Goal: Task Accomplishment & Management: Use online tool/utility

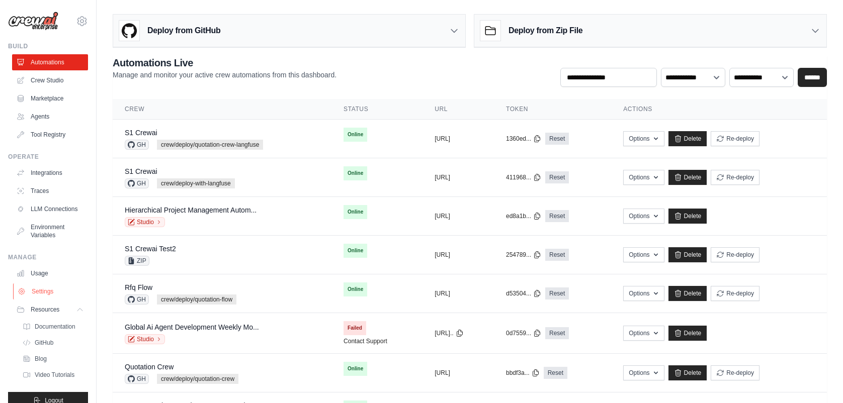
click at [50, 300] on link "Settings" at bounding box center [51, 292] width 76 height 16
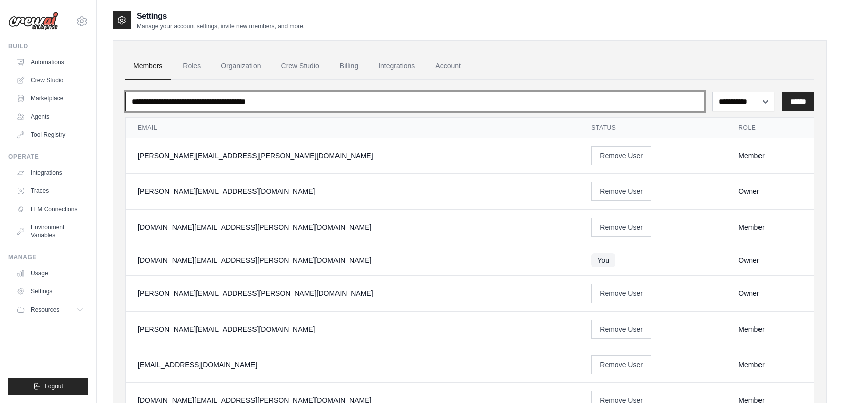
click at [485, 102] on input "email" at bounding box center [414, 101] width 579 height 19
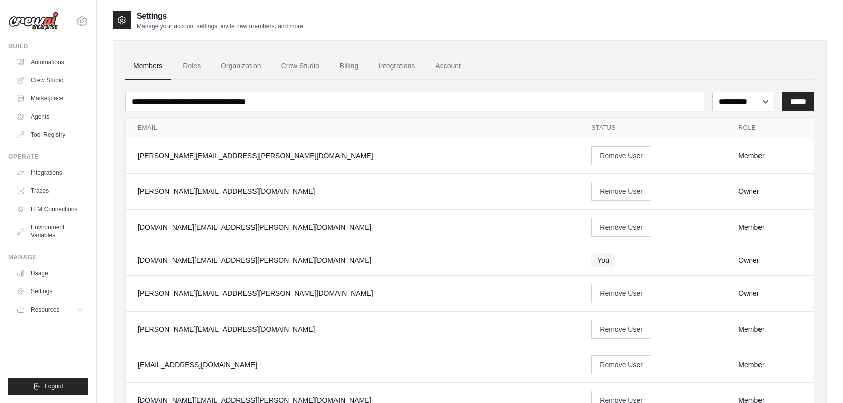
click at [537, 77] on ul "Members Roles Organization Crew Studio Billing Integrations Account" at bounding box center [469, 66] width 689 height 27
click at [194, 66] on link "Roles" at bounding box center [191, 66] width 34 height 27
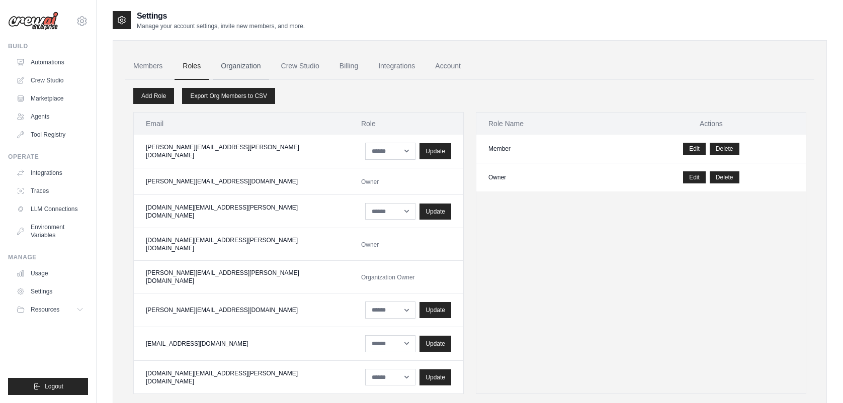
click at [249, 67] on link "Organization" at bounding box center [241, 66] width 56 height 27
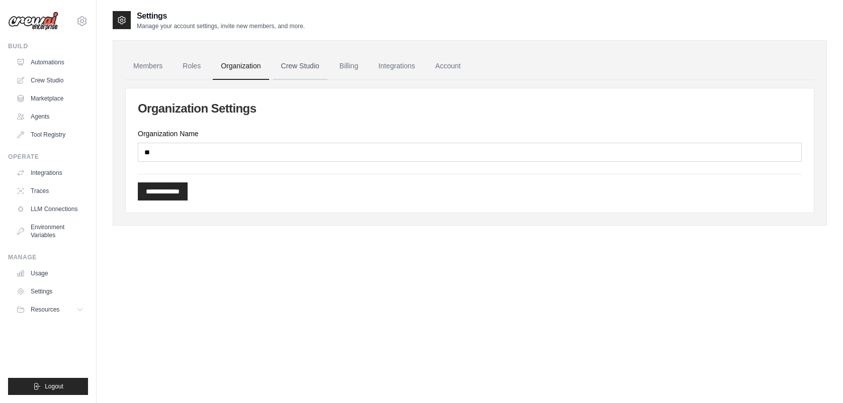
click at [314, 70] on link "Crew Studio" at bounding box center [300, 66] width 54 height 27
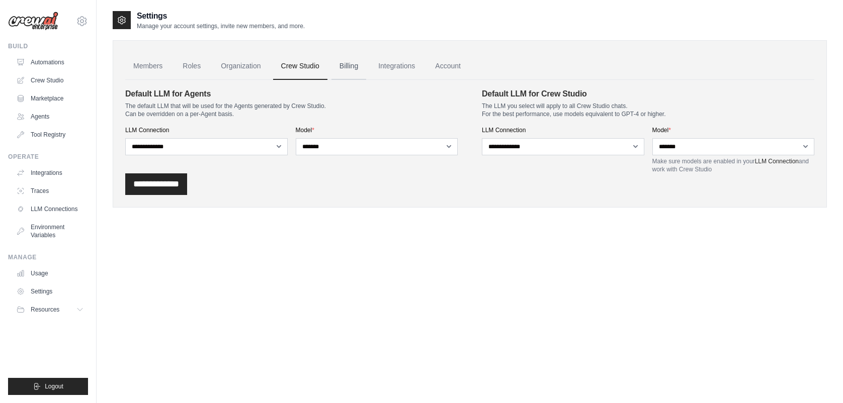
click at [365, 70] on link "Billing" at bounding box center [348, 66] width 35 height 27
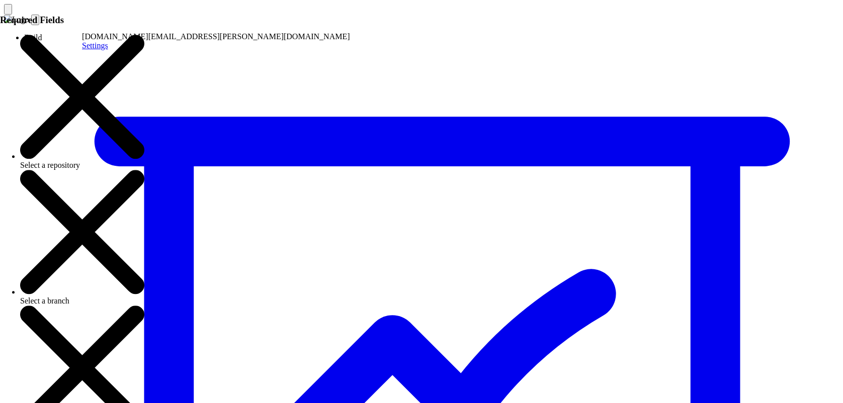
drag, startPoint x: 452, startPoint y: 29, endPoint x: 498, endPoint y: 28, distance: 46.3
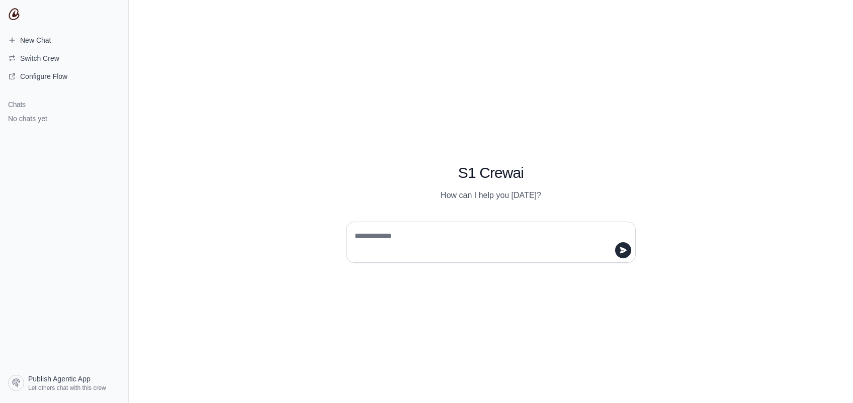
click at [443, 239] on textarea at bounding box center [487, 242] width 270 height 28
type textarea "**"
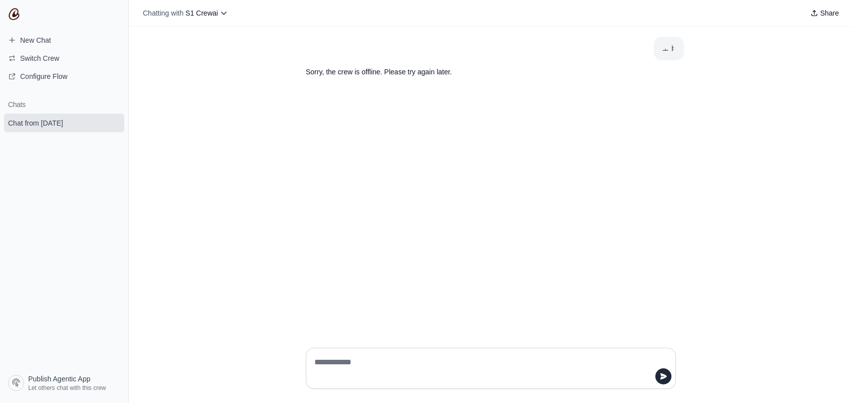
click at [410, 370] on textarea at bounding box center [487, 368] width 351 height 28
type textarea "**"
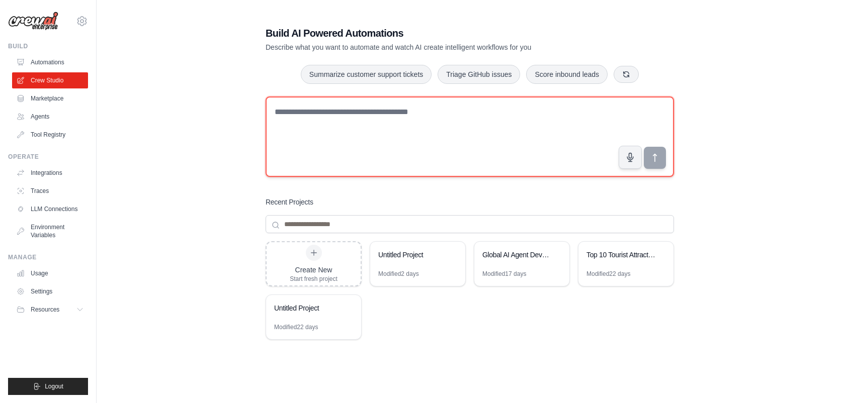
click at [460, 149] on textarea at bounding box center [469, 137] width 408 height 80
click at [431, 141] on textarea at bounding box center [469, 137] width 408 height 80
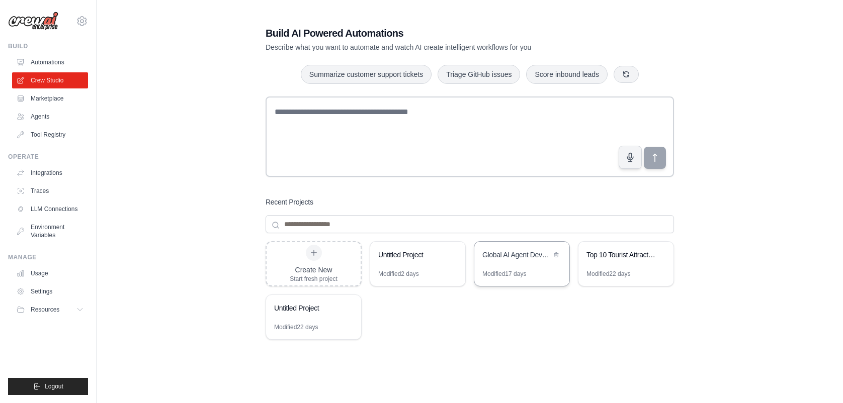
click at [505, 266] on div "Global AI Agent Development Weekly Monitor" at bounding box center [521, 256] width 95 height 28
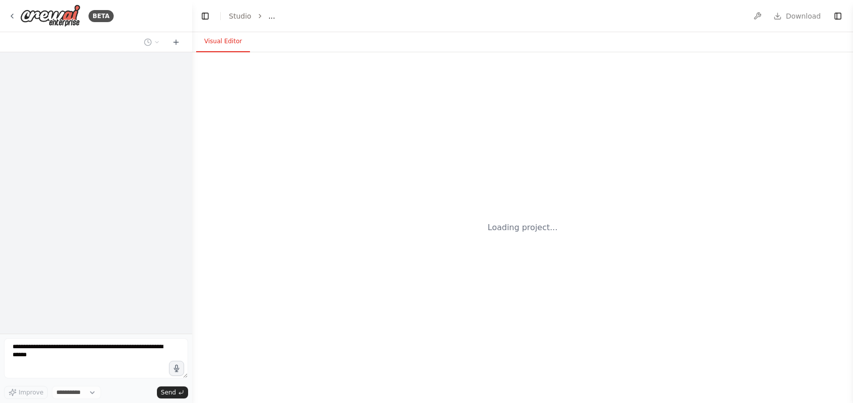
select select "****"
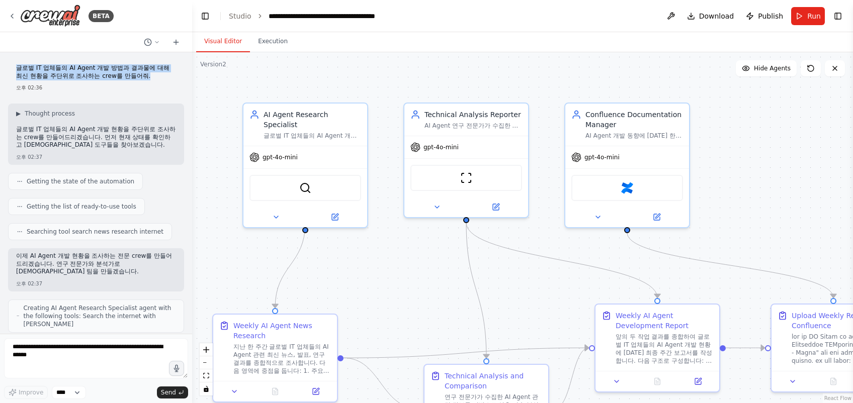
drag, startPoint x: 17, startPoint y: 70, endPoint x: 166, endPoint y: 76, distance: 149.4
click at [166, 76] on div "글로벌 IT 업체들의 AI Agent 개발 방법과 결과물에 대해 최신 현황을 주단위로 조사하는 crew를 만들어줘. 오후 02:36" at bounding box center [96, 77] width 176 height 35
drag, startPoint x: 166, startPoint y: 76, endPoint x: 120, endPoint y: 77, distance: 46.3
click at [120, 77] on p "글로벌 IT 업체들의 AI Agent 개발 방법과 결과물에 대해 최신 현황을 주단위로 조사하는 crew를 만들어줘." at bounding box center [96, 72] width 160 height 16
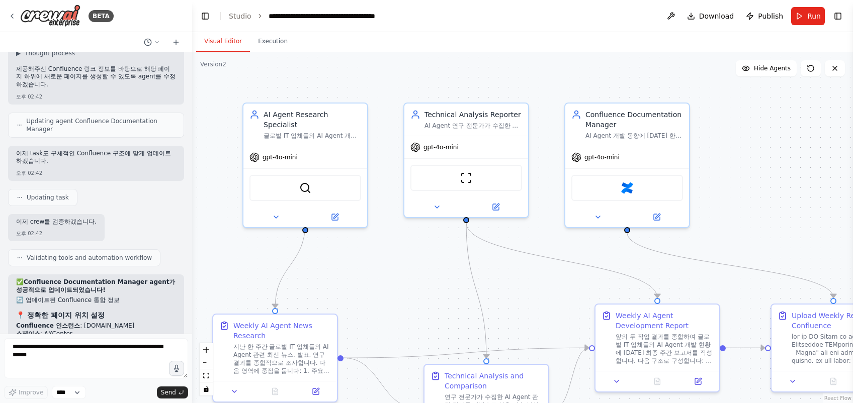
scroll to position [1676, 0]
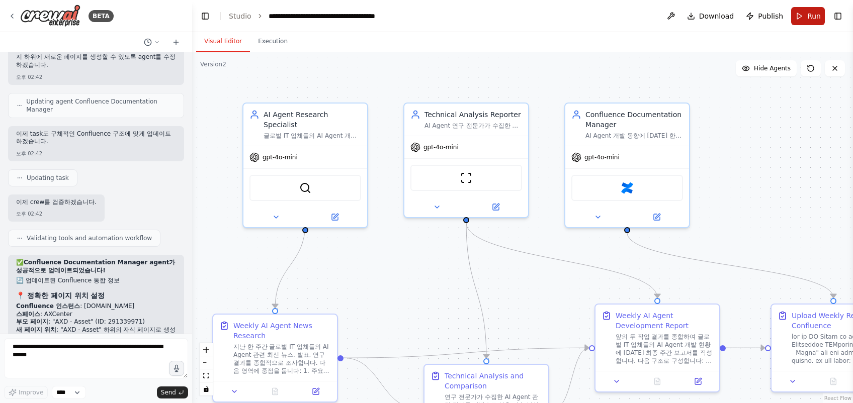
click at [804, 22] on button "Run" at bounding box center [808, 16] width 34 height 18
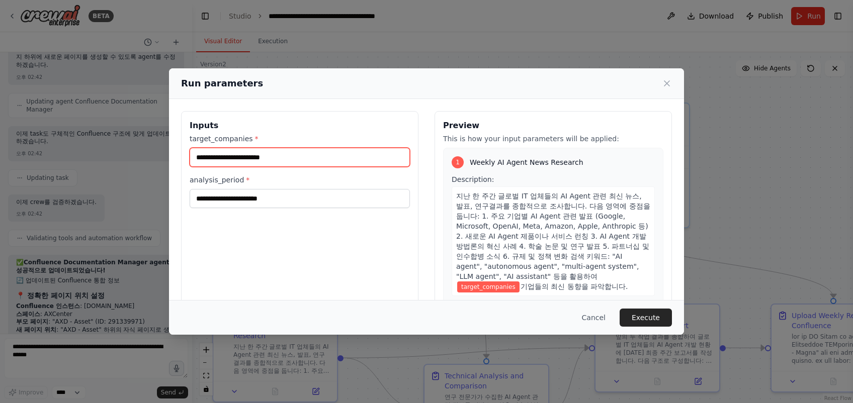
click at [339, 162] on input "target_companies *" at bounding box center [300, 157] width 220 height 19
type input "**********"
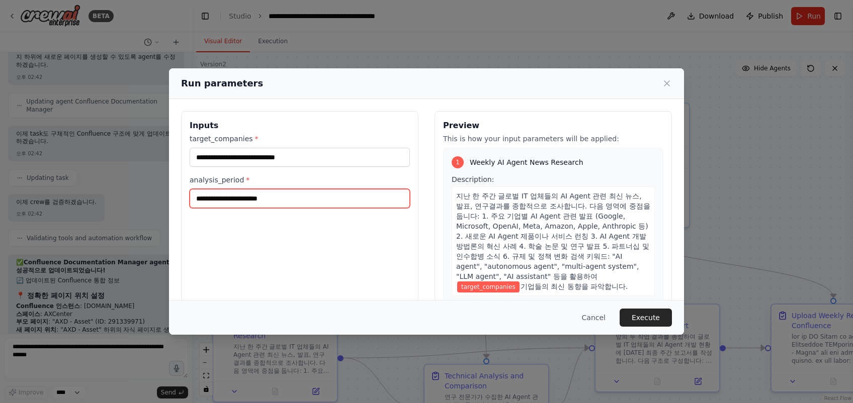
type input "******"
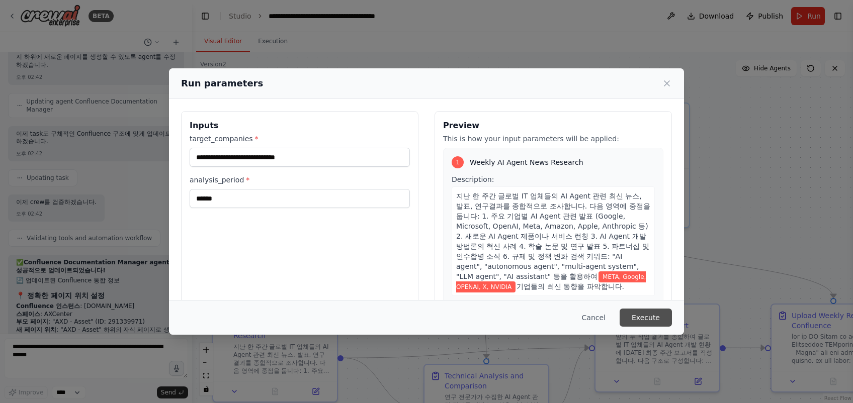
click at [640, 314] on button "Execute" at bounding box center [645, 318] width 52 height 18
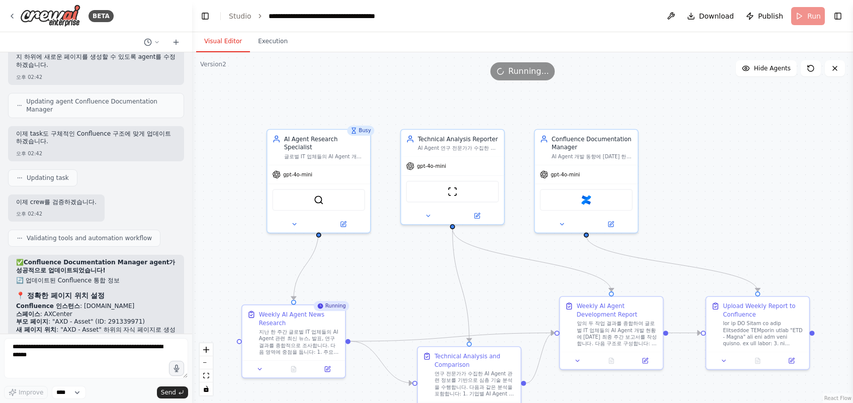
click at [674, 229] on div ".deletable-edge-delete-btn { width: 20px; height: 20px; border: 0px solid #ffff…" at bounding box center [522, 227] width 661 height 351
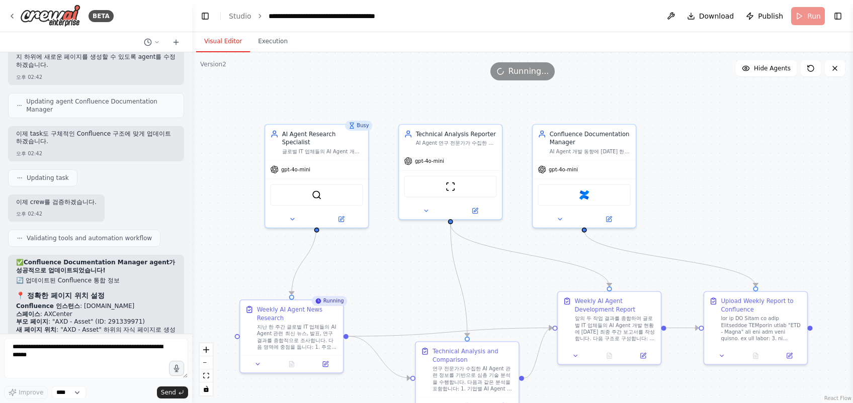
drag, startPoint x: 671, startPoint y: 223, endPoint x: 667, endPoint y: 196, distance: 27.4
click at [667, 205] on div ".deletable-edge-delete-btn { width: 20px; height: 20px; border: 0px solid #ffff…" at bounding box center [522, 227] width 661 height 351
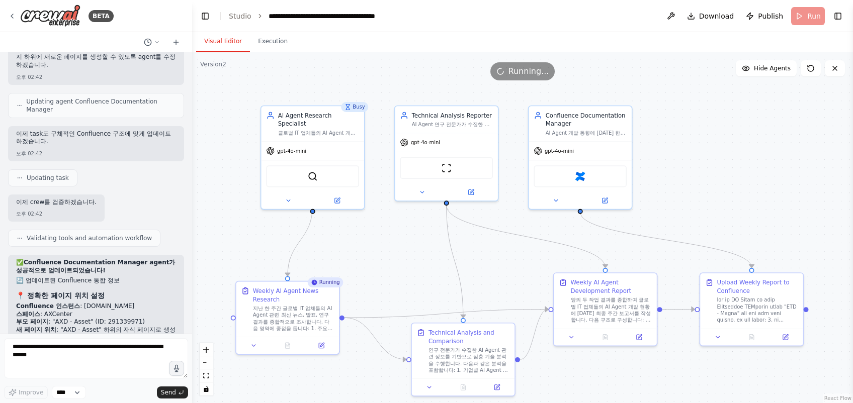
click at [665, 177] on div ".deletable-edge-delete-btn { width: 20px; height: 20px; border: 0px solid #ffff…" at bounding box center [522, 227] width 661 height 351
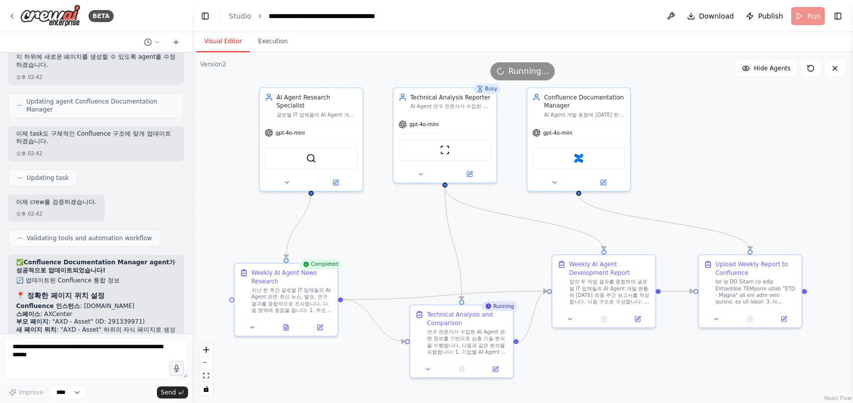
drag, startPoint x: 412, startPoint y: 260, endPoint x: 410, endPoint y: 243, distance: 17.2
click at [410, 243] on div ".deletable-edge-delete-btn { width: 20px; height: 20px; border: 0px solid #ffff…" at bounding box center [522, 227] width 661 height 351
click at [281, 326] on button at bounding box center [285, 326] width 35 height 10
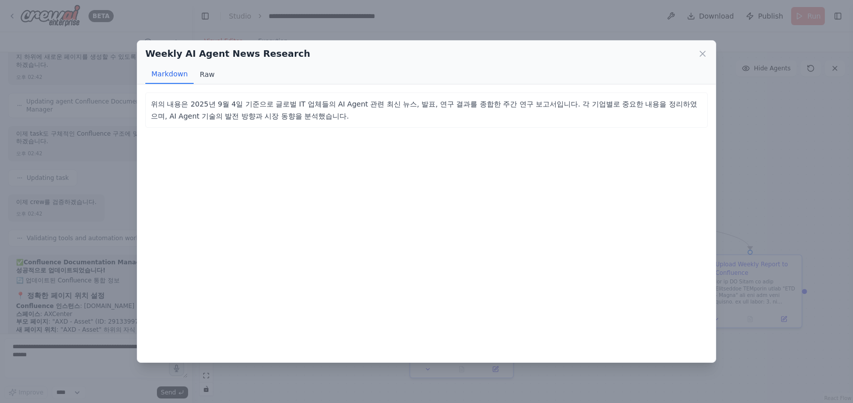
click at [209, 77] on button "Raw" at bounding box center [207, 74] width 27 height 19
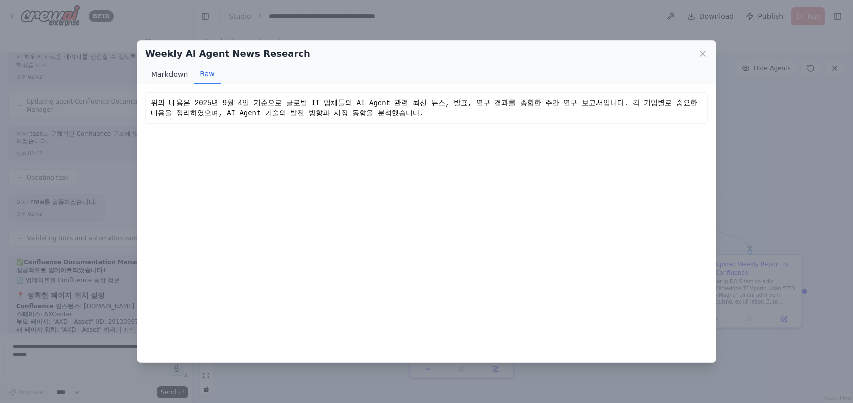
click at [169, 71] on button "Markdown" at bounding box center [169, 74] width 48 height 19
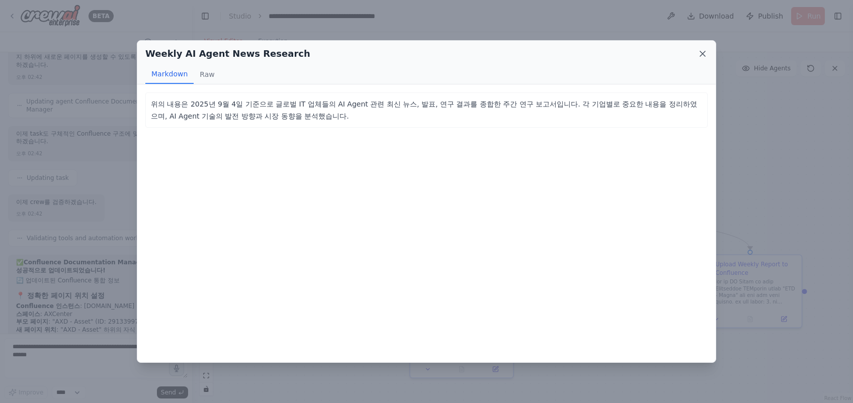
click at [705, 50] on icon at bounding box center [702, 54] width 10 height 10
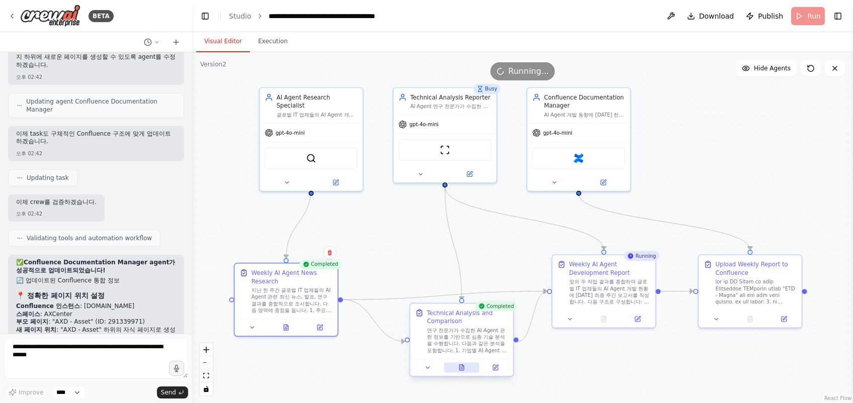
click at [462, 368] on icon at bounding box center [461, 368] width 5 height 6
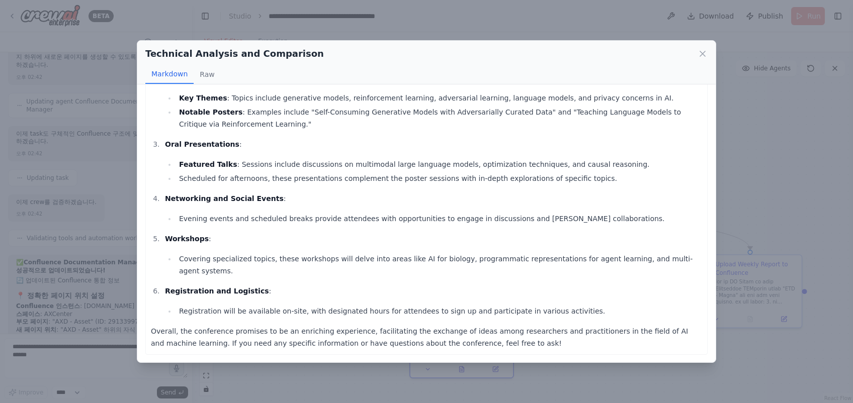
scroll to position [0, 0]
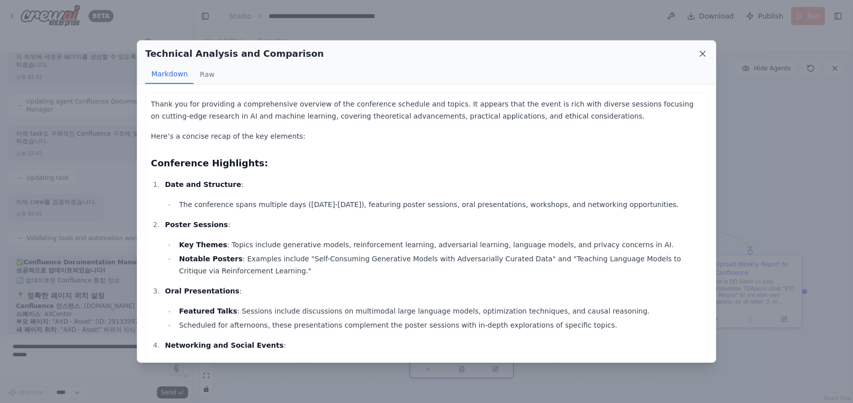
click at [701, 52] on icon at bounding box center [702, 53] width 5 height 5
click at [701, 52] on div "Visual Editor Execution" at bounding box center [522, 42] width 661 height 20
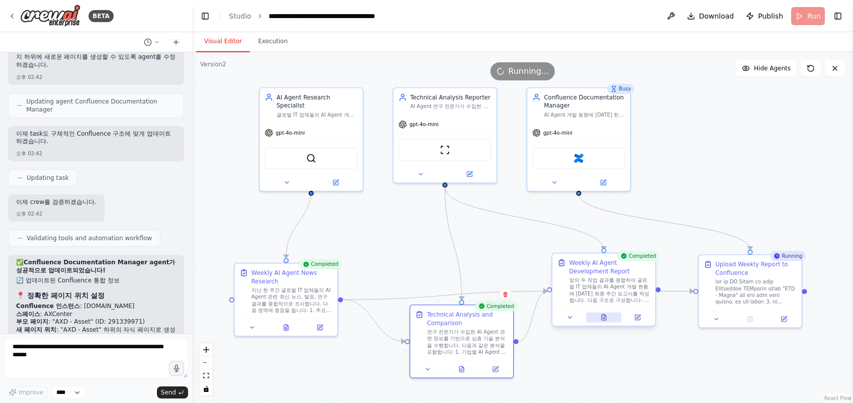
click at [604, 318] on icon at bounding box center [603, 318] width 5 height 6
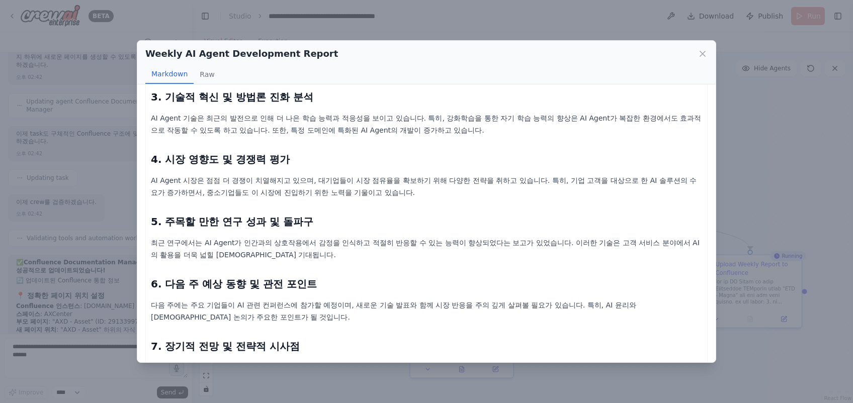
scroll to position [251, 0]
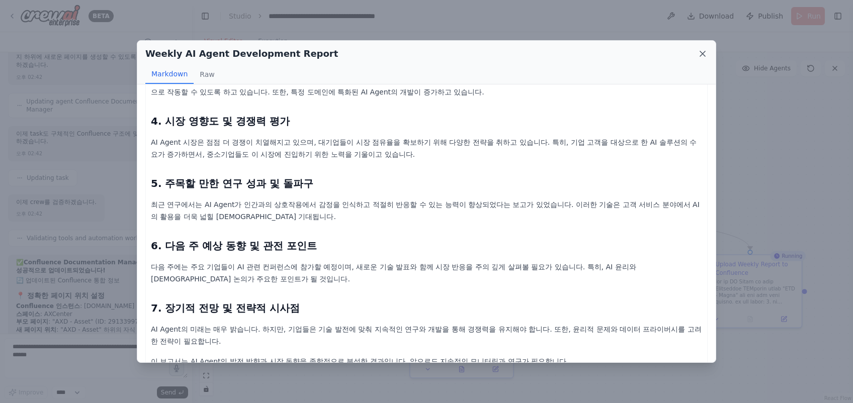
click at [702, 50] on icon at bounding box center [702, 54] width 10 height 10
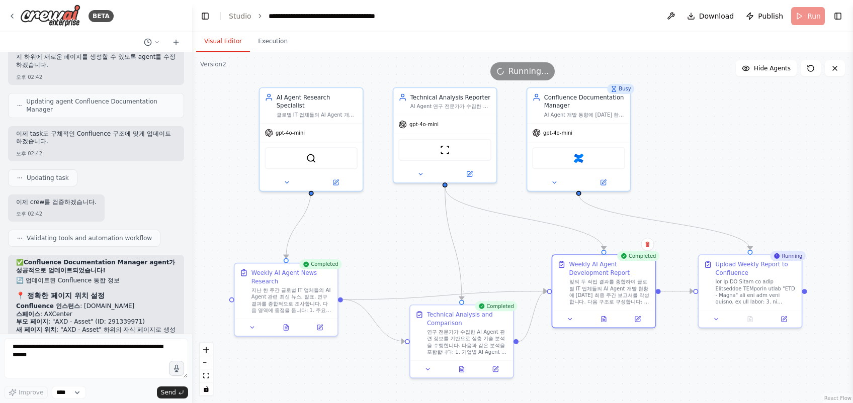
click at [691, 171] on div ".deletable-edge-delete-btn { width: 20px; height: 20px; border: 0px solid #ffff…" at bounding box center [522, 227] width 661 height 351
click at [720, 173] on div ".deletable-edge-delete-btn { width: 20px; height: 20px; border: 0px solid #ffff…" at bounding box center [522, 227] width 661 height 351
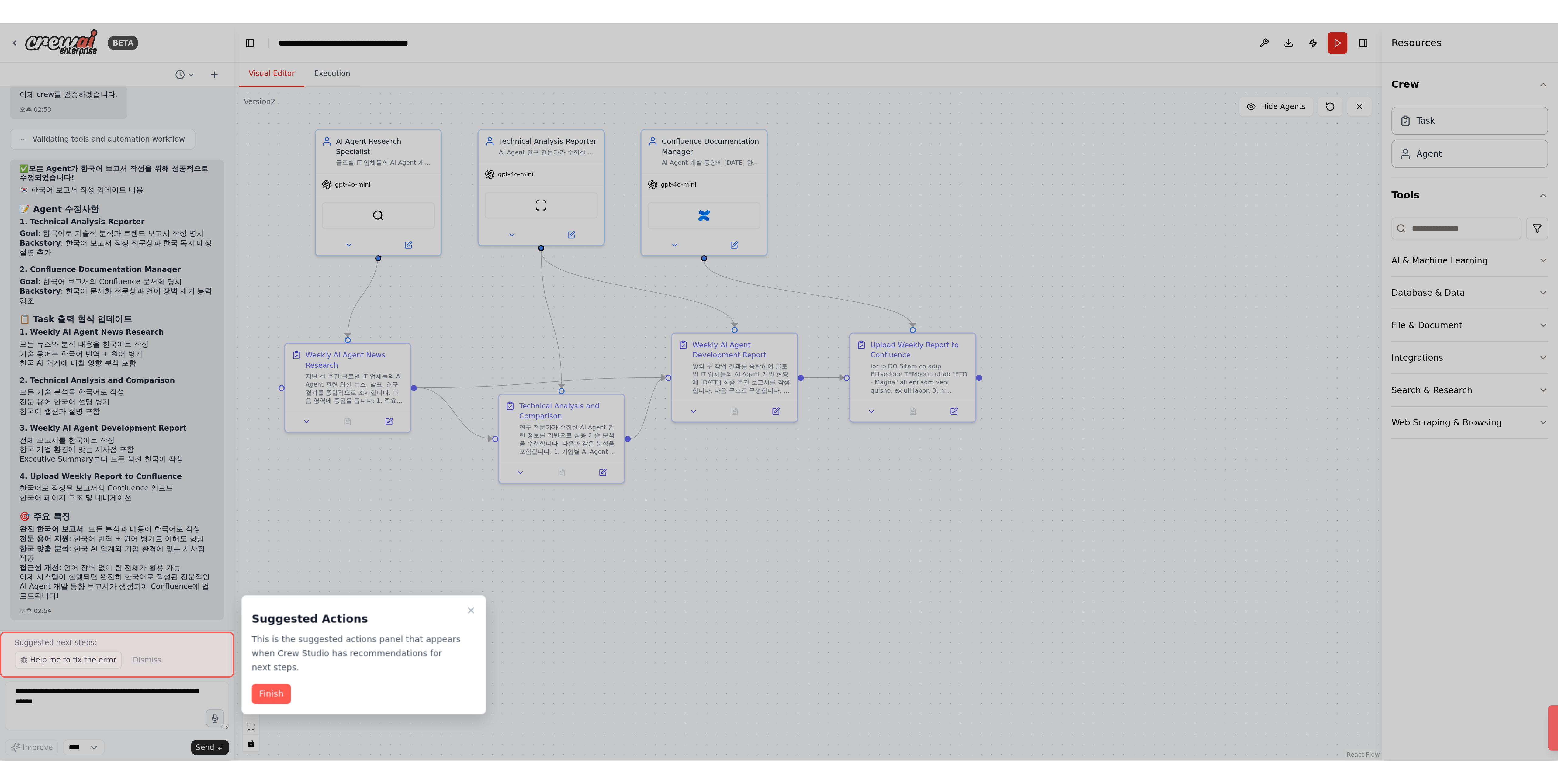
scroll to position [1958, 0]
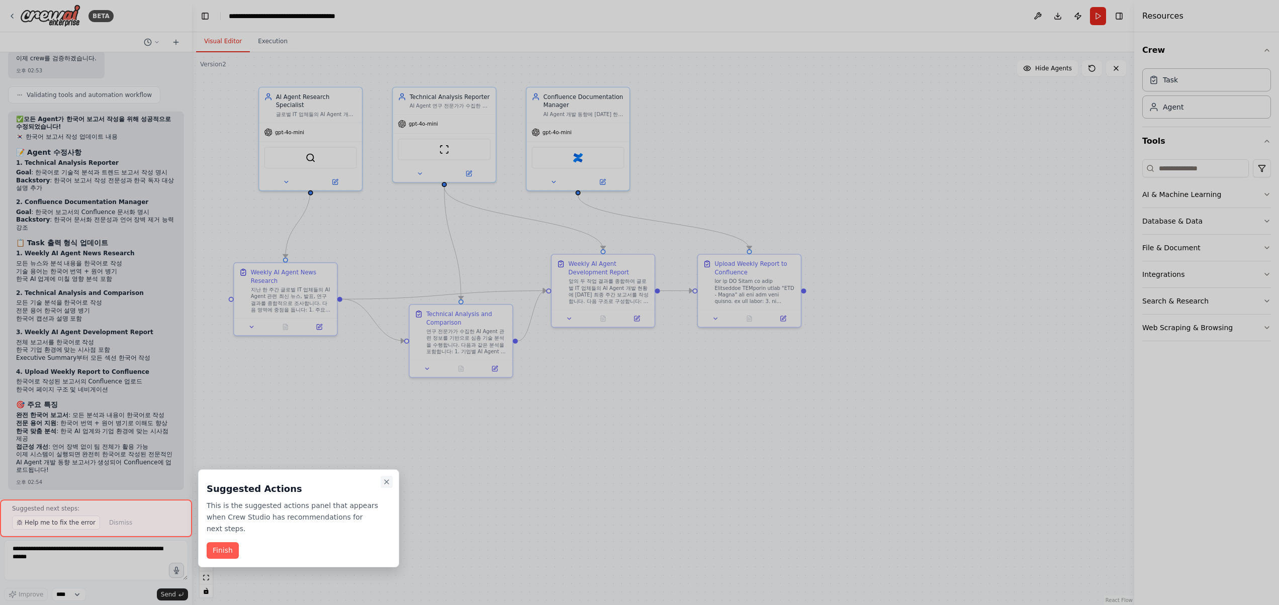
click at [387, 403] on icon "Close walkthrough" at bounding box center [387, 482] width 8 height 8
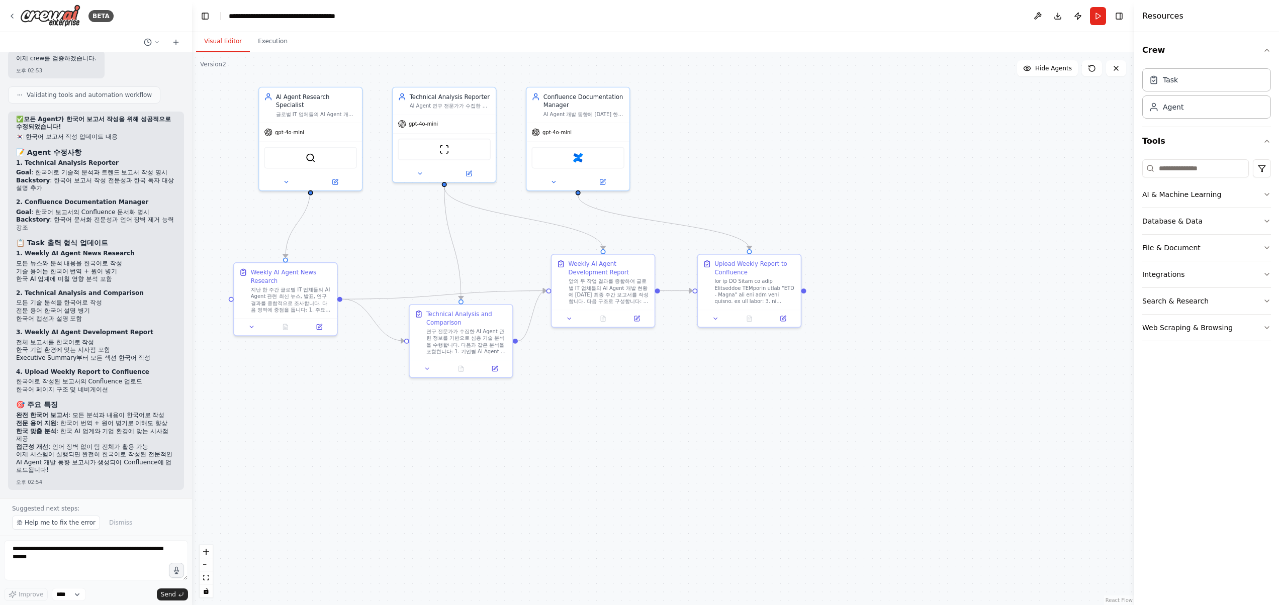
click at [642, 403] on div ".deletable-edge-delete-btn { width: 20px; height: 20px; border: 0px solid #ffff…" at bounding box center [663, 328] width 942 height 553
drag, startPoint x: 638, startPoint y: 465, endPoint x: 741, endPoint y: 476, distance: 102.6
click at [639, 403] on div ".deletable-edge-delete-btn { width: 20px; height: 20px; border: 0px solid #ffff…" at bounding box center [663, 328] width 942 height 553
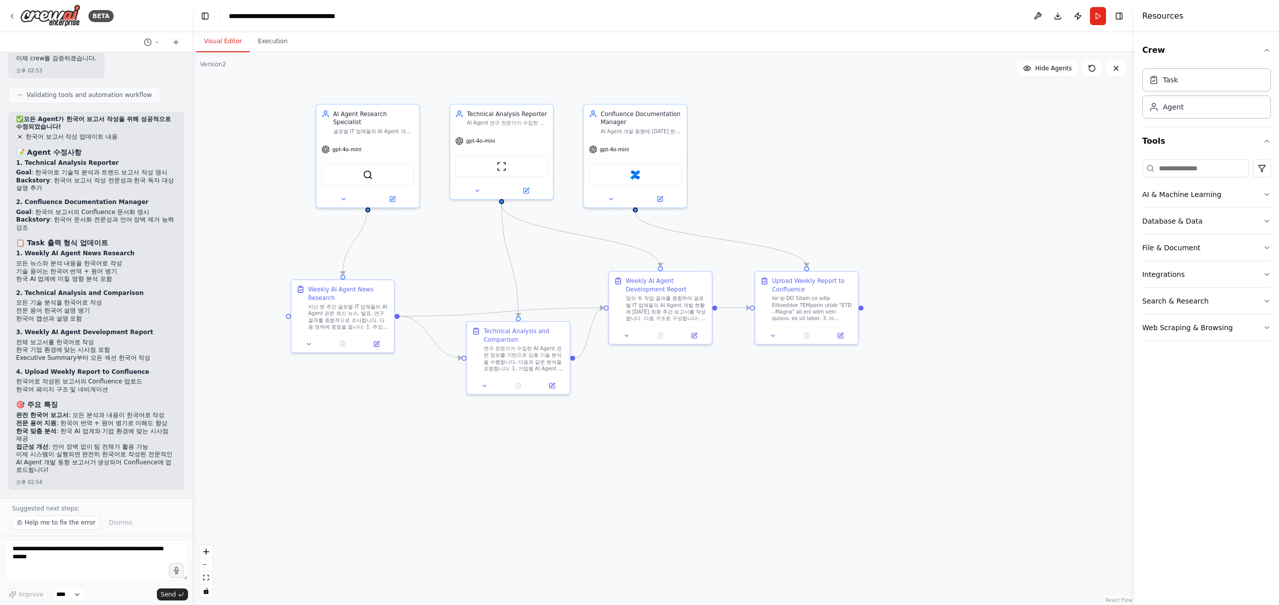
drag, startPoint x: 787, startPoint y: 475, endPoint x: 811, endPoint y: 494, distance: 30.5
click at [811, 403] on div ".deletable-edge-delete-btn { width: 20px; height: 20px; border: 0px solid #ffff…" at bounding box center [663, 328] width 942 height 553
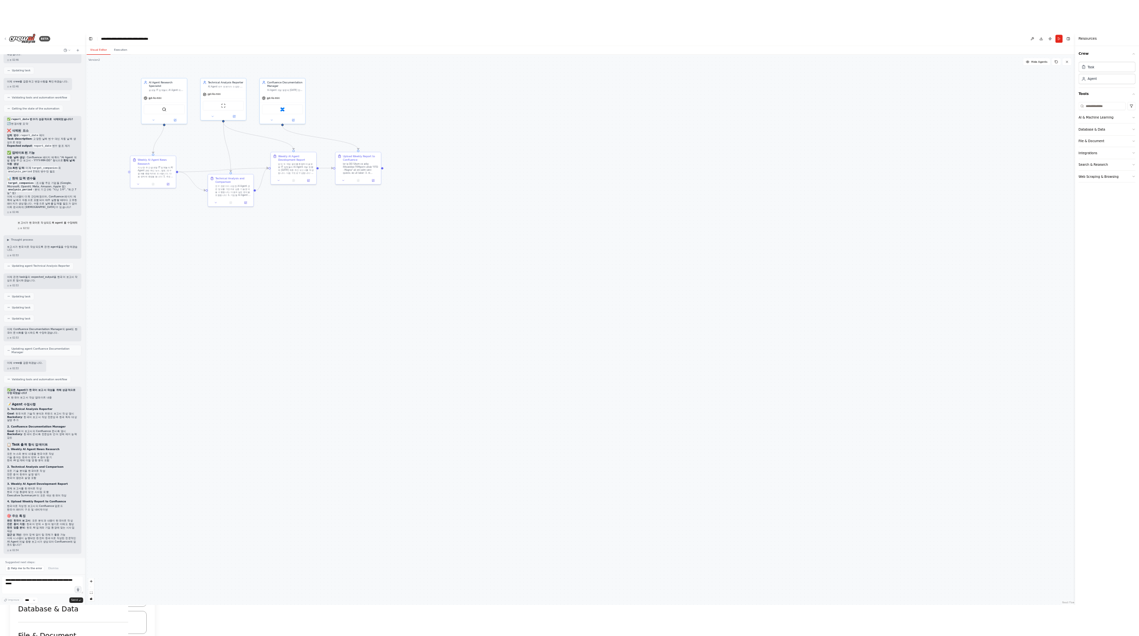
scroll to position [2651, 0]
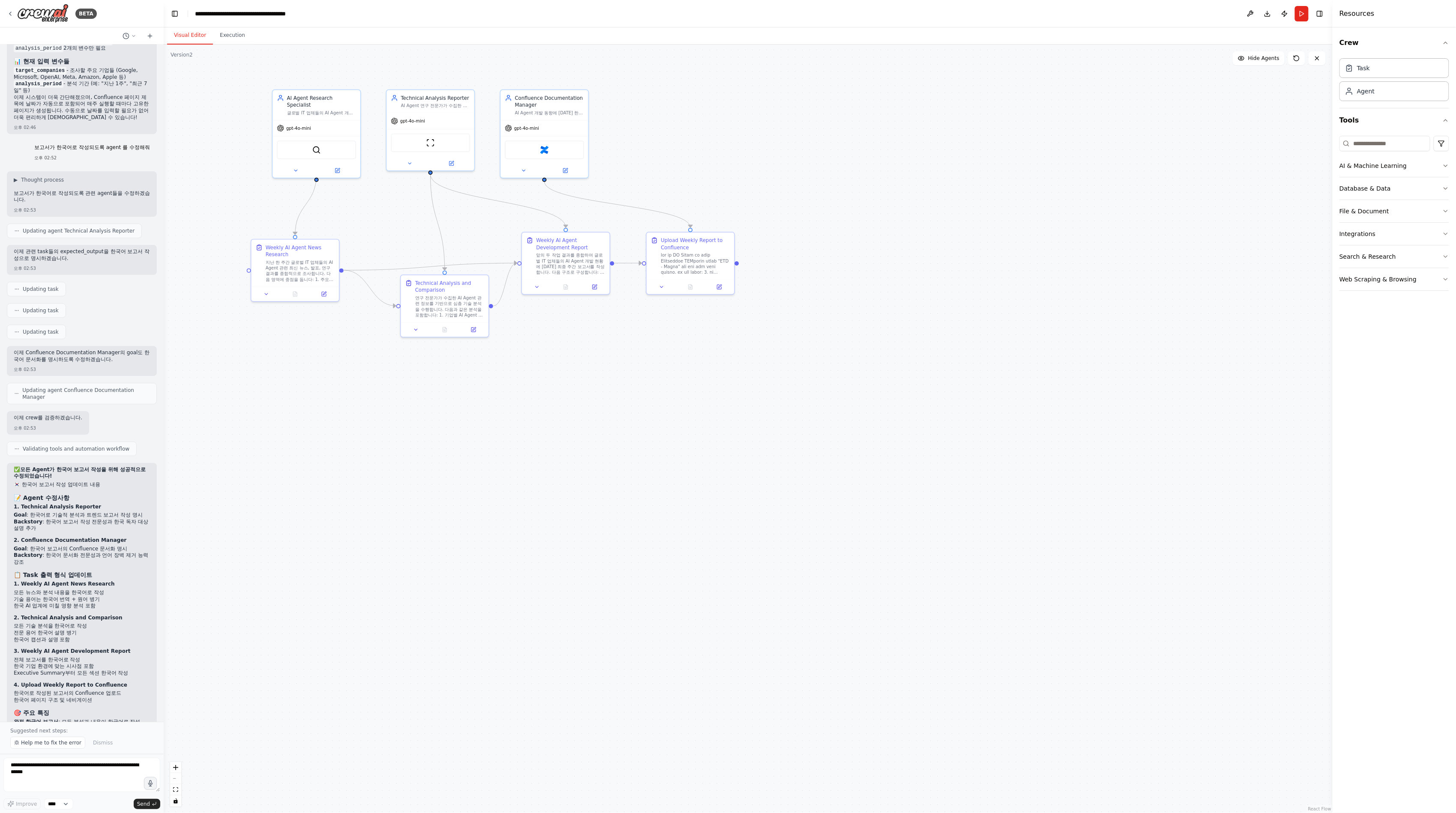
click at [726, 343] on div ".deletable-edge-delete-btn { width: 20px; height: 20px; border: 0px solid #ffff…" at bounding box center [748, 429] width 1169 height 769
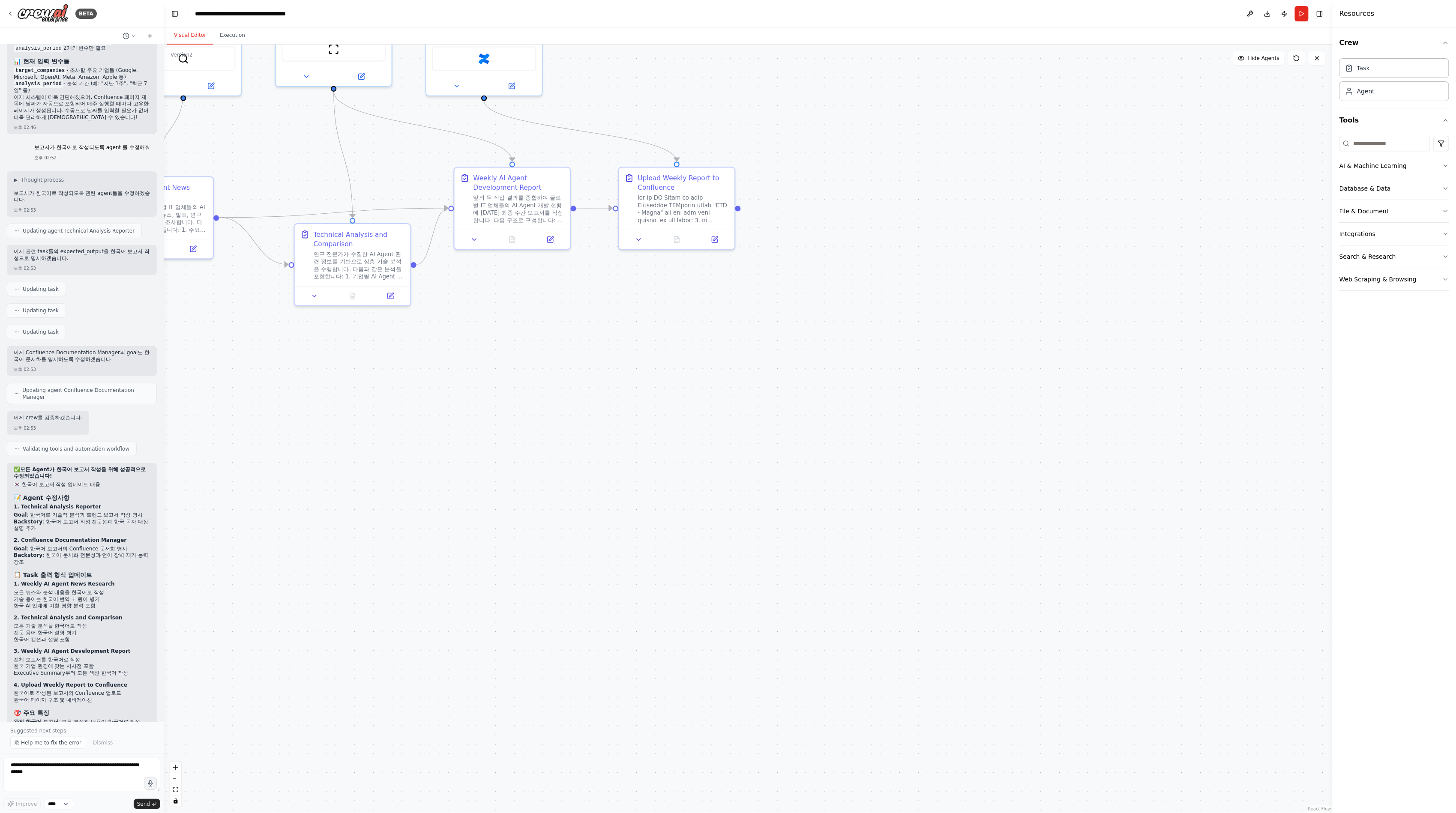
drag, startPoint x: 608, startPoint y: 384, endPoint x: 723, endPoint y: 463, distance: 139.5
click at [609, 343] on div ".deletable-edge-delete-btn { width: 20px; height: 20px; border: 0px solid #ffff…" at bounding box center [748, 429] width 1169 height 769
click at [726, 343] on div ".deletable-edge-delete-btn { width: 20px; height: 20px; border: 0px solid #ffff…" at bounding box center [748, 429] width 1169 height 769
click at [546, 329] on div ".deletable-edge-delete-btn { width: 20px; height: 20px; border: 0px solid #ffff…" at bounding box center [748, 429] width 1169 height 769
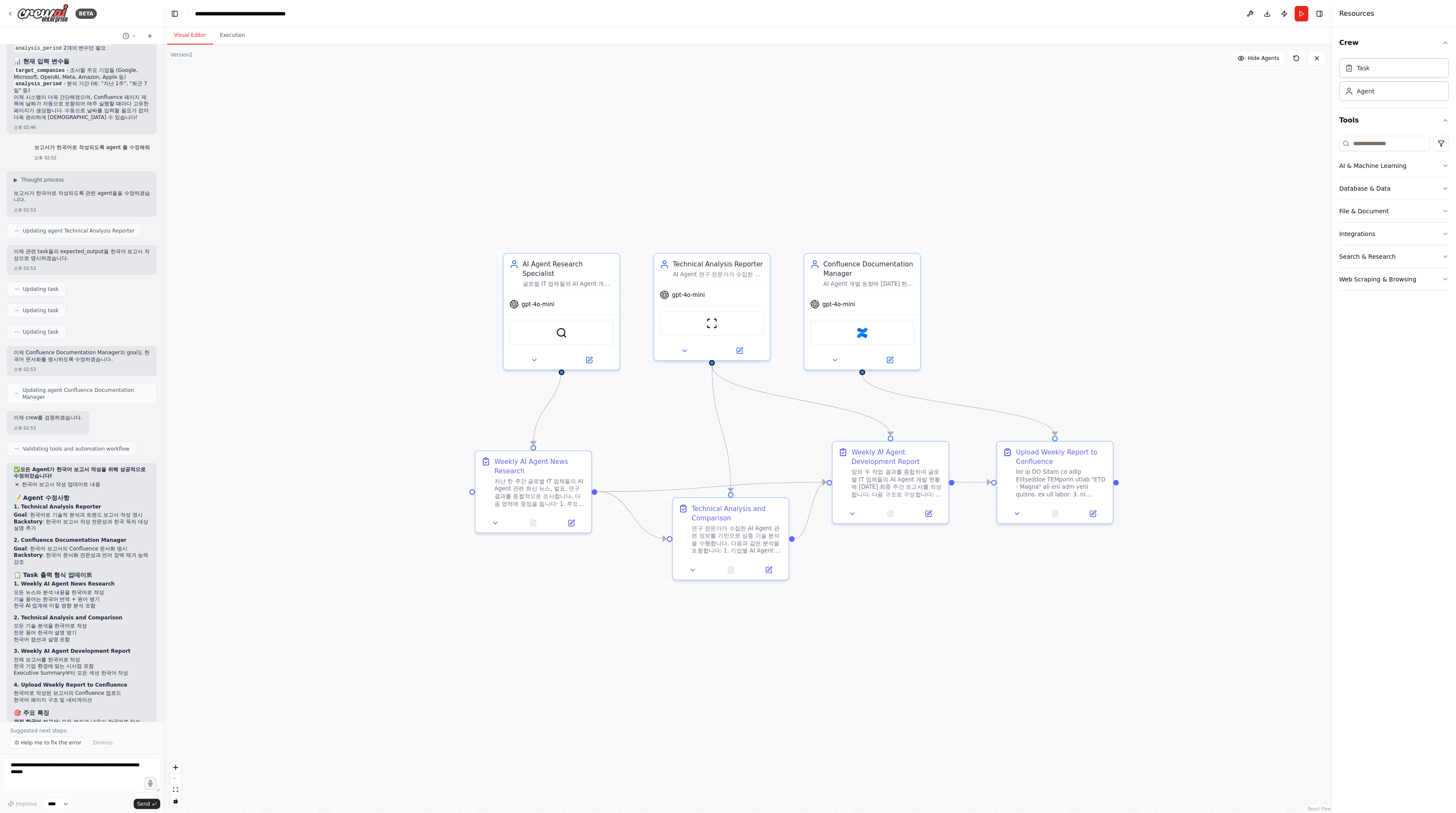
drag, startPoint x: 708, startPoint y: 435, endPoint x: 1002, endPoint y: 617, distance: 345.8
click at [726, 343] on div ".deletable-edge-delete-btn { width: 20px; height: 20px; border: 0px solid #ffff…" at bounding box center [748, 429] width 1169 height 769
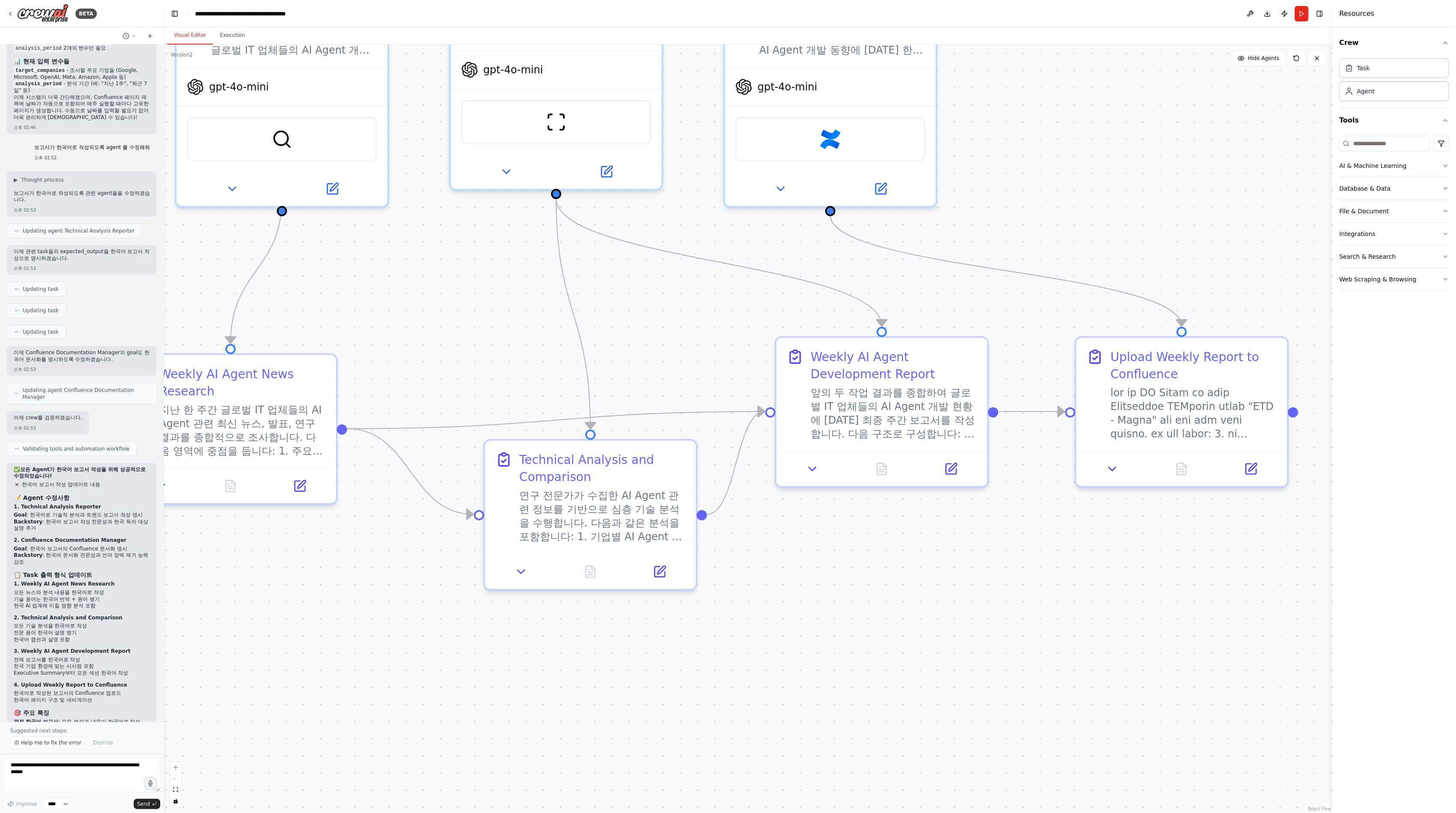
drag, startPoint x: 875, startPoint y: 573, endPoint x: 806, endPoint y: 605, distance: 76.1
click at [726, 343] on div ".deletable-edge-delete-btn { width: 20px; height: 20px; border: 0px solid #ffff…" at bounding box center [748, 429] width 1169 height 769
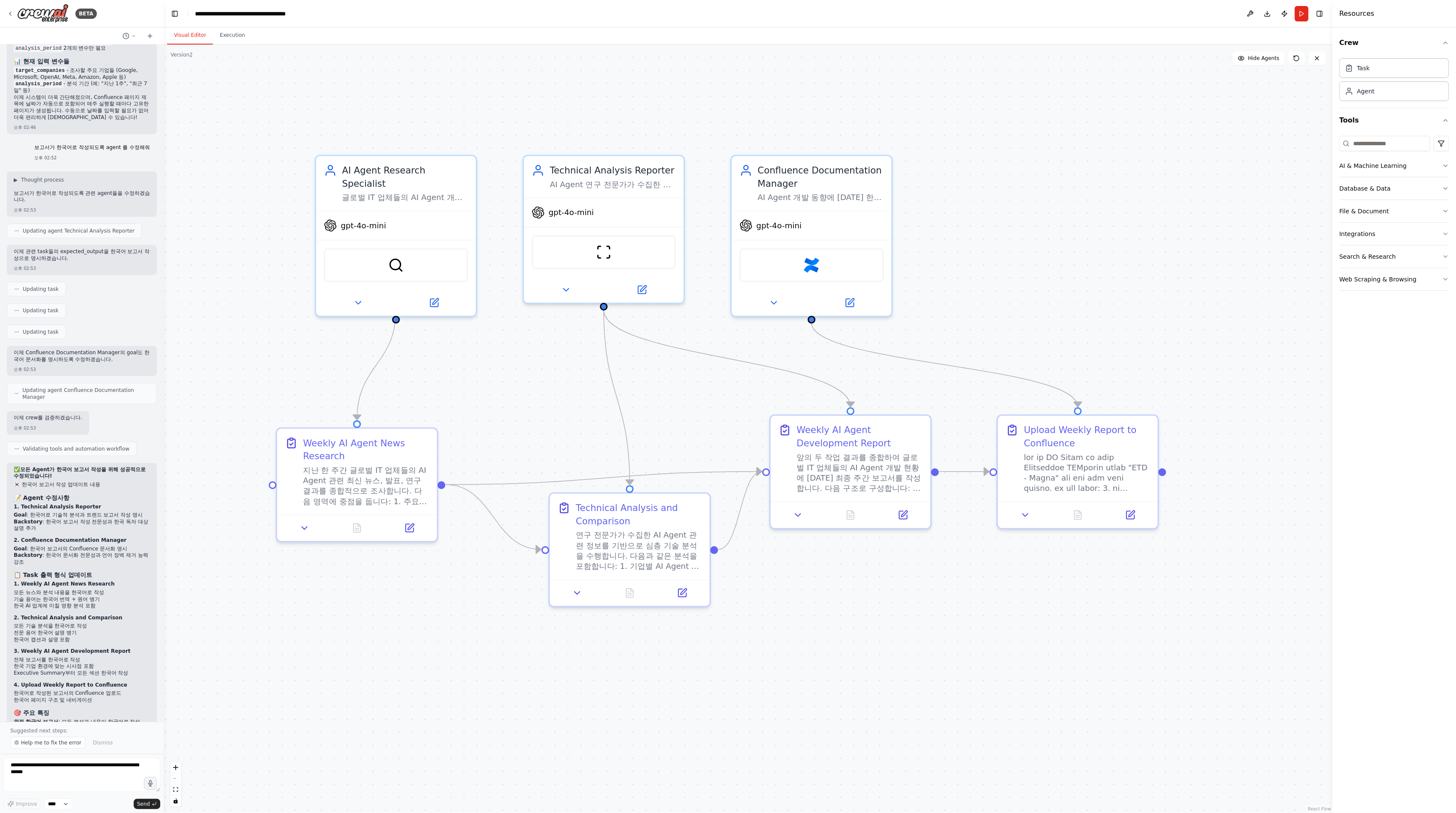
click at [726, 343] on div ".deletable-edge-delete-btn { width: 20px; height: 20px; border: 0px solid #ffff…" at bounding box center [748, 429] width 1169 height 769
click at [476, 343] on div ".deletable-edge-delete-btn { width: 20px; height: 20px; border: 0px solid #ffff…" at bounding box center [748, 429] width 1169 height 769
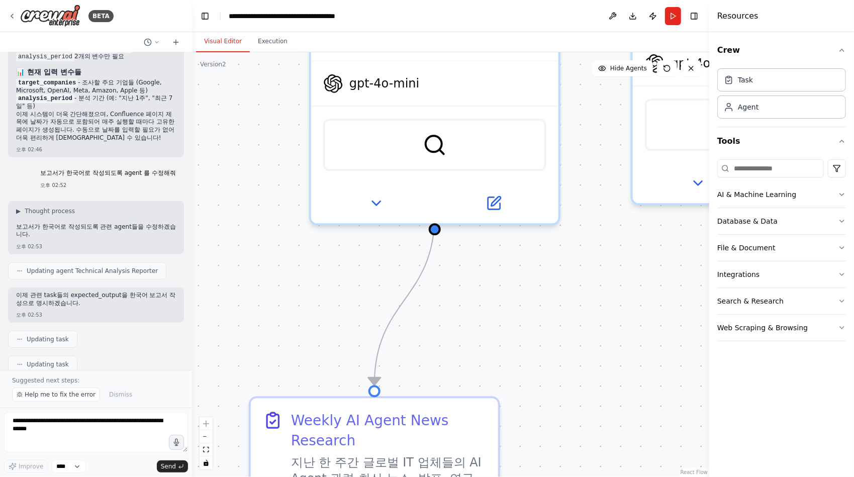
click at [477, 288] on div ".deletable-edge-delete-btn { width: 20px; height: 20px; border: 0px solid #ffff…" at bounding box center [450, 264] width 517 height 425
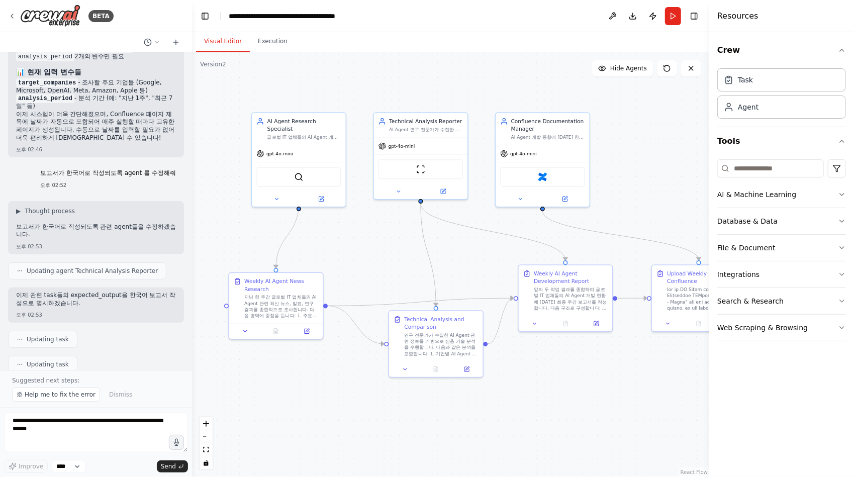
drag, startPoint x: 506, startPoint y: 309, endPoint x: 344, endPoint y: 253, distance: 171.2
click at [344, 253] on div ".deletable-edge-delete-btn { width: 20px; height: 20px; border: 0px solid #ffff…" at bounding box center [450, 264] width 517 height 425
click at [345, 253] on div ".deletable-edge-delete-btn { width: 20px; height: 20px; border: 0px solid #ffff…" at bounding box center [450, 264] width 517 height 425
click at [350, 16] on header "**********" at bounding box center [450, 16] width 517 height 32
click at [349, 15] on icon "breadcrumb" at bounding box center [350, 16] width 7 height 7
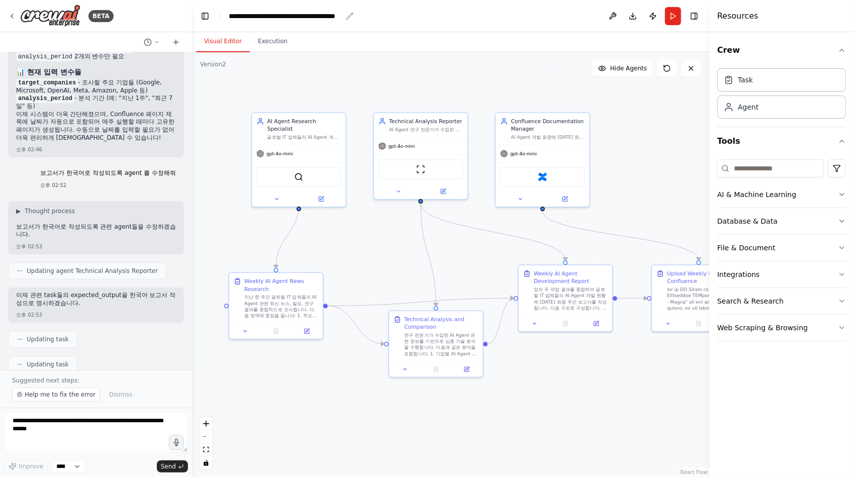
click at [349, 15] on icon "breadcrumb" at bounding box center [350, 16] width 7 height 7
click at [349, 14] on icon "breadcrumb" at bounding box center [350, 16] width 8 height 8
copy header "Download Publish Run"
click at [14, 16] on icon at bounding box center [12, 16] width 8 height 8
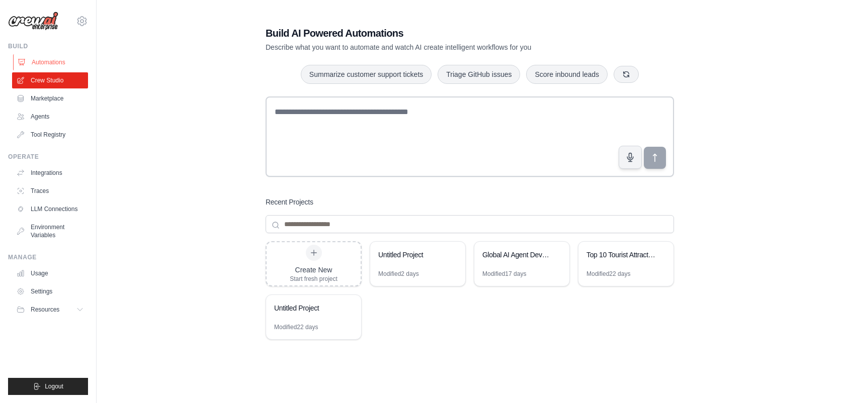
click at [63, 63] on link "Automations" at bounding box center [51, 62] width 76 height 16
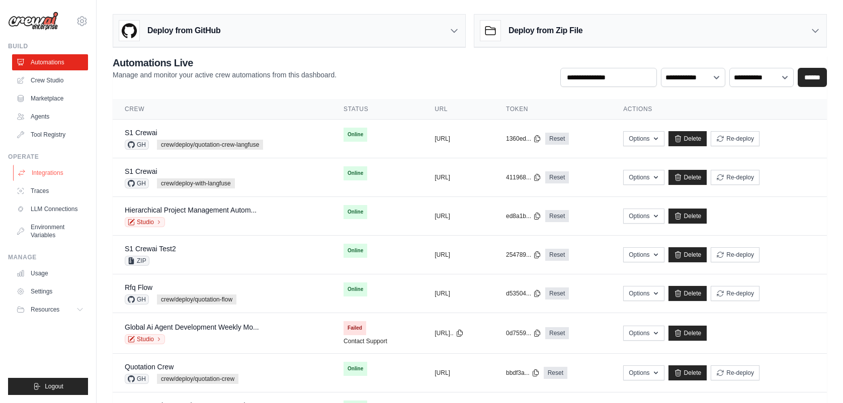
click at [65, 176] on link "Integrations" at bounding box center [51, 173] width 76 height 16
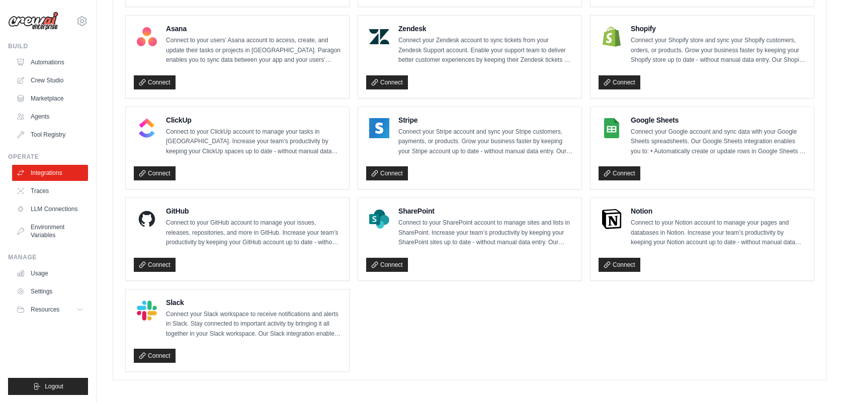
scroll to position [660, 0]
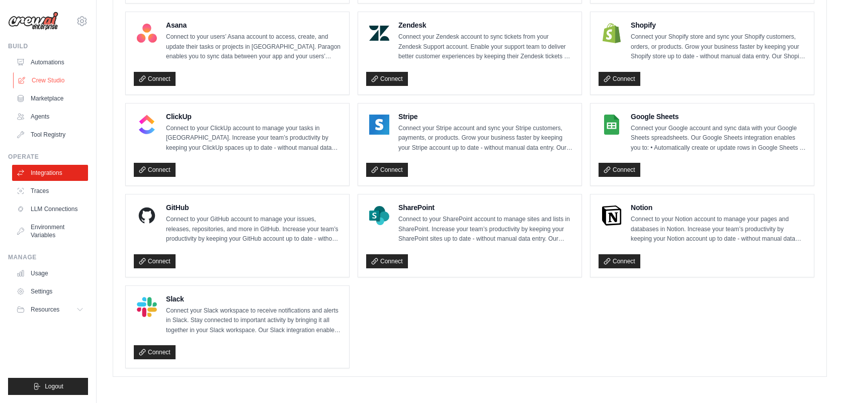
click at [57, 83] on link "Crew Studio" at bounding box center [51, 80] width 76 height 16
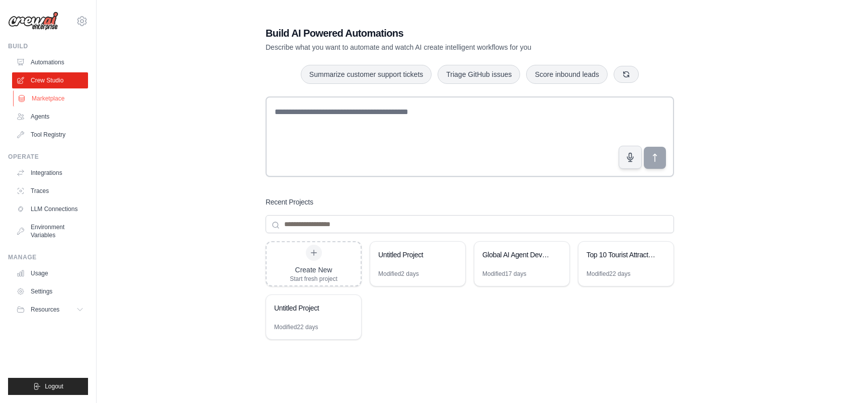
click at [50, 95] on link "Marketplace" at bounding box center [51, 98] width 76 height 16
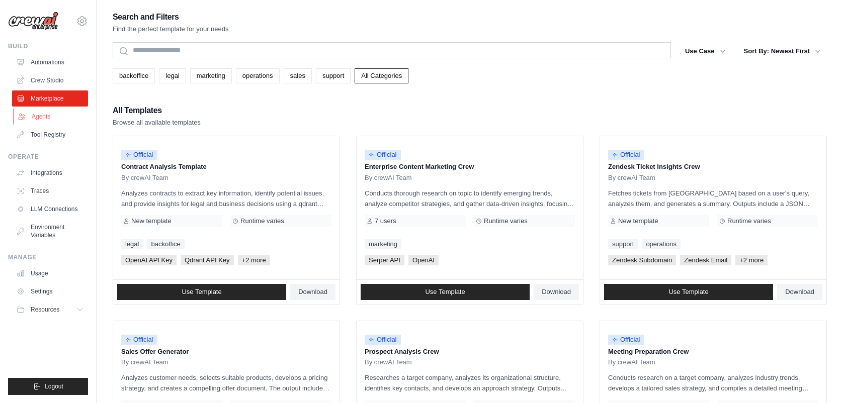
click at [52, 121] on link "Agents" at bounding box center [51, 117] width 76 height 16
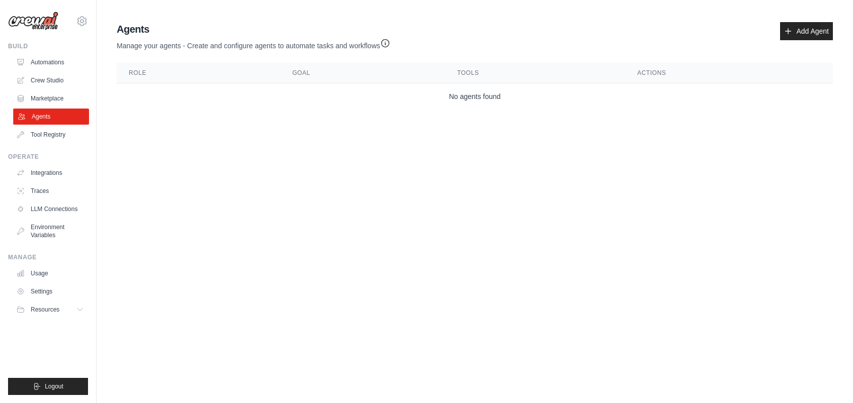
click at [63, 122] on link "Agents" at bounding box center [51, 117] width 76 height 16
click at [47, 134] on link "Tool Registry" at bounding box center [51, 135] width 76 height 16
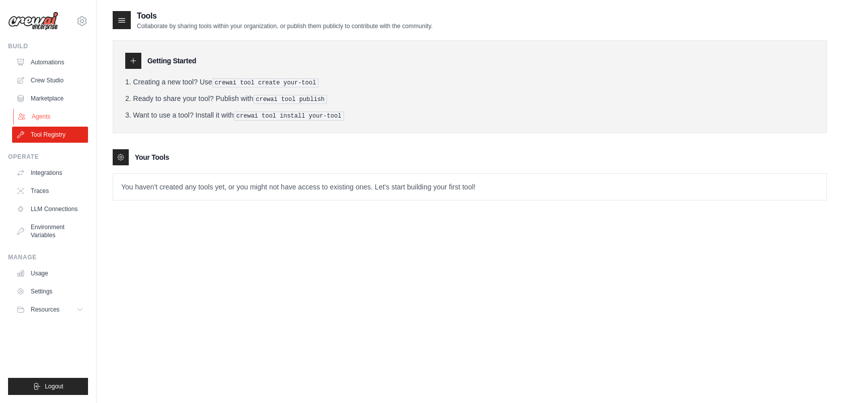
click at [40, 121] on link "Agents" at bounding box center [51, 117] width 76 height 16
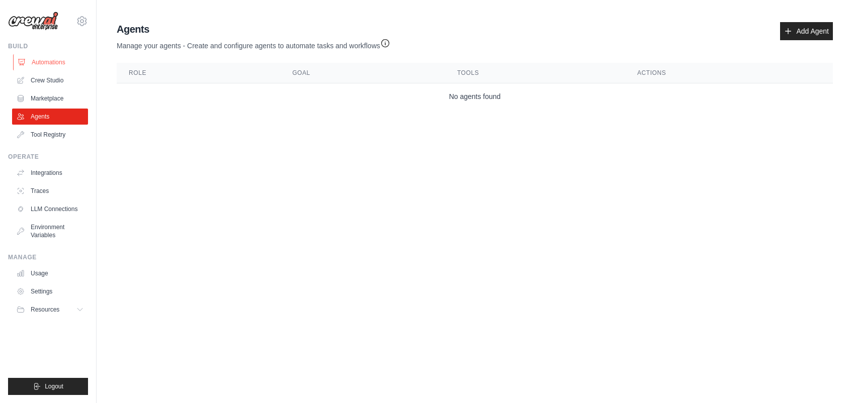
click at [44, 68] on link "Automations" at bounding box center [51, 62] width 76 height 16
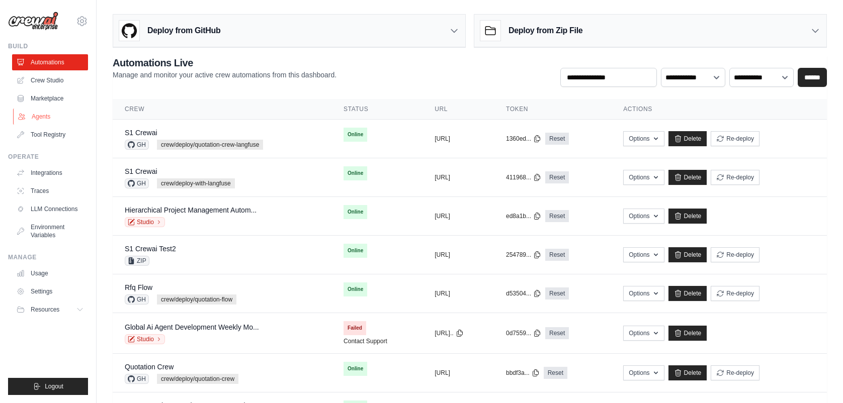
click at [43, 118] on link "Agents" at bounding box center [51, 117] width 76 height 16
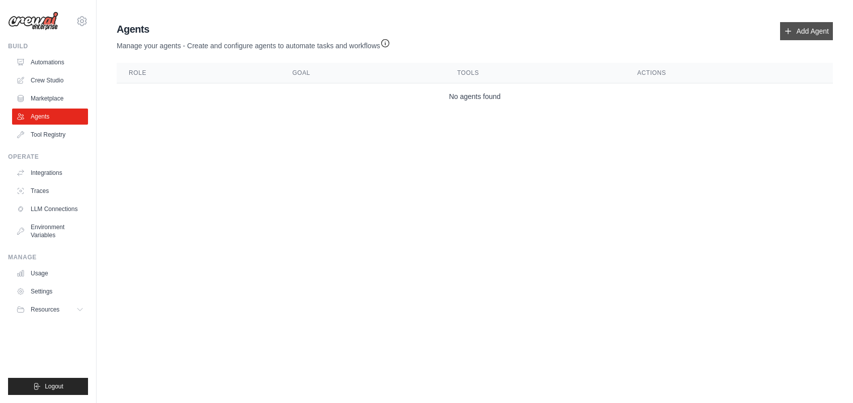
click at [815, 34] on link "Add Agent" at bounding box center [806, 31] width 53 height 18
click at [812, 33] on link "Add Agent" at bounding box center [806, 31] width 53 height 18
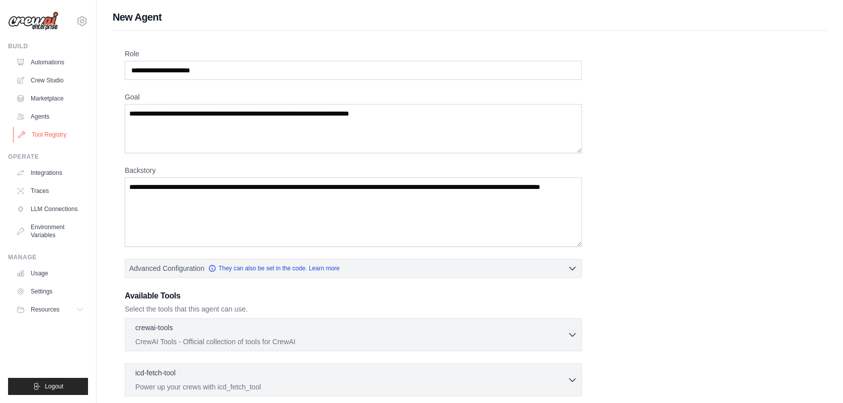
click at [58, 137] on link "Tool Registry" at bounding box center [51, 135] width 76 height 16
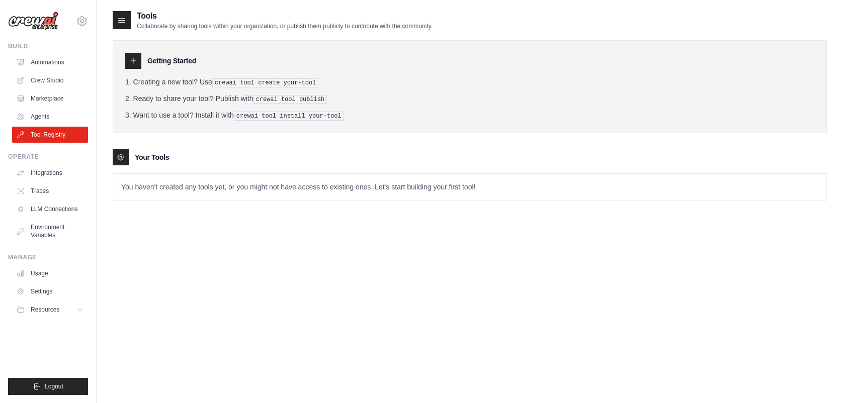
click at [58, 137] on link "Tool Registry" at bounding box center [50, 135] width 76 height 16
click at [43, 195] on link "Traces" at bounding box center [51, 191] width 76 height 16
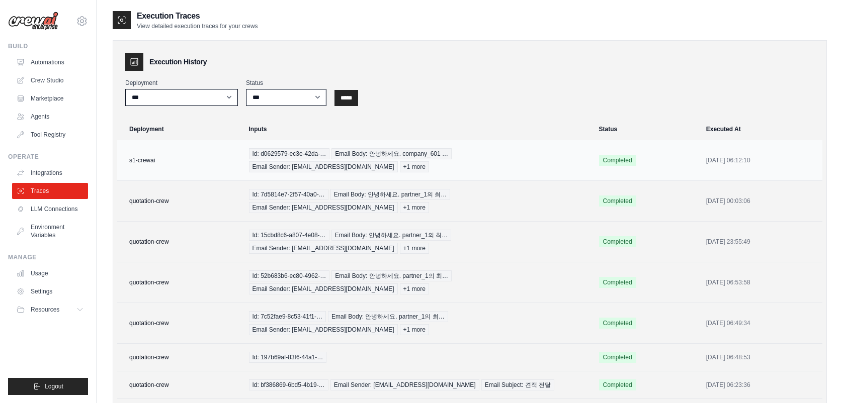
click at [263, 161] on span "Email Sender: [EMAIL_ADDRESS][DOMAIN_NAME]" at bounding box center [323, 166] width 149 height 11
click at [261, 160] on div "Id: d0629579-ec3e-42da-… Email Body: 안녕하세요. company_601 … Email Sender: [EMAIL_…" at bounding box center [418, 160] width 338 height 24
drag, startPoint x: 259, startPoint y: 159, endPoint x: 271, endPoint y: 261, distance: 102.8
click at [271, 262] on td "Id: 52b683b6-ec80-4962-… Email Body: 안녕하세요. partner_1의 최… Email Sender: [EMAIL_…" at bounding box center [418, 282] width 350 height 41
click at [271, 261] on tbody "s1-crewai Id: d0629579-ec3e-42da-… Email Body: 안녕하세요. company_601 … Email Sende…" at bounding box center [469, 310] width 705 height 341
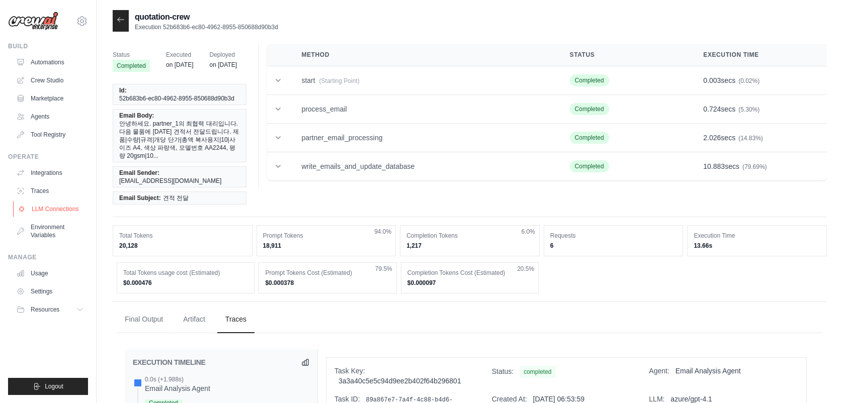
click at [57, 209] on link "LLM Connections" at bounding box center [51, 209] width 76 height 16
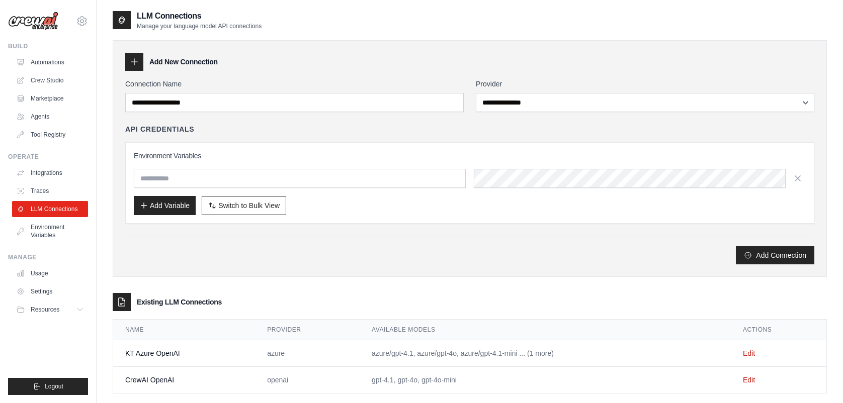
click at [57, 209] on link "LLM Connections" at bounding box center [50, 209] width 76 height 16
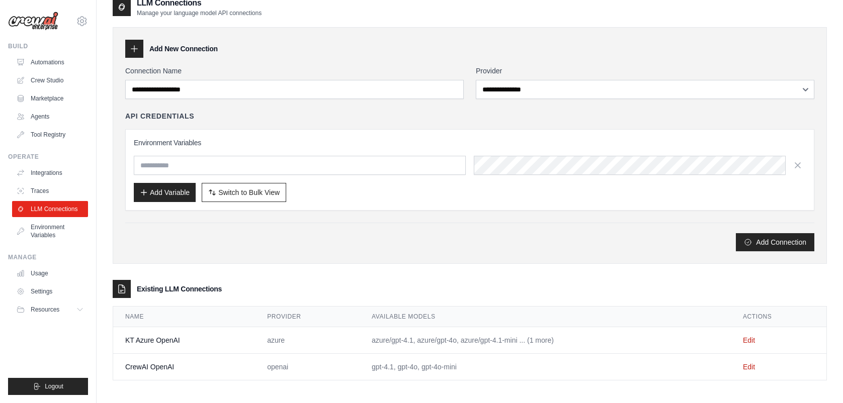
scroll to position [20, 0]
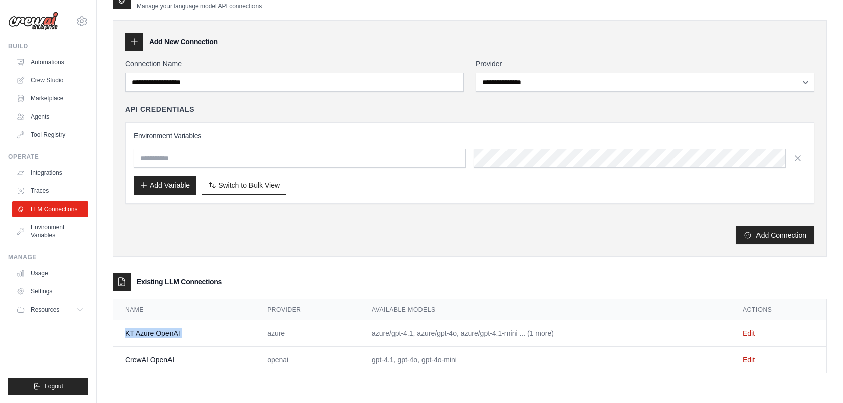
drag, startPoint x: 125, startPoint y: 333, endPoint x: 265, endPoint y: 323, distance: 141.1
click at [265, 323] on tr "KT Azure OpenAI azure azure/gpt-4.1, azure/gpt-4o, azure/gpt-4.1-mini ... (1 mo…" at bounding box center [469, 333] width 713 height 27
drag, startPoint x: 356, startPoint y: 333, endPoint x: 588, endPoint y: 329, distance: 232.3
click at [588, 329] on td "azure/gpt-4.1, azure/gpt-4o, azure/gpt-4.1-mini ... (1 more)" at bounding box center [544, 333] width 371 height 27
click at [447, 300] on th "Available Models" at bounding box center [544, 310] width 371 height 21
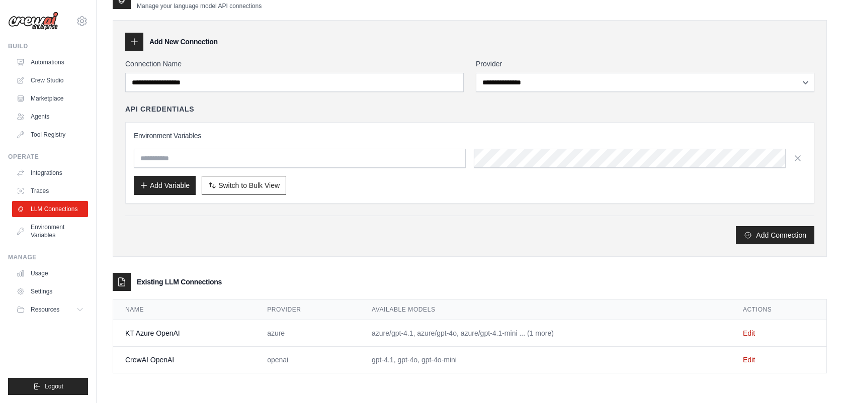
click at [493, 274] on div "Existing LLM Connections" at bounding box center [470, 282] width 714 height 18
click at [254, 246] on div "**********" at bounding box center [470, 138] width 714 height 237
click at [61, 232] on link "Environment Variables" at bounding box center [51, 231] width 76 height 24
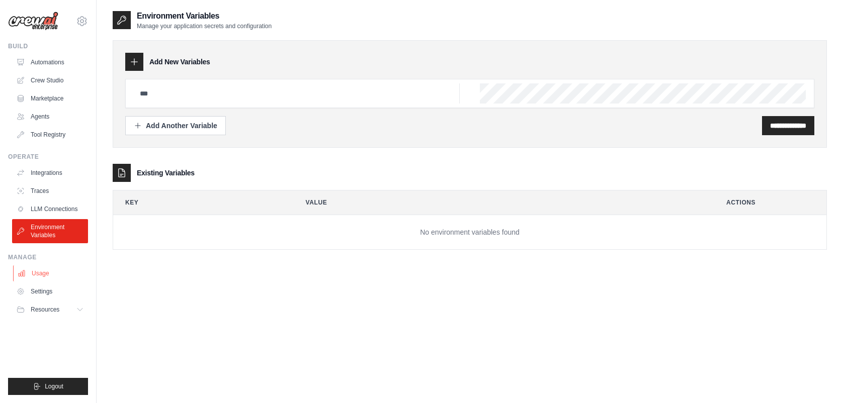
click at [39, 271] on link "Usage" at bounding box center [51, 273] width 76 height 16
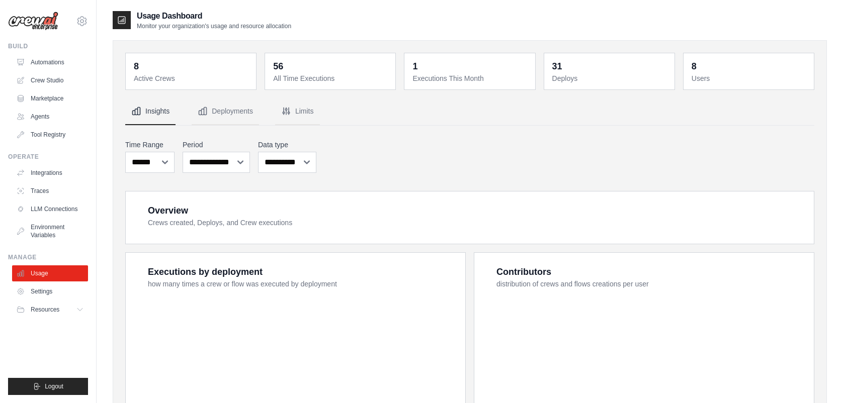
click at [39, 271] on link "Usage" at bounding box center [50, 273] width 76 height 16
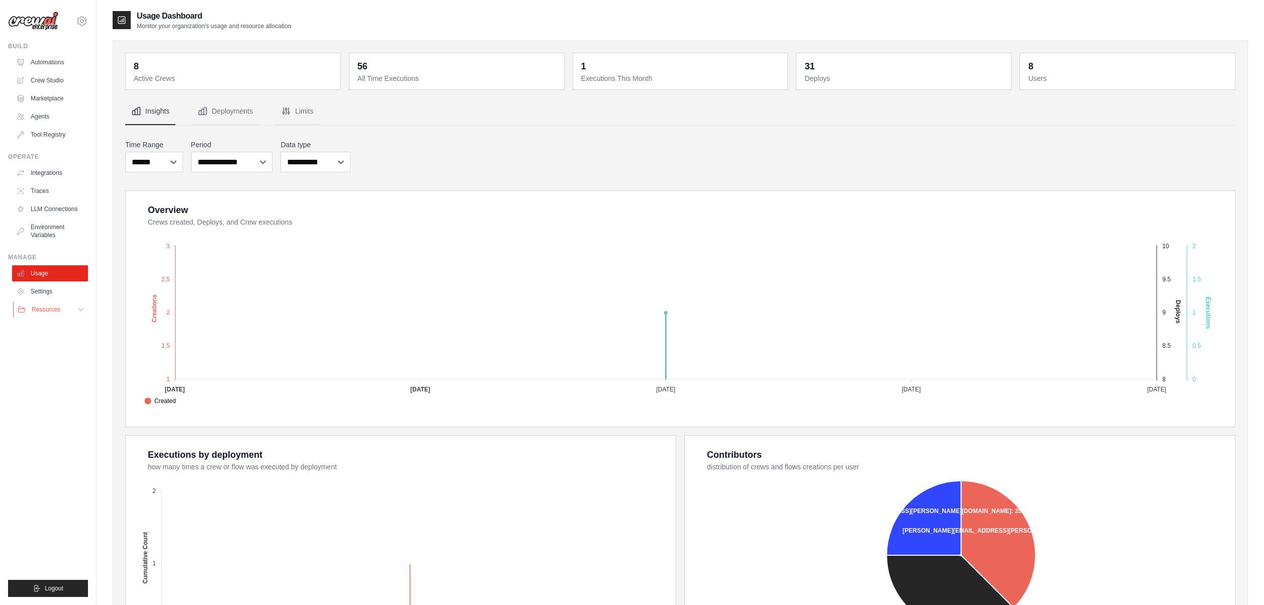
click at [81, 311] on icon at bounding box center [81, 310] width 8 height 8
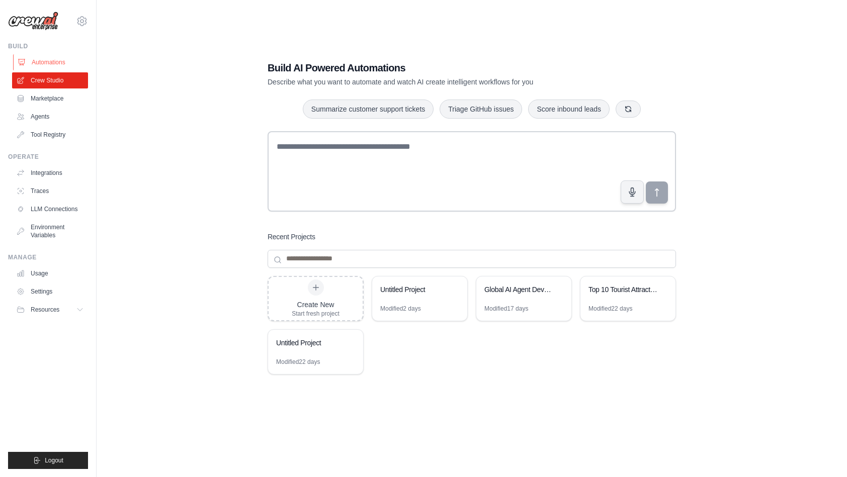
click at [46, 63] on link "Automations" at bounding box center [51, 62] width 76 height 16
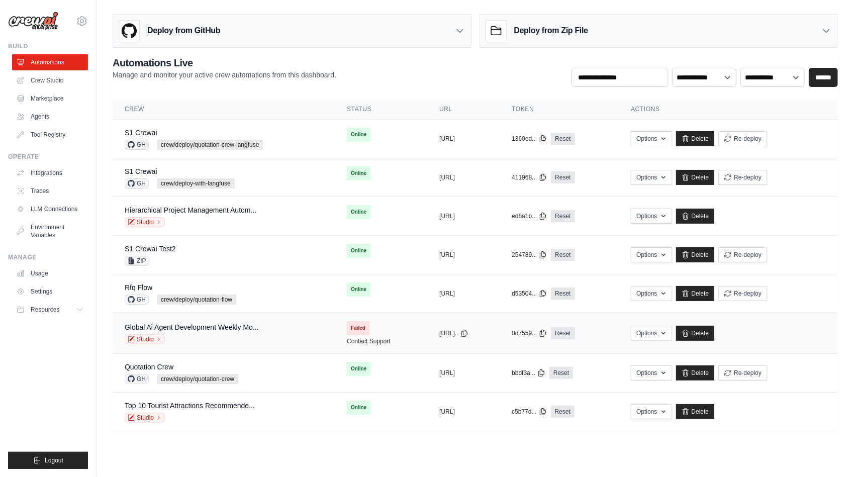
click at [347, 330] on span "Failed" at bounding box center [358, 328] width 23 height 14
click at [158, 334] on link "Studio" at bounding box center [145, 339] width 40 height 10
click at [237, 439] on main "**********" at bounding box center [476, 226] width 758 height 453
click at [215, 428] on td "Top 10 Tourist Attractions Recommende... Studio" at bounding box center [224, 412] width 222 height 39
click at [217, 433] on main "**********" at bounding box center [476, 226] width 758 height 453
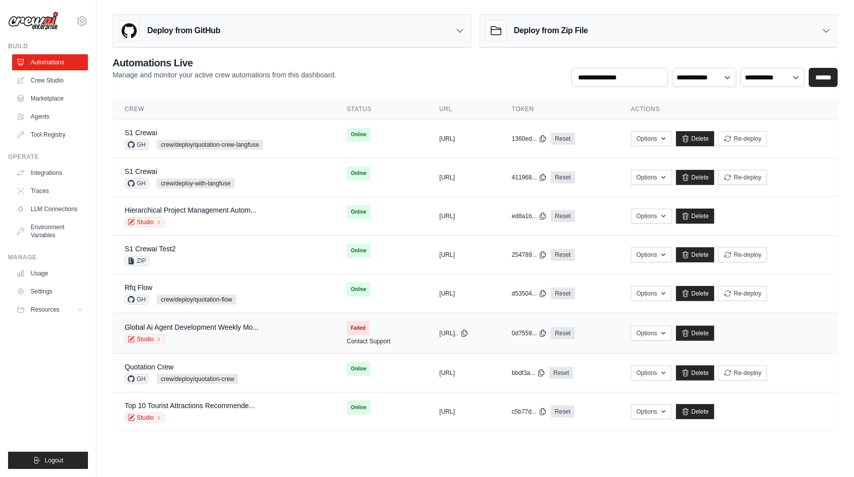
click at [439, 329] on div "copied" at bounding box center [450, 329] width 22 height 12
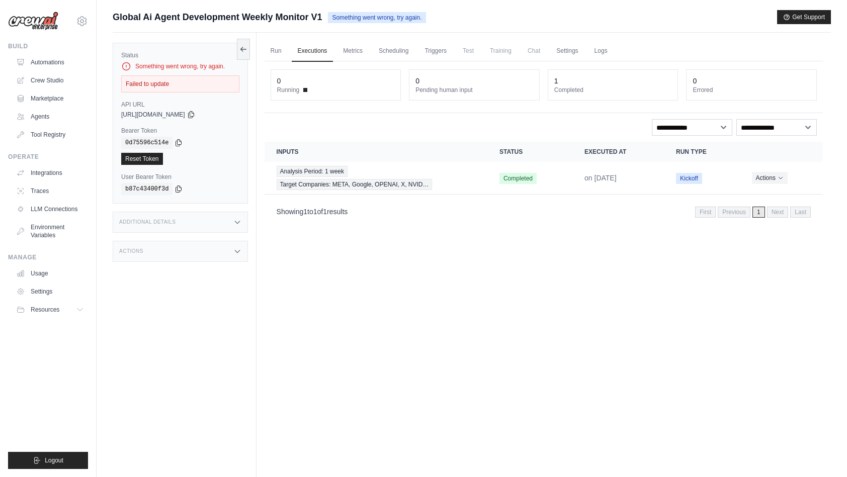
drag, startPoint x: 330, startPoint y: 16, endPoint x: 108, endPoint y: 14, distance: 222.7
click at [108, 14] on div "Submit a support request Describe your issue or question * Please be specific a…" at bounding box center [472, 260] width 750 height 500
copy span "Global Ai Agent Development Weekly Monitor V1"
click at [395, 314] on div "Run Executions Metrics Scheduling Triggers Test Training Chat Settings Logs 0 R…" at bounding box center [543, 271] width 574 height 477
click at [393, 320] on div "Run Executions Metrics Scheduling Triggers Test Training Chat Settings Logs 0 R…" at bounding box center [543, 271] width 574 height 477
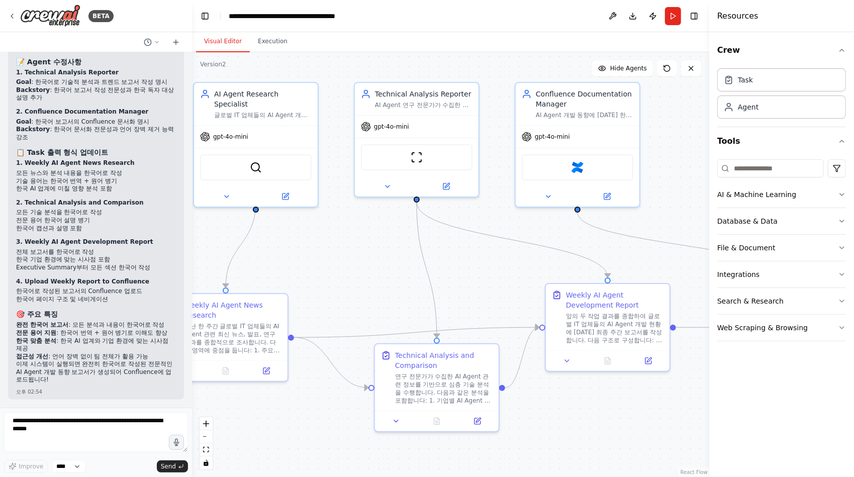
scroll to position [3203, 0]
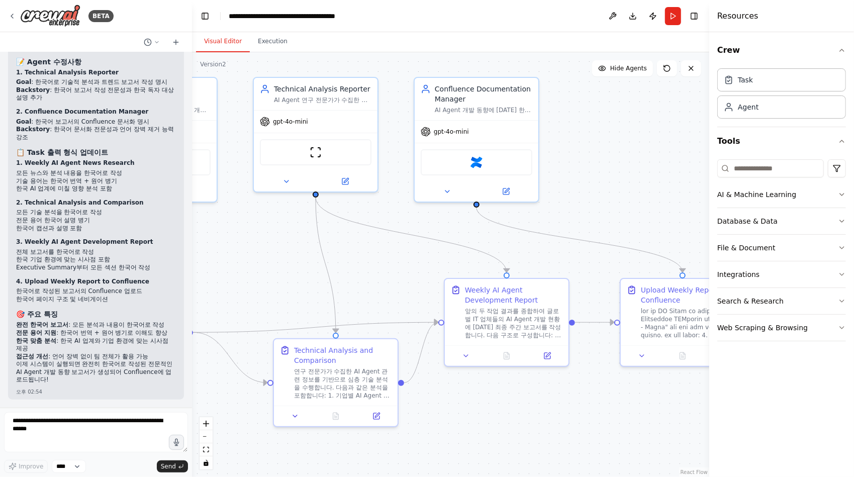
drag, startPoint x: 444, startPoint y: 280, endPoint x: 295, endPoint y: 254, distance: 152.0
click at [295, 254] on div ".deletable-edge-delete-btn { width: 20px; height: 20px; border: 0px solid #ffff…" at bounding box center [450, 264] width 517 height 425
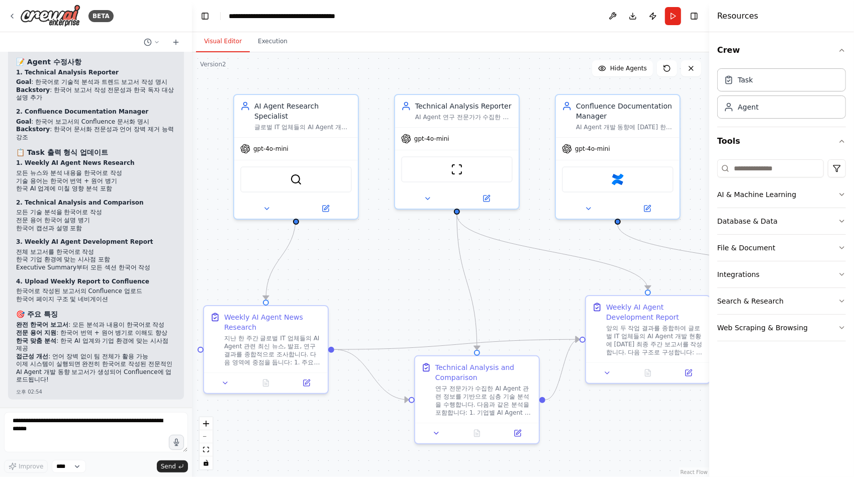
drag, startPoint x: 391, startPoint y: 273, endPoint x: 532, endPoint y: 291, distance: 142.4
click at [532, 291] on div ".deletable-edge-delete-btn { width: 20px; height: 20px; border: 0px solid #ffff…" at bounding box center [450, 264] width 517 height 425
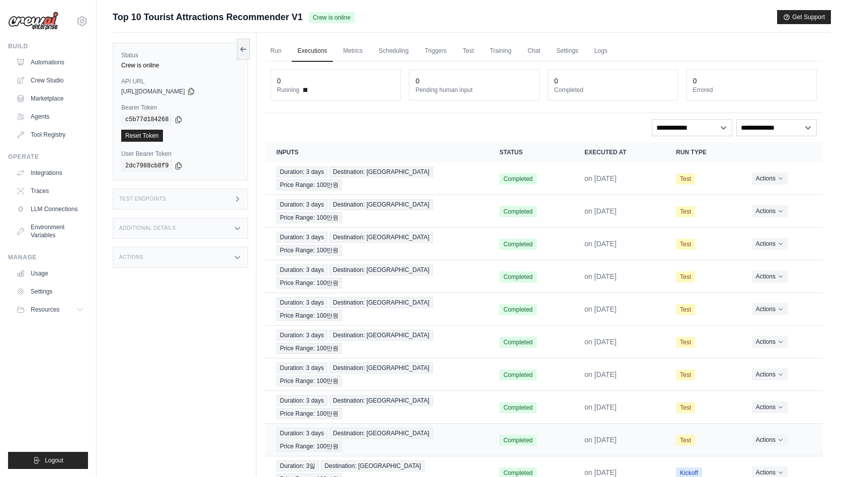
click at [383, 340] on div "Run Executions Metrics Scheduling Triggers Test Training Chat Settings Logs 0 R…" at bounding box center [543, 280] width 574 height 494
click at [225, 393] on div "Status Crew is online API URL copied https://top-10-tourist-attractions-recomme…" at bounding box center [185, 271] width 144 height 477
click at [346, 420] on div "Run Executions Metrics Scheduling Triggers Test Training Chat Settings Logs 0 R…" at bounding box center [543, 280] width 574 height 494
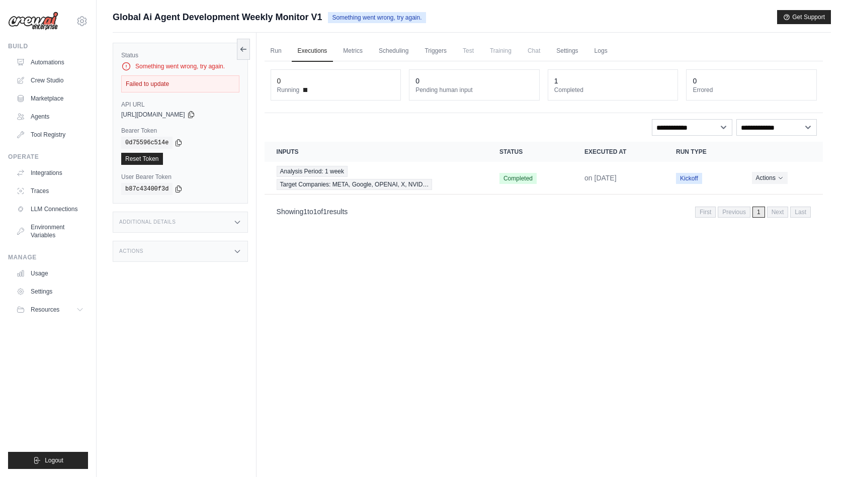
click at [154, 79] on div "Failed to update" at bounding box center [180, 83] width 118 height 17
click at [174, 66] on div "Something went wrong, try again." at bounding box center [180, 66] width 118 height 10
click at [201, 67] on div "Something went wrong, try again." at bounding box center [180, 66] width 118 height 10
click at [243, 49] on icon at bounding box center [243, 49] width 8 height 8
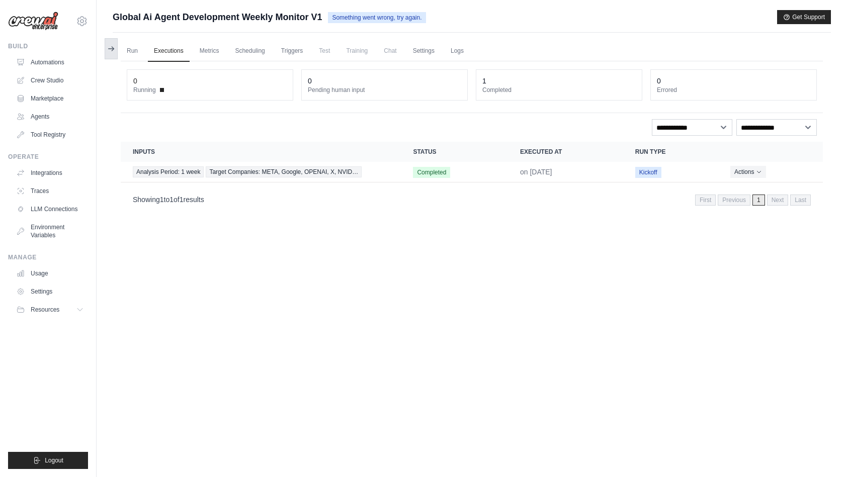
click at [113, 48] on icon at bounding box center [113, 49] width 2 height 4
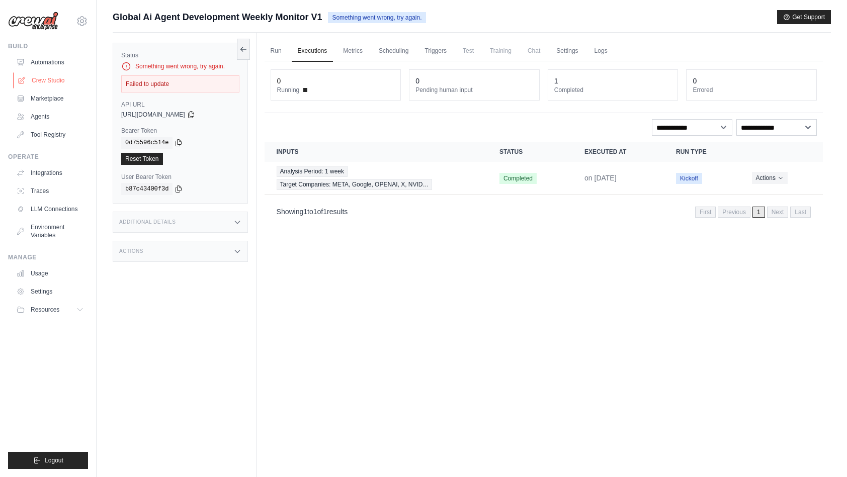
click at [48, 82] on link "Crew Studio" at bounding box center [51, 80] width 76 height 16
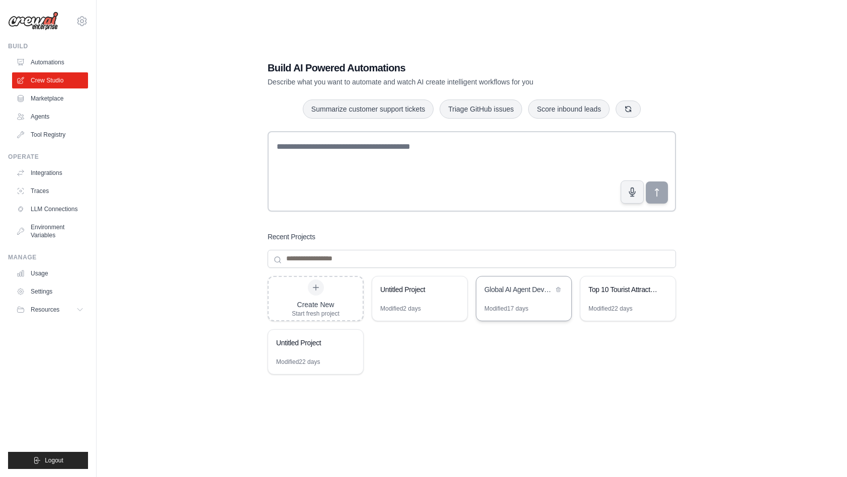
click at [523, 312] on div "Modified 17 days" at bounding box center [506, 309] width 44 height 8
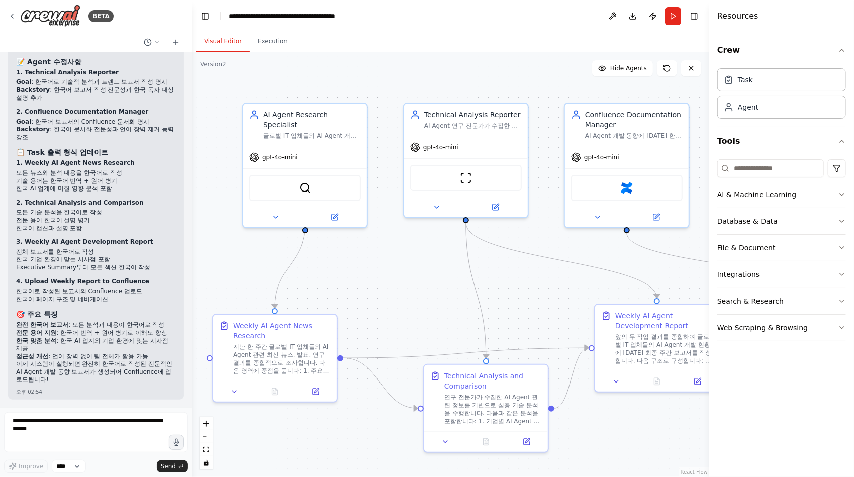
scroll to position [3203, 0]
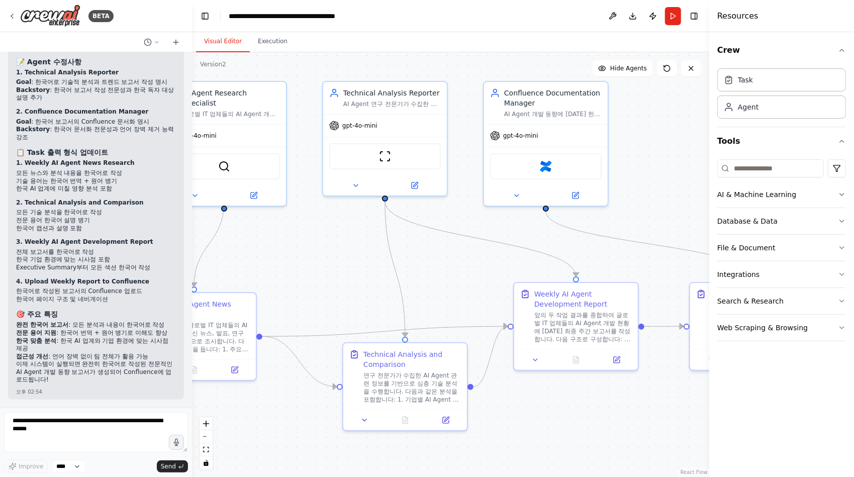
drag, startPoint x: 554, startPoint y: 301, endPoint x: 453, endPoint y: 274, distance: 103.4
click at [461, 276] on div ".deletable-edge-delete-btn { width: 20px; height: 20px; border: 0px solid #ffff…" at bounding box center [450, 264] width 517 height 425
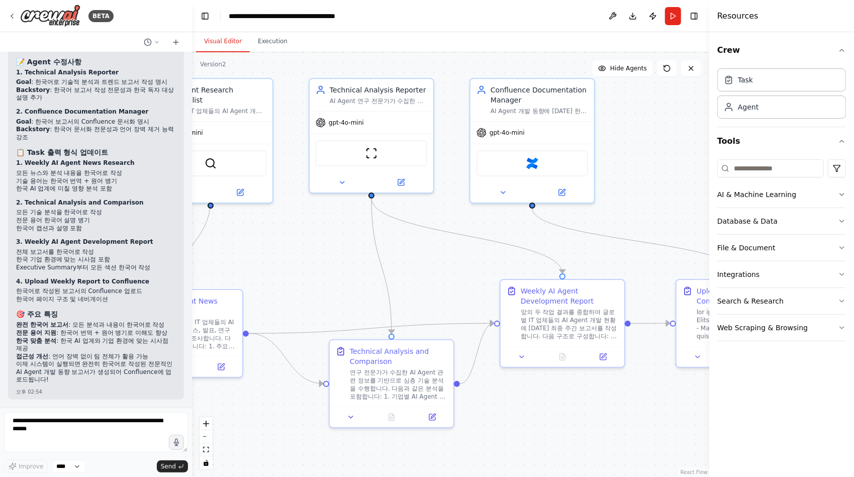
click at [453, 274] on div ".deletable-edge-delete-btn { width: 20px; height: 20px; border: 0px solid #ffff…" at bounding box center [450, 264] width 517 height 425
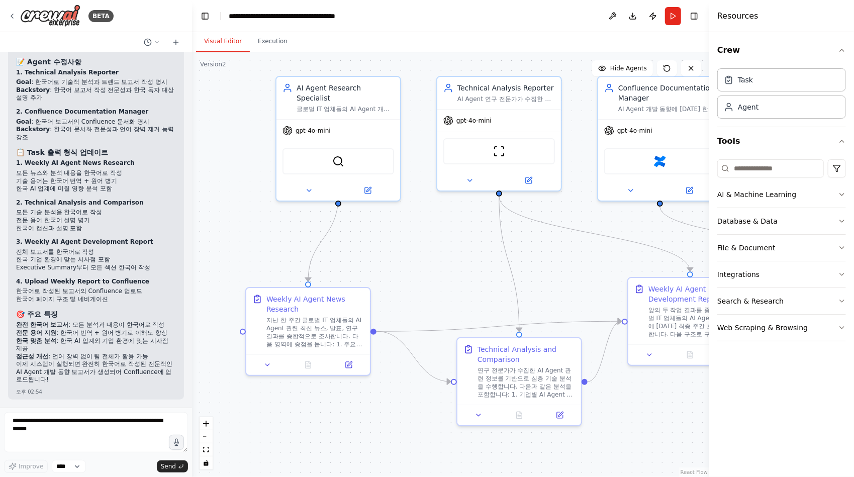
drag, startPoint x: 453, startPoint y: 274, endPoint x: 489, endPoint y: 279, distance: 35.9
click at [582, 273] on div ".deletable-edge-delete-btn { width: 20px; height: 20px; border: 0px solid #ffff…" at bounding box center [450, 264] width 517 height 425
click at [95, 433] on textarea at bounding box center [96, 432] width 184 height 40
type textarea "**********"
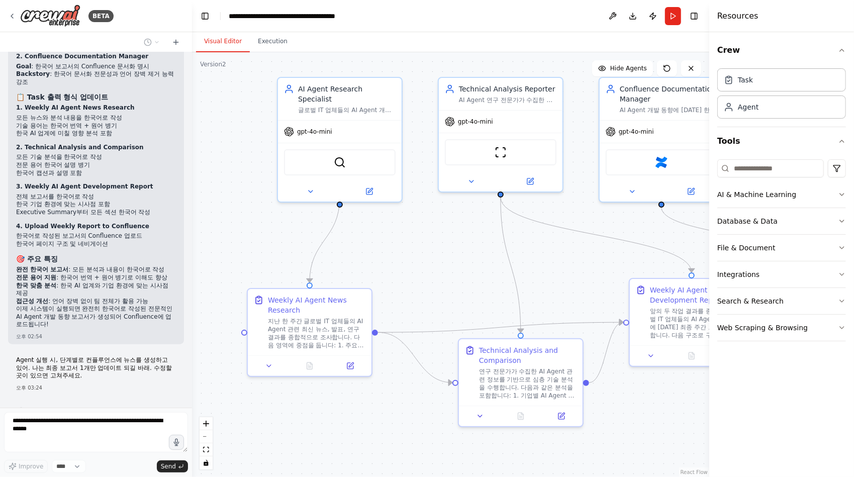
scroll to position [3281, 0]
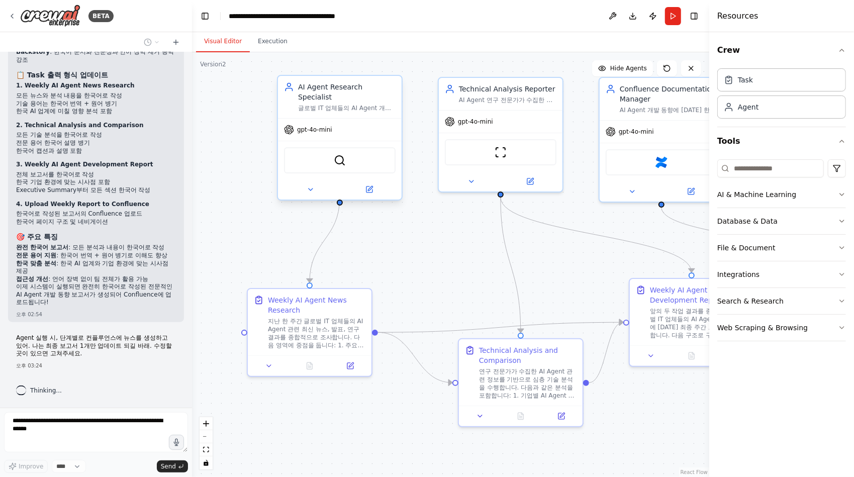
click at [327, 126] on span "gpt-4o-mini" at bounding box center [314, 130] width 35 height 8
click at [297, 126] on span "gpt-4o-mini" at bounding box center [314, 130] width 35 height 8
click at [292, 125] on icon at bounding box center [289, 129] width 9 height 9
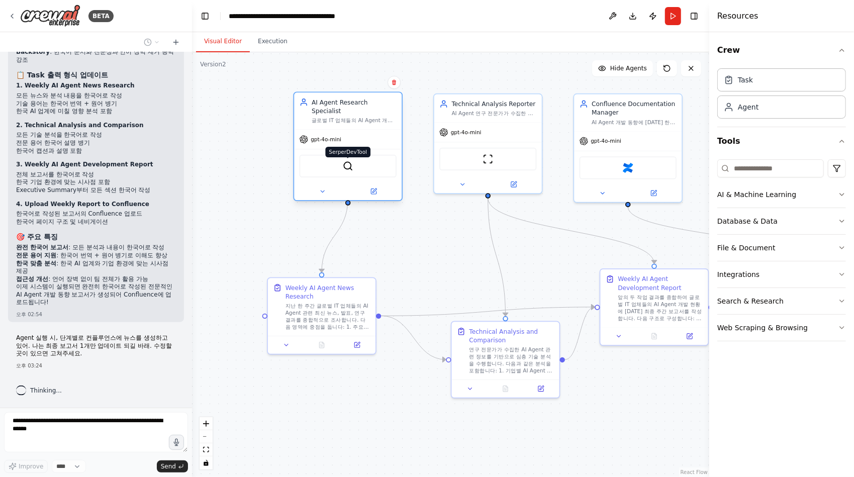
click at [349, 161] on img at bounding box center [348, 166] width 11 height 11
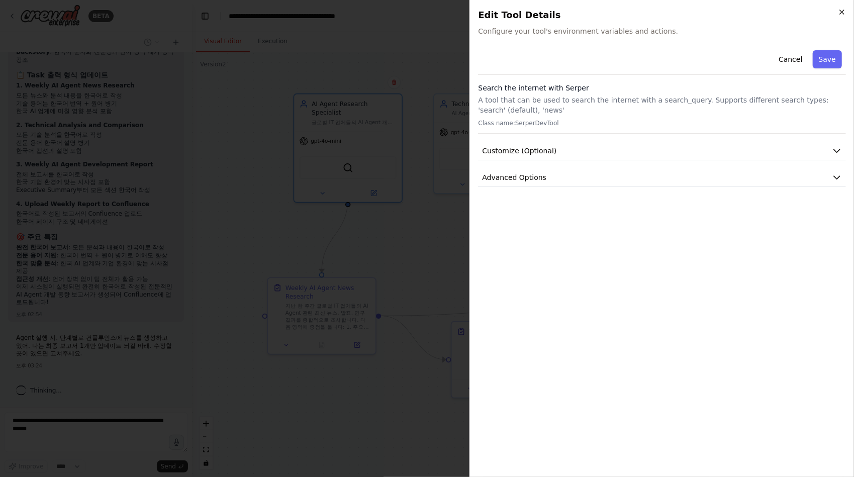
click at [842, 13] on icon "button" at bounding box center [842, 12] width 8 height 8
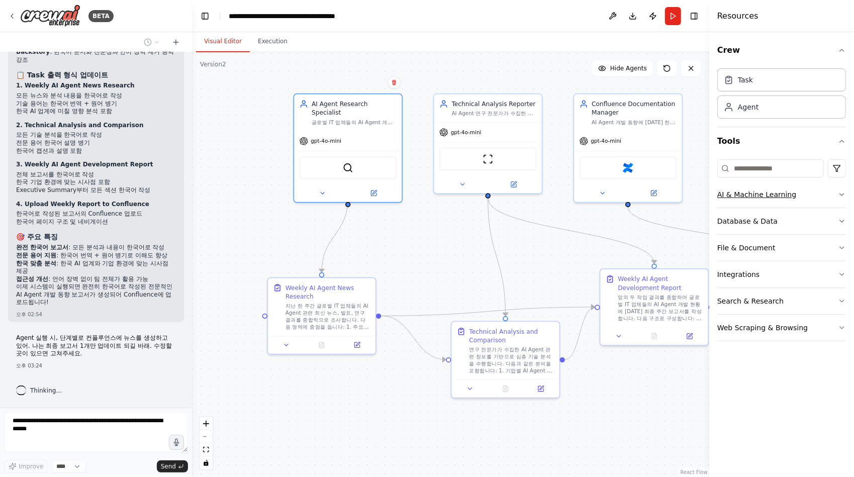
click at [842, 194] on icon "button" at bounding box center [842, 195] width 8 height 8
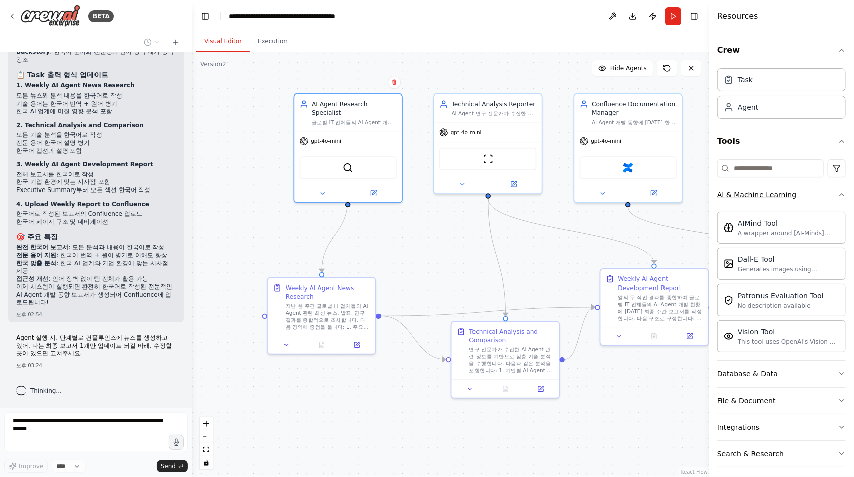
click at [842, 194] on div "Crew Task Agent Tools AI & Machine Learning AIMind Tool A wrapper around [AI-Mi…" at bounding box center [781, 254] width 145 height 445
click at [838, 194] on icon "button" at bounding box center [842, 195] width 8 height 8
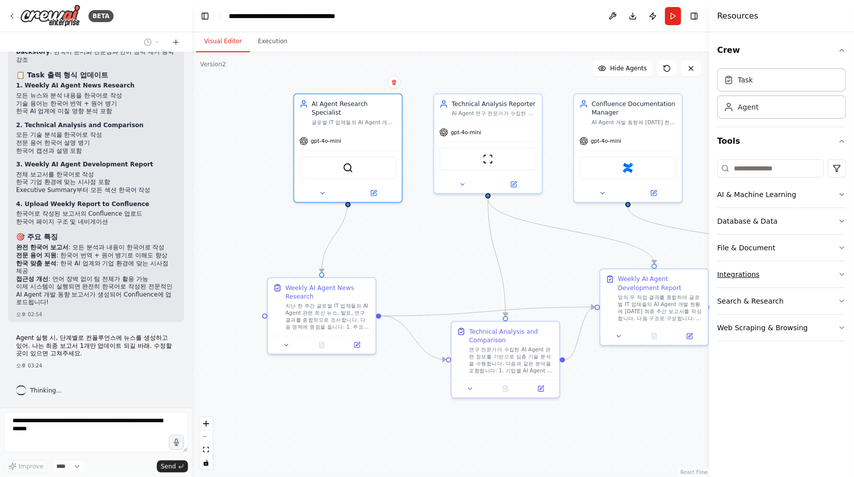
click at [839, 272] on icon "button" at bounding box center [842, 274] width 8 height 8
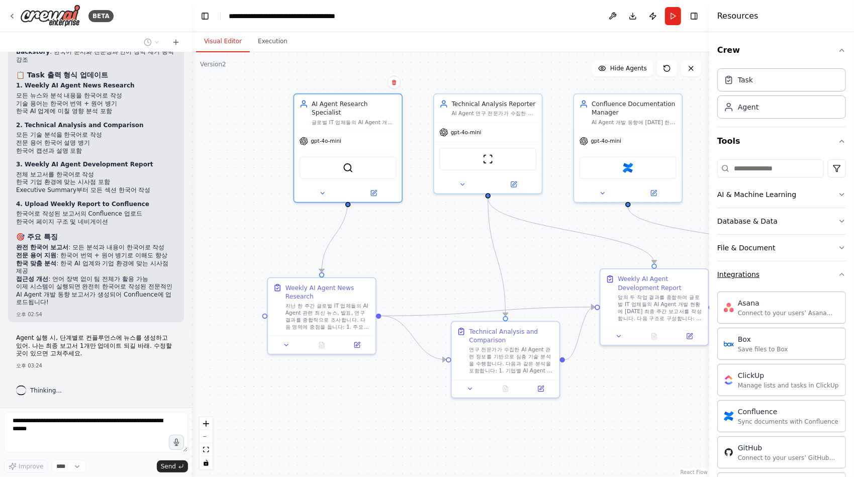
click at [838, 274] on icon "button" at bounding box center [842, 274] width 8 height 8
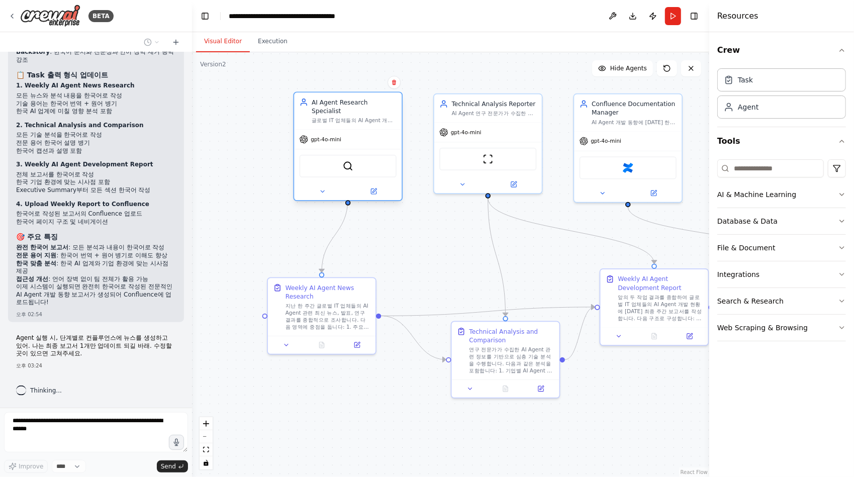
click at [354, 130] on div "gpt-4o-mini" at bounding box center [348, 139] width 108 height 19
click at [302, 135] on div "gpt-4o-mini" at bounding box center [348, 139] width 108 height 19
click at [309, 135] on div "gpt-4o-mini" at bounding box center [321, 139] width 42 height 9
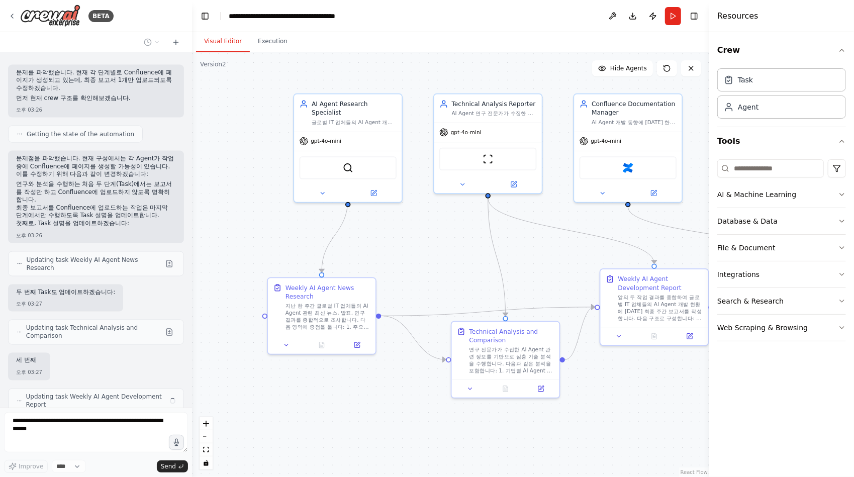
scroll to position [3636, 0]
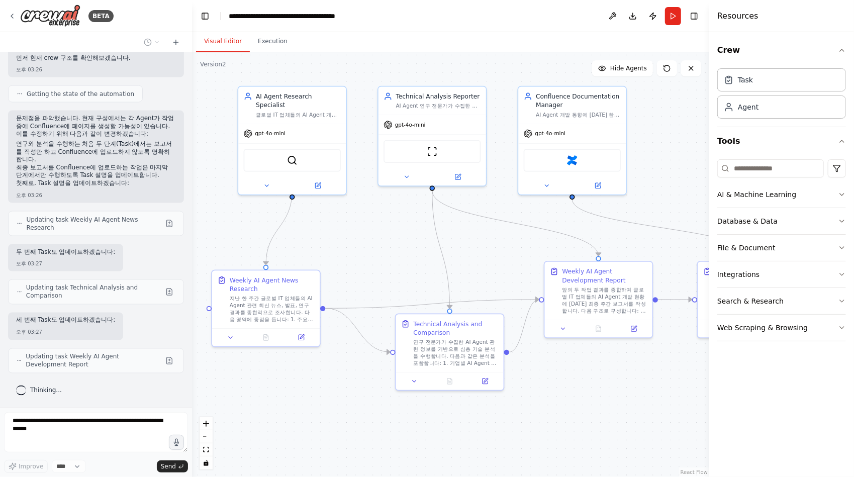
drag, startPoint x: 590, startPoint y: 388, endPoint x: 533, endPoint y: 381, distance: 56.8
click at [533, 381] on div ".deletable-edge-delete-btn { width: 20px; height: 20px; border: 0px solid #ffff…" at bounding box center [450, 264] width 517 height 425
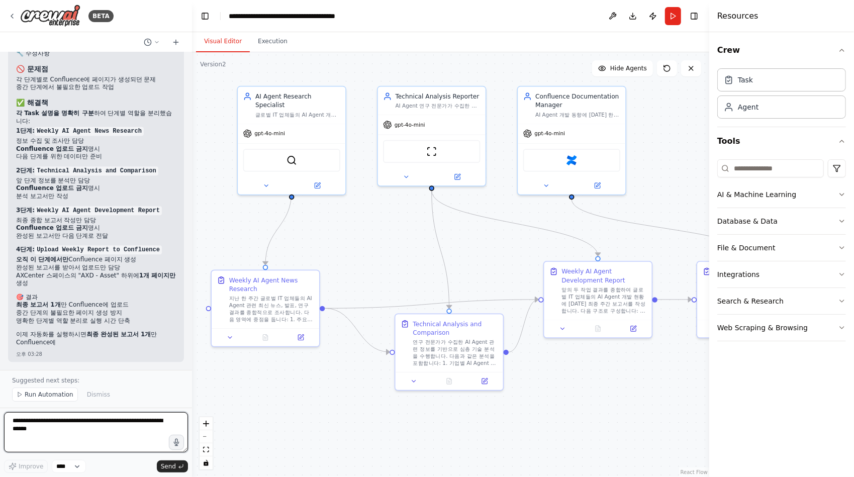
scroll to position [4127, 0]
click at [190, 97] on div "BETA 글로벌 IT 업체들의 AI Agent 개발 방법과 결과물에 대해 최신 현황을 주단위로 조사하는 crew를 만들어줘. 오후 02:36 …" at bounding box center [427, 238] width 854 height 477
click at [20, 395] on icon at bounding box center [20, 395] width 6 height 6
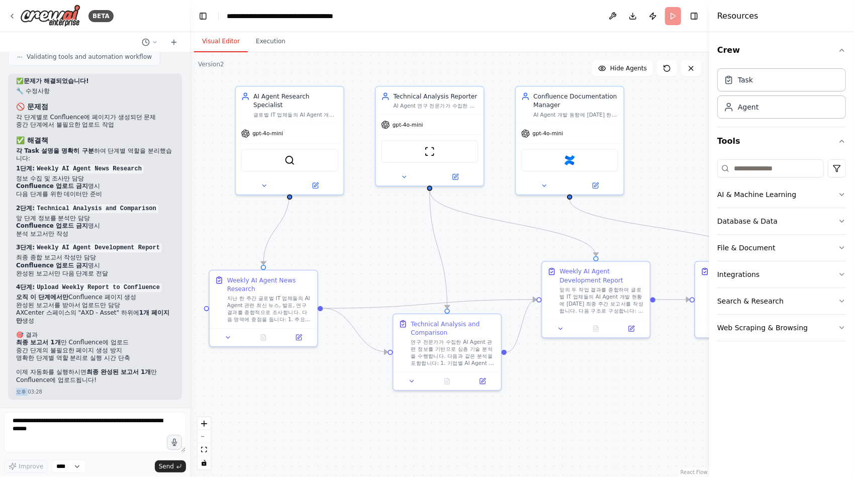
click at [20, 395] on div "오후 03:28" at bounding box center [95, 392] width 158 height 8
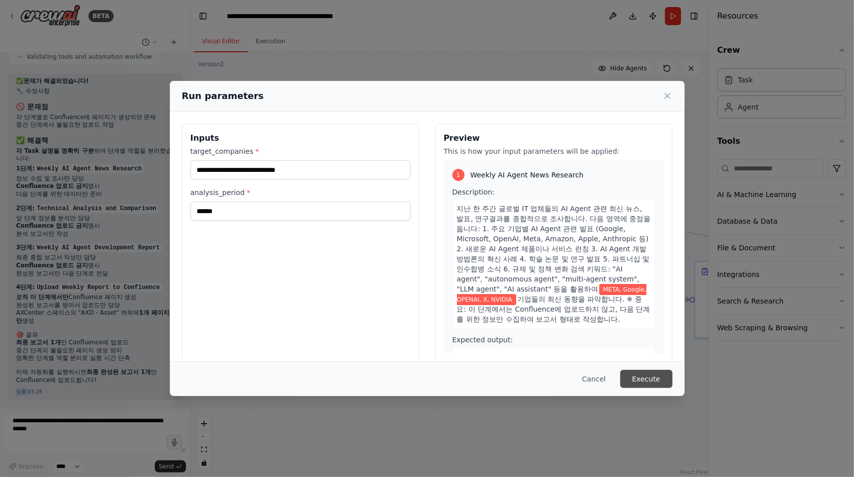
click at [649, 378] on button "Execute" at bounding box center [646, 379] width 52 height 18
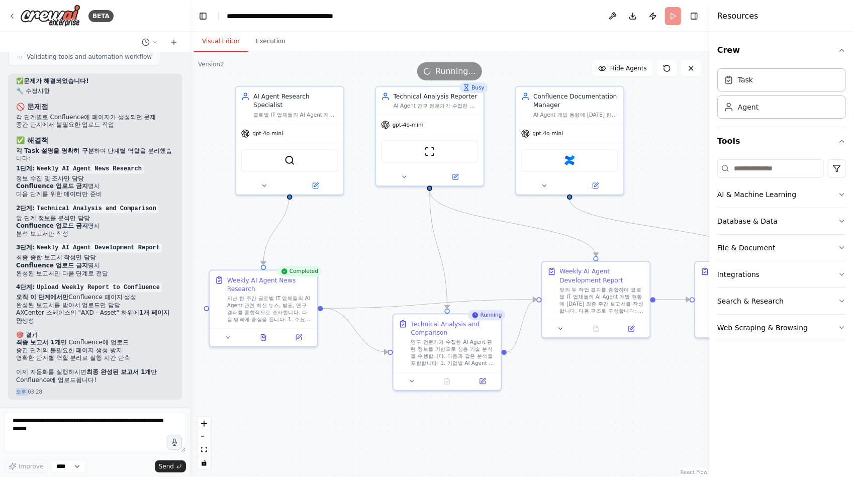
scroll to position [4175, 0]
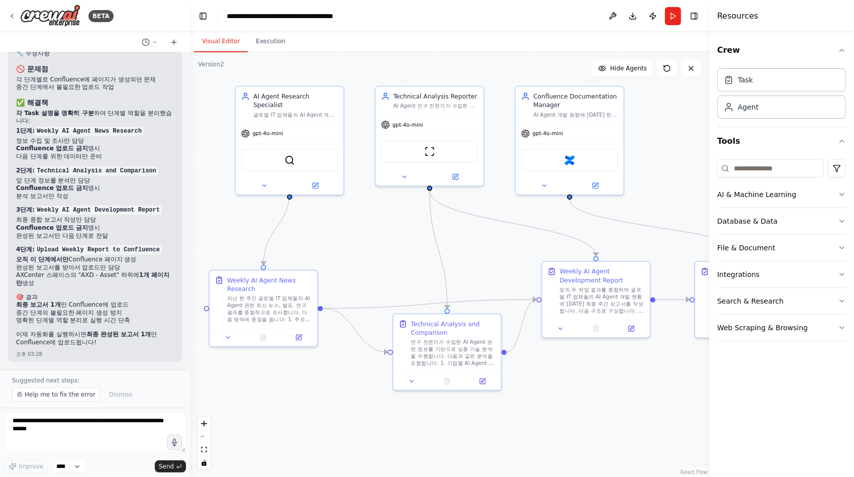
click at [58, 406] on div "Suggested next steps: Help me to fix the error Dismiss" at bounding box center [95, 389] width 190 height 38
drag, startPoint x: 58, startPoint y: 406, endPoint x: 56, endPoint y: 397, distance: 8.7
click at [56, 397] on span "Help me to fix the error" at bounding box center [60, 395] width 71 height 8
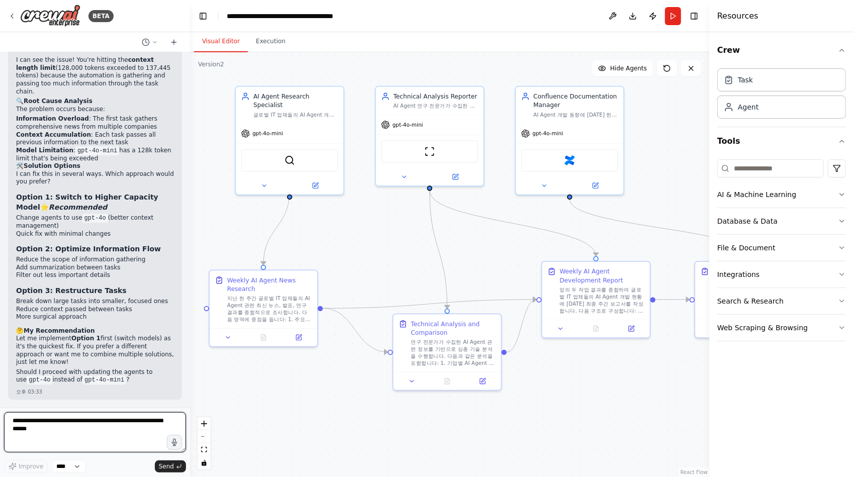
scroll to position [4504, 0]
click at [191, 320] on div ".deletable-edge-delete-btn { width: 20px; height: 20px; border: 0px solid #ffff…" at bounding box center [449, 264] width 519 height 425
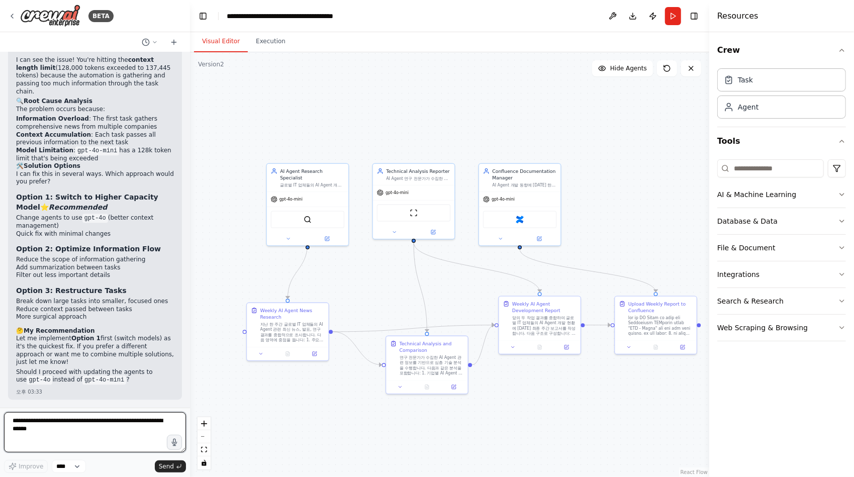
click at [103, 436] on textarea at bounding box center [95, 432] width 182 height 40
type textarea "*"
type textarea "**********"
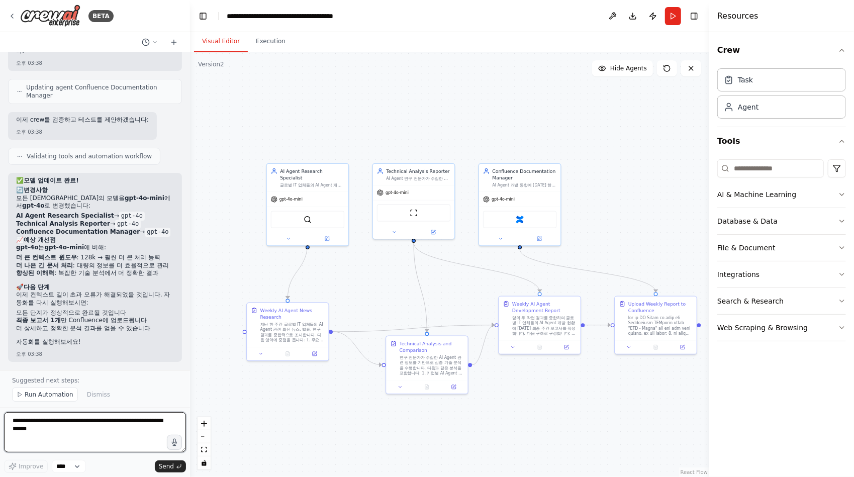
scroll to position [5092, 0]
click at [21, 396] on polygon at bounding box center [20, 395] width 4 height 5
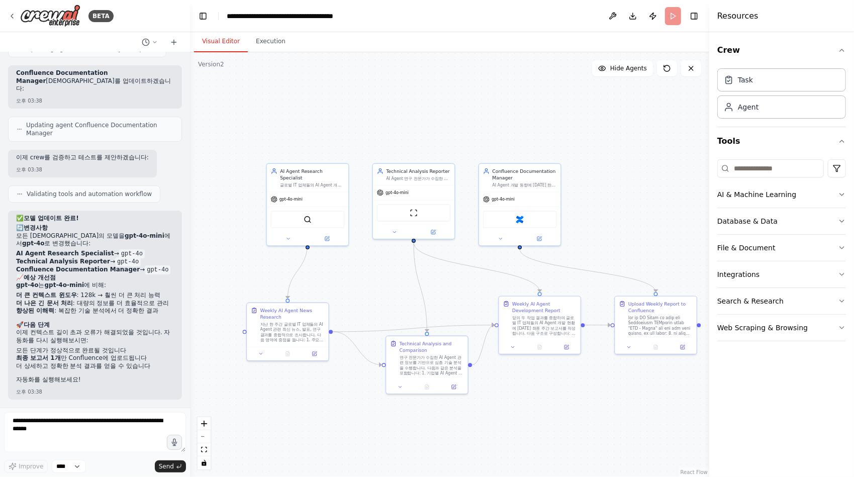
scroll to position [5054, 0]
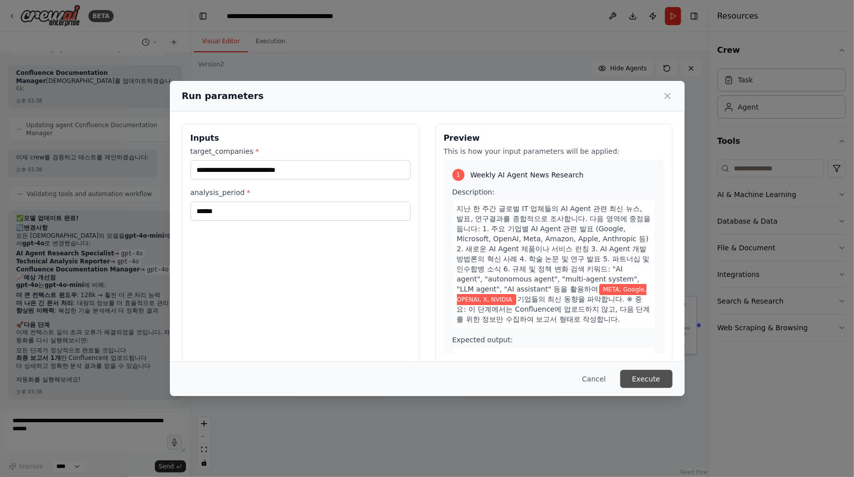
click at [645, 376] on button "Execute" at bounding box center [646, 379] width 52 height 18
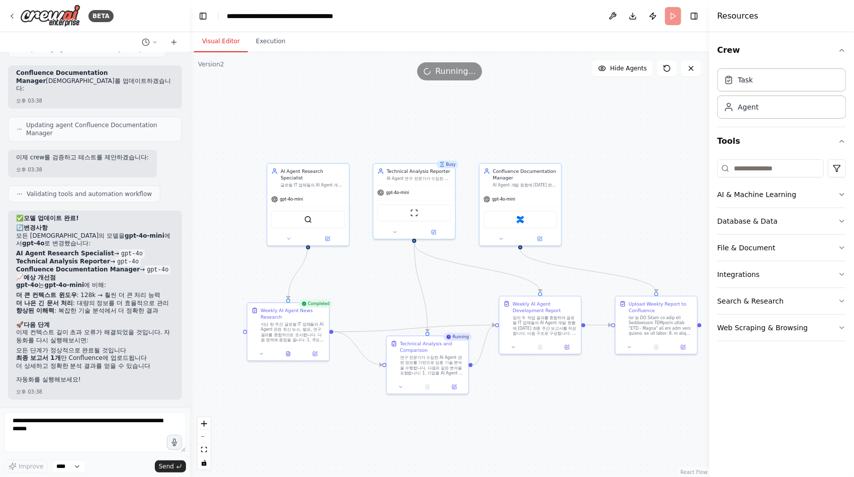
drag, startPoint x: 590, startPoint y: 428, endPoint x: 492, endPoint y: 421, distance: 97.8
click at [492, 421] on div ".deletable-edge-delete-btn { width: 20px; height: 20px; border: 0px solid #ffff…" at bounding box center [449, 264] width 519 height 425
click at [289, 351] on icon at bounding box center [290, 351] width 2 height 2
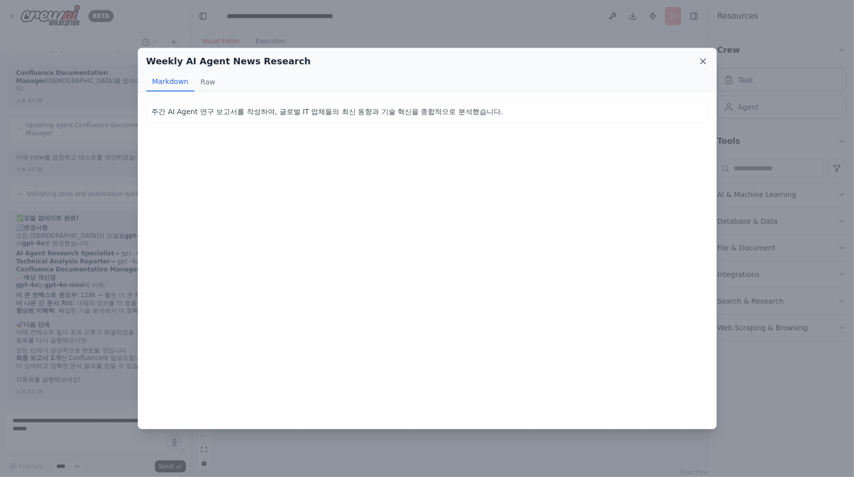
click at [703, 60] on icon at bounding box center [703, 61] width 5 height 5
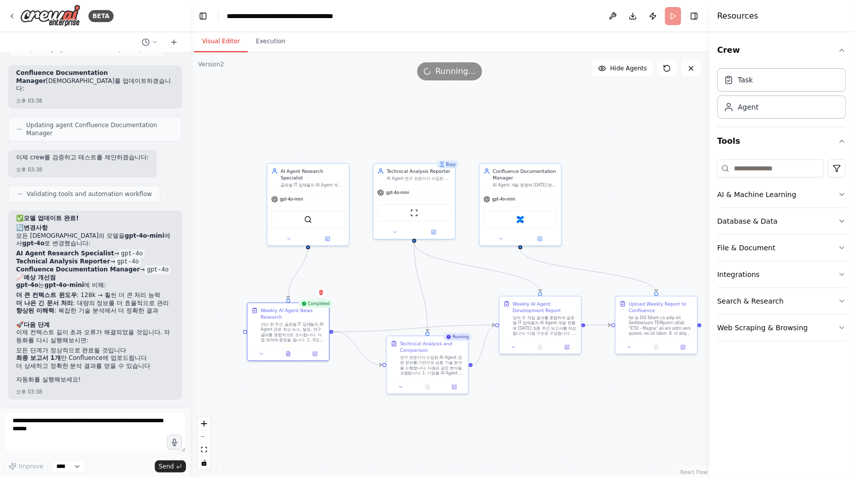
click at [585, 409] on div ".deletable-edge-delete-btn { width: 20px; height: 20px; border: 0px solid #ffff…" at bounding box center [449, 264] width 519 height 425
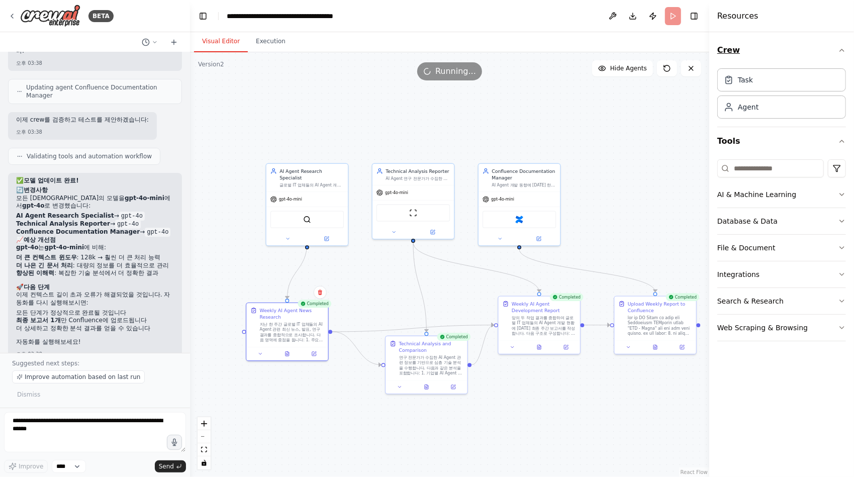
scroll to position [5092, 0]
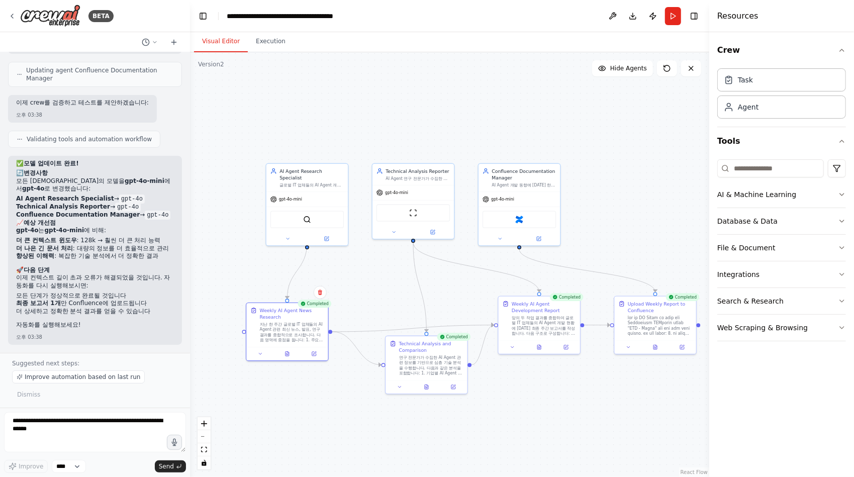
click at [590, 126] on div ".deletable-edge-delete-btn { width: 20px; height: 20px; border: 0px solid #ffff…" at bounding box center [449, 264] width 519 height 425
click at [671, 16] on button "Run" at bounding box center [673, 16] width 16 height 18
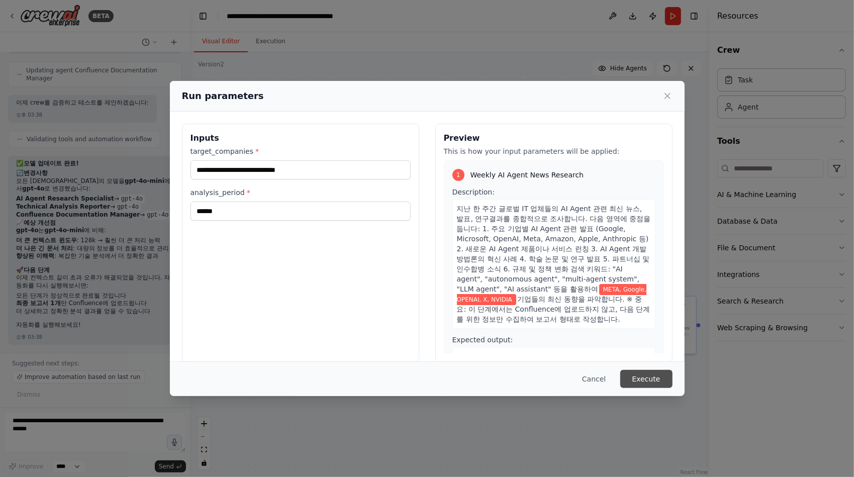
click at [662, 386] on button "Execute" at bounding box center [646, 379] width 52 height 18
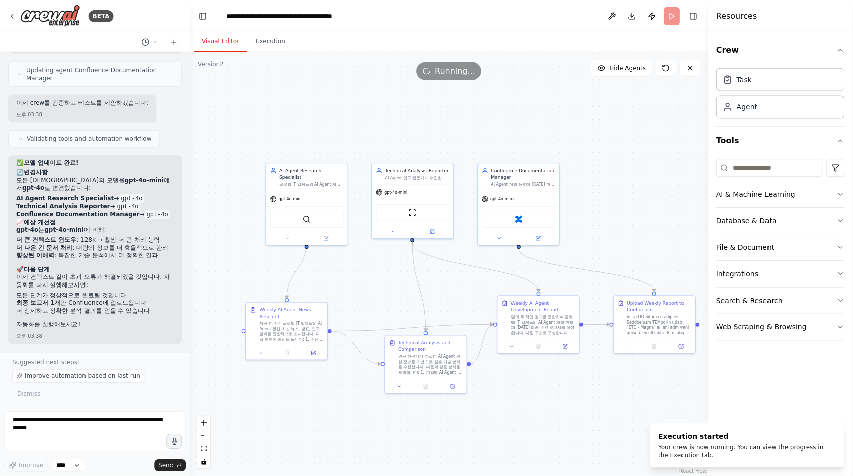
scroll to position [5147, 0]
drag, startPoint x: 187, startPoint y: 356, endPoint x: 187, endPoint y: 369, distance: 12.1
click at [187, 369] on div "BETA 글로벌 IT 업체들의 AI Agent 개발 방법과 결과물에 대해 최신 현황을 주단위로 조사하는 crew를 만들어줘. 오후 02:36 …" at bounding box center [427, 238] width 854 height 477
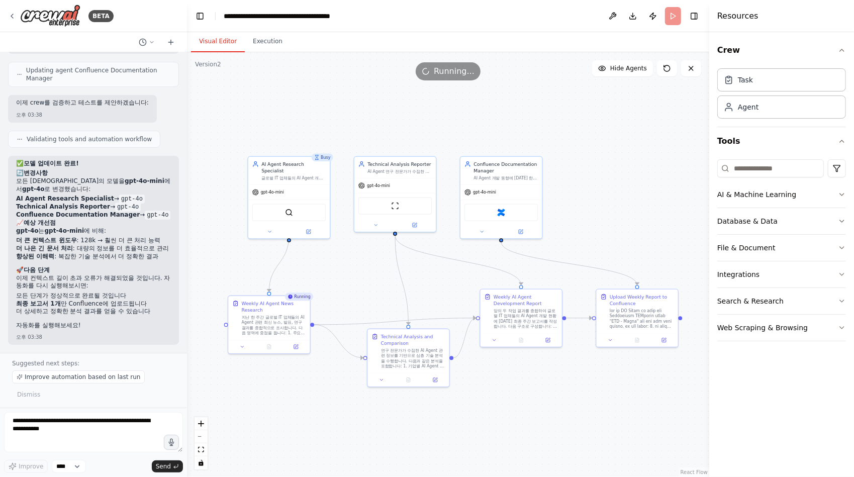
drag, startPoint x: 544, startPoint y: 398, endPoint x: 529, endPoint y: 391, distance: 16.6
click at [529, 391] on div ".deletable-edge-delete-btn { width: 20px; height: 20px; border: 0px solid #ffff…" at bounding box center [448, 264] width 522 height 425
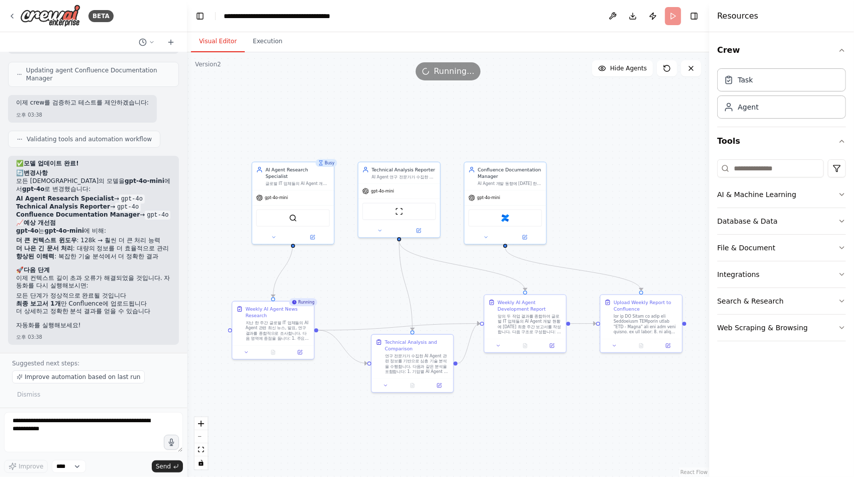
drag, startPoint x: 548, startPoint y: 399, endPoint x: 552, endPoint y: 405, distance: 6.8
click at [552, 405] on div ".deletable-edge-delete-btn { width: 20px; height: 20px; border: 0px solid #ffff…" at bounding box center [448, 264] width 522 height 425
click at [568, 418] on div ".deletable-edge-delete-btn { width: 20px; height: 20px; border: 0px solid #ffff…" at bounding box center [448, 264] width 522 height 425
click at [567, 423] on div ".deletable-edge-delete-btn { width: 20px; height: 20px; border: 0px solid #ffff…" at bounding box center [448, 264] width 522 height 425
click at [600, 408] on div ".deletable-edge-delete-btn { width: 20px; height: 20px; border: 0px solid #ffff…" at bounding box center [448, 264] width 522 height 425
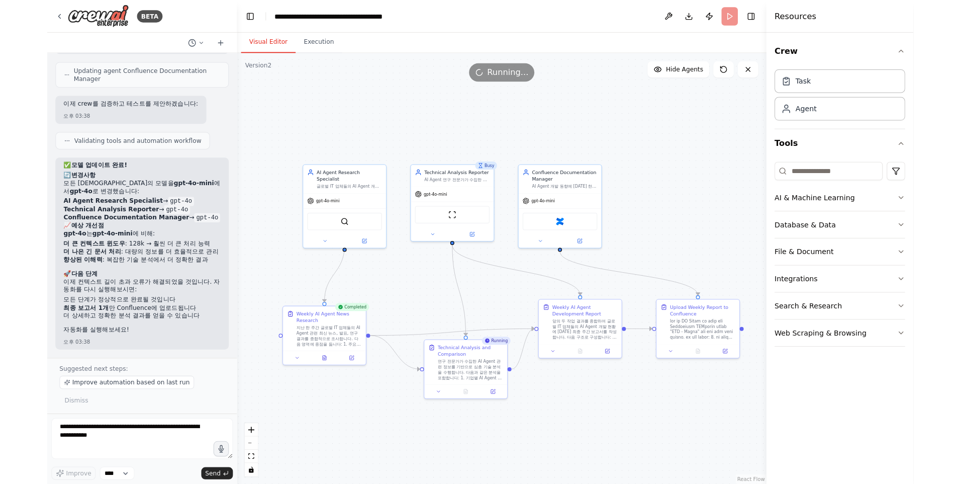
scroll to position [4902, 0]
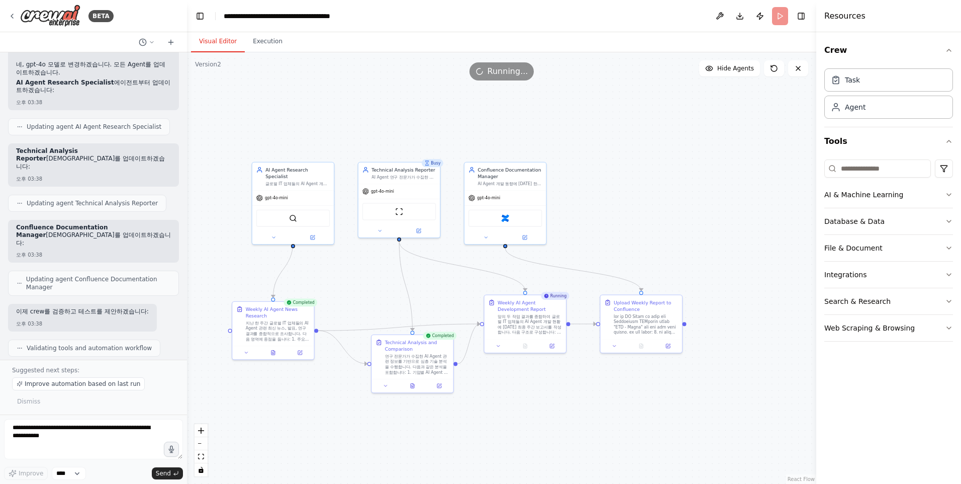
click at [605, 408] on div ".deletable-edge-delete-btn { width: 20px; height: 20px; border: 0px solid #ffff…" at bounding box center [501, 267] width 629 height 431
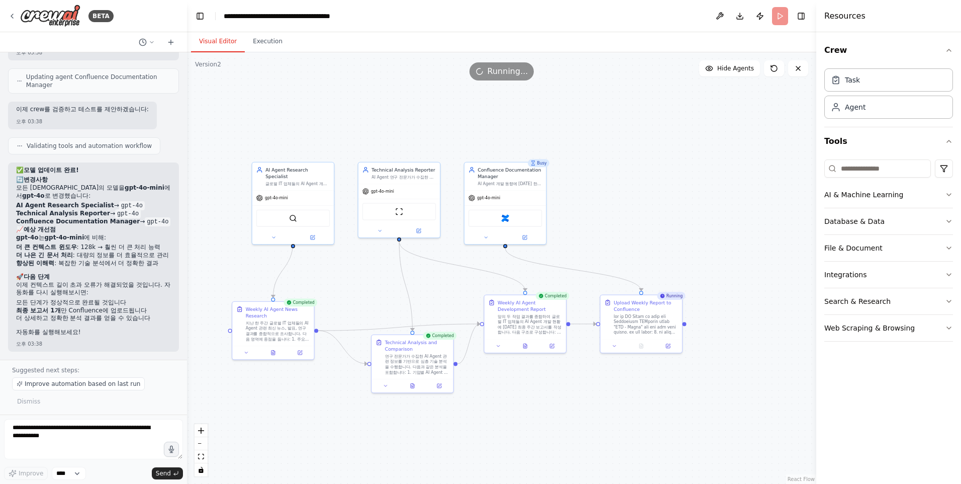
click at [389, 40] on div "Visual Editor Execution" at bounding box center [501, 42] width 629 height 20
click at [676, 251] on div ".deletable-edge-delete-btn { width: 20px; height: 20px; border: 0px solid #ffff…" at bounding box center [501, 267] width 629 height 431
click at [510, 222] on div "Confluence" at bounding box center [505, 216] width 73 height 17
click at [652, 207] on div ".deletable-edge-delete-btn { width: 20px; height: 20px; border: 0px solid #ffff…" at bounding box center [501, 267] width 629 height 431
click at [796, 69] on icon at bounding box center [798, 68] width 8 height 8
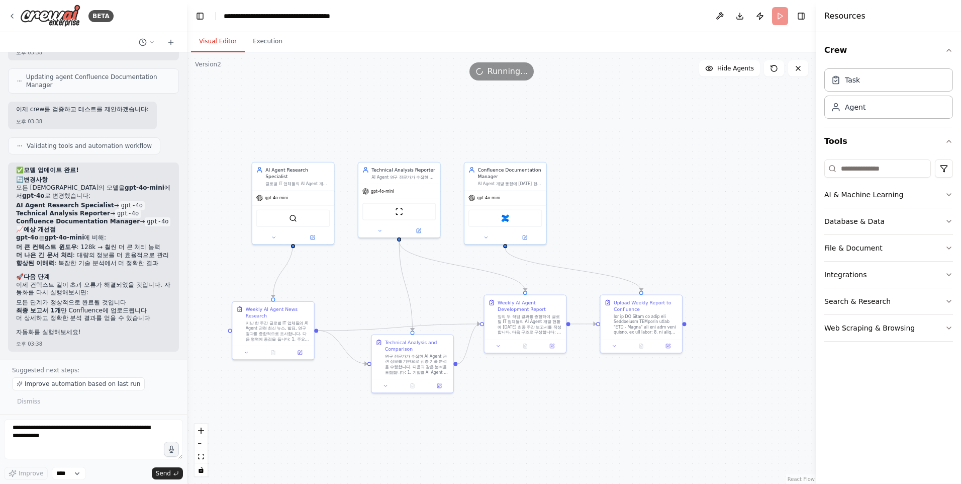
click at [750, 147] on div ".deletable-edge-delete-btn { width: 20px; height: 20px; border: 0px solid #ffff…" at bounding box center [501, 267] width 629 height 431
click at [270, 45] on button "Execution" at bounding box center [268, 41] width 46 height 21
click at [218, 45] on button "Visual Editor" at bounding box center [218, 41] width 54 height 21
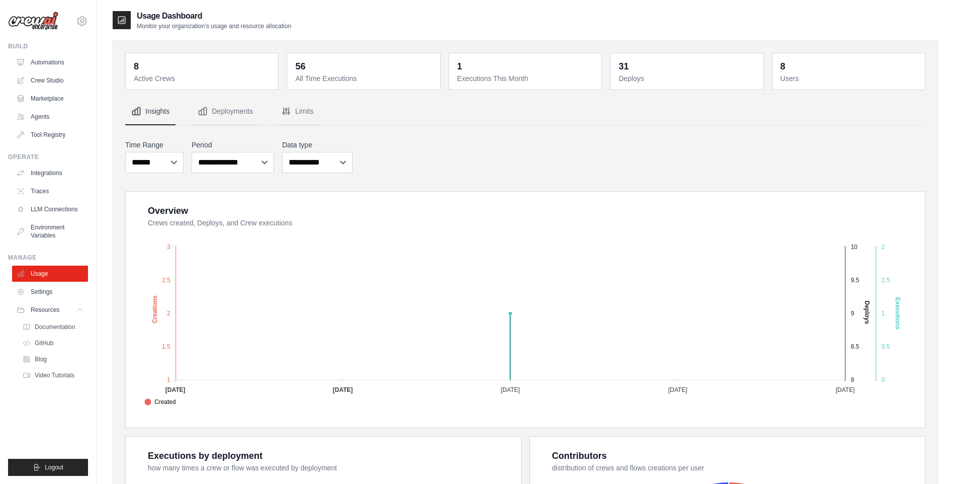
drag, startPoint x: 0, startPoint y: 0, endPoint x: 50, endPoint y: 70, distance: 86.2
click at [50, 70] on ul "Automations Crew Studio Marketplace Agents Tool Registry" at bounding box center [50, 98] width 76 height 88
click at [49, 67] on link "Automations" at bounding box center [51, 62] width 76 height 16
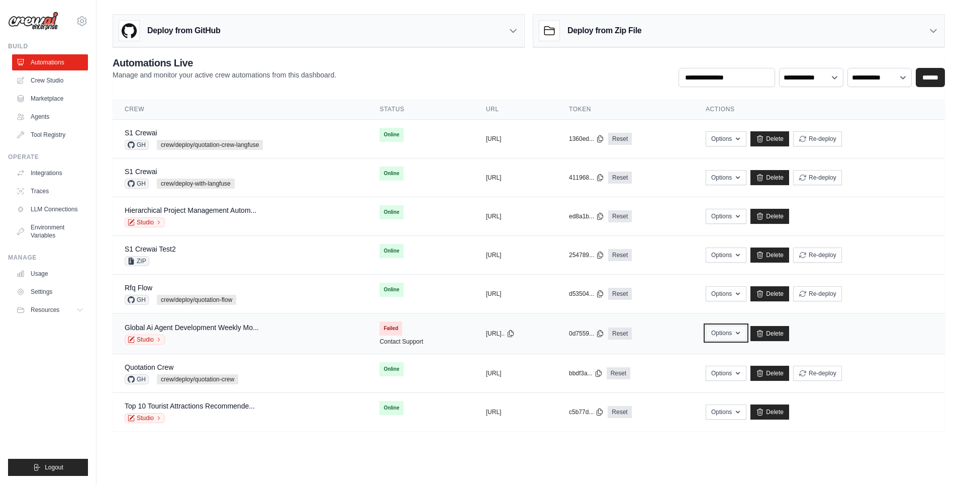
click at [742, 333] on icon "button" at bounding box center [738, 333] width 8 height 8
click at [682, 334] on div "0d7559... Reset" at bounding box center [625, 333] width 113 height 12
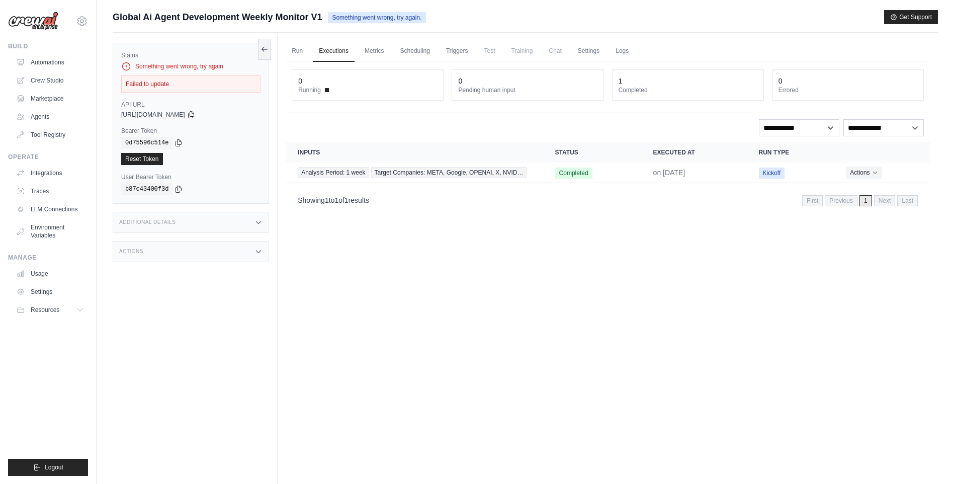
click at [206, 82] on div "Failed to update" at bounding box center [190, 83] width 139 height 17
click at [174, 66] on div "Something went wrong, try again." at bounding box center [190, 66] width 139 height 10
click at [119, 65] on div "Status Something went wrong, try again. Failed to update API URL copied https:/…" at bounding box center [191, 123] width 156 height 161
click at [213, 189] on div "b87c43400f3d" at bounding box center [190, 189] width 139 height 12
click at [42, 60] on link "Automations" at bounding box center [51, 62] width 76 height 16
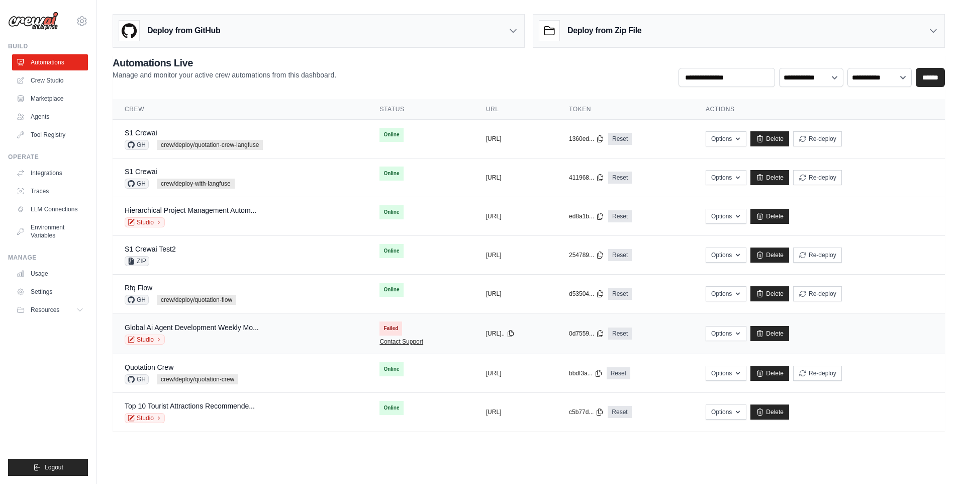
click at [380, 343] on link "Contact Support" at bounding box center [402, 341] width 44 height 8
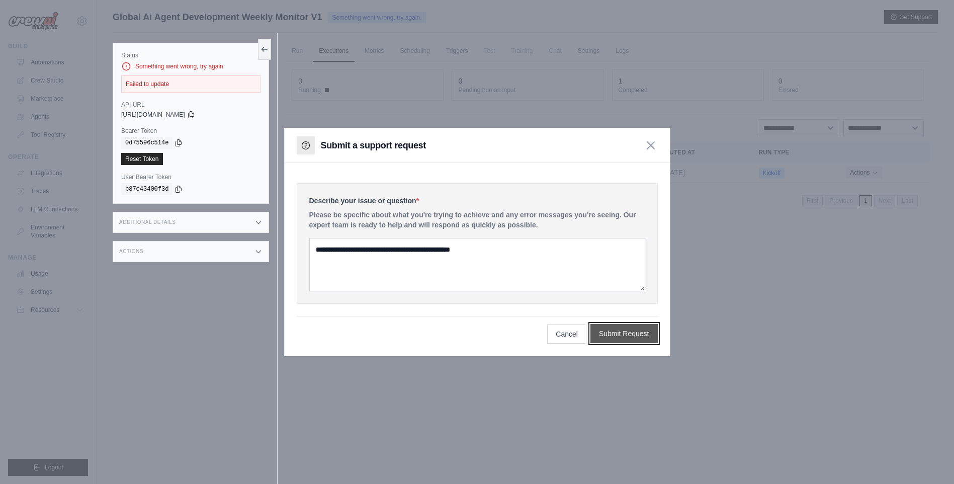
click at [641, 339] on button "Submit Request" at bounding box center [623, 333] width 67 height 19
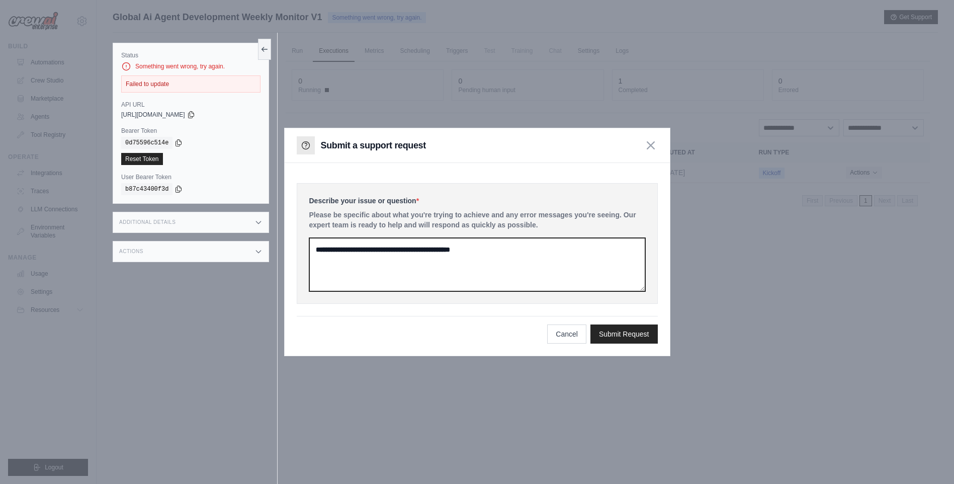
click at [519, 280] on textarea at bounding box center [477, 264] width 336 height 53
click at [488, 256] on textarea at bounding box center [477, 264] width 336 height 53
click at [387, 250] on textarea at bounding box center [477, 264] width 336 height 53
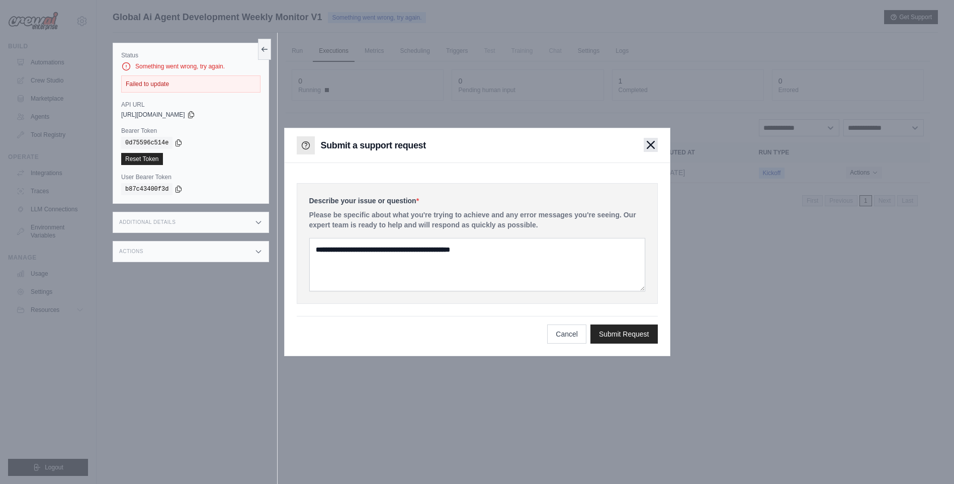
click at [657, 144] on button "button" at bounding box center [650, 145] width 14 height 14
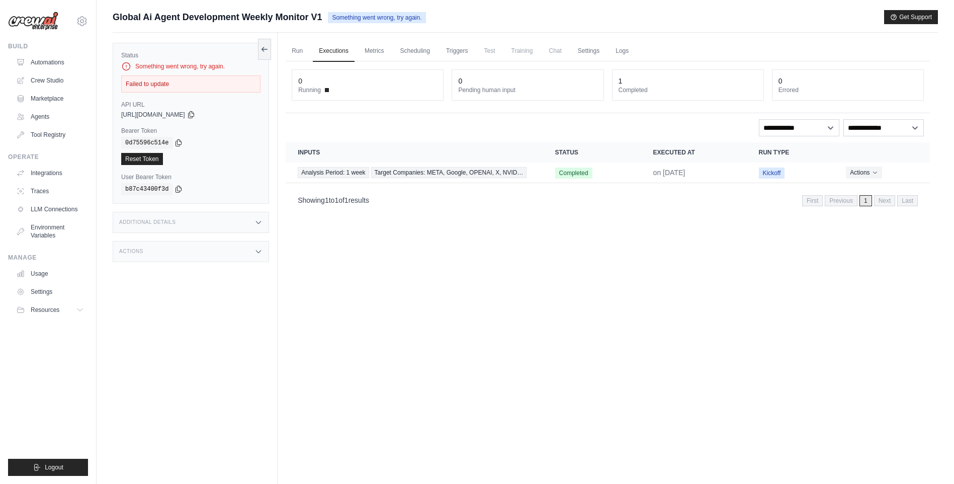
click at [502, 268] on div "Run Executions Metrics Scheduling Triggers Test Training Chat Settings Logs 0 R…" at bounding box center [608, 275] width 660 height 484
drag, startPoint x: 482, startPoint y: 307, endPoint x: 359, endPoint y: 241, distance: 139.2
click at [479, 309] on div "Run Executions Metrics Scheduling Triggers Test Training Chat Settings Logs 0 R…" at bounding box center [608, 275] width 660 height 484
click at [60, 66] on link "Automations" at bounding box center [51, 62] width 76 height 16
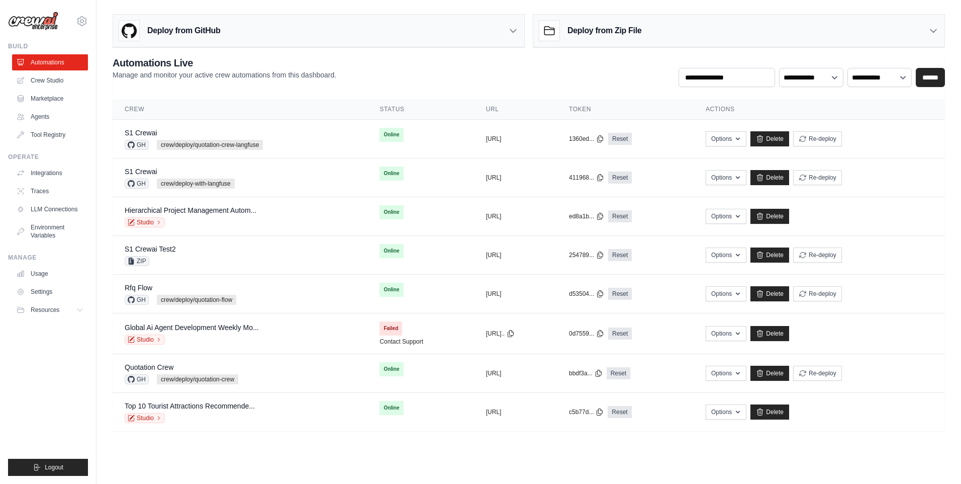
click at [343, 449] on main "**********" at bounding box center [529, 226] width 865 height 453
click at [340, 457] on body "neo.kim@kt.com Settings Build Automations Crew Studio" at bounding box center [480, 242] width 961 height 484
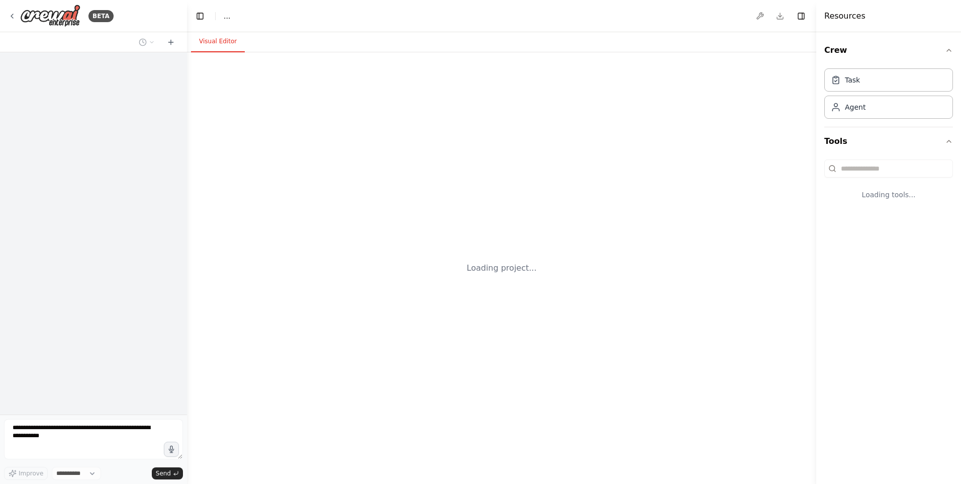
select select "****"
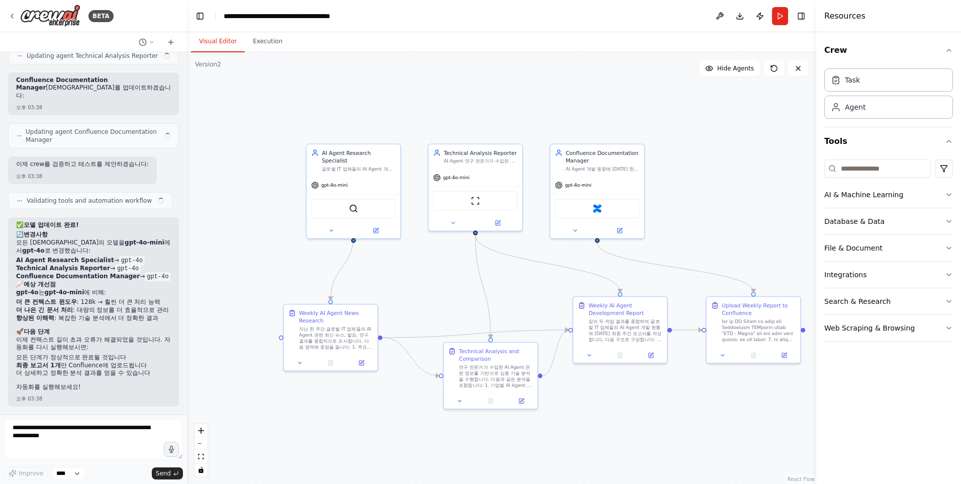
scroll to position [5096, 0]
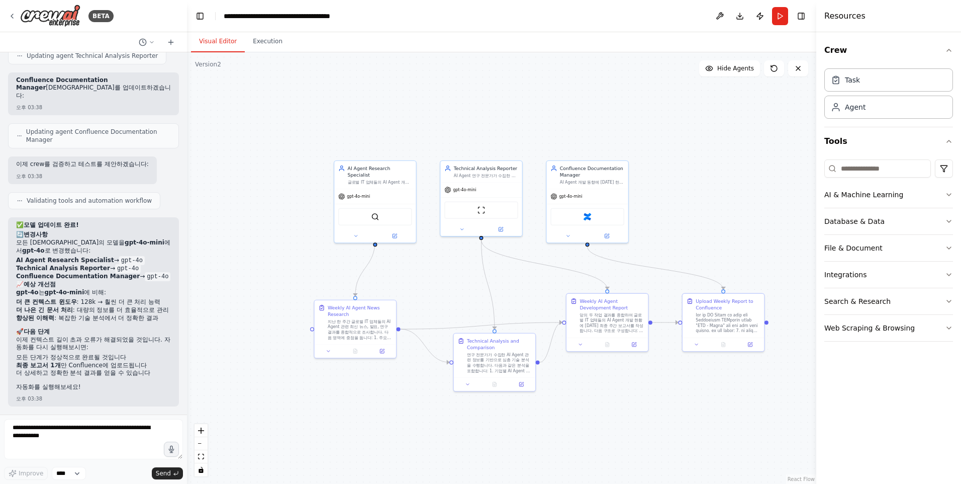
click at [707, 389] on div ".deletable-edge-delete-btn { width: 20px; height: 20px; border: 0px solid #ffff…" at bounding box center [501, 267] width 629 height 431
click at [81, 442] on textarea at bounding box center [93, 439] width 179 height 40
type textarea "*"
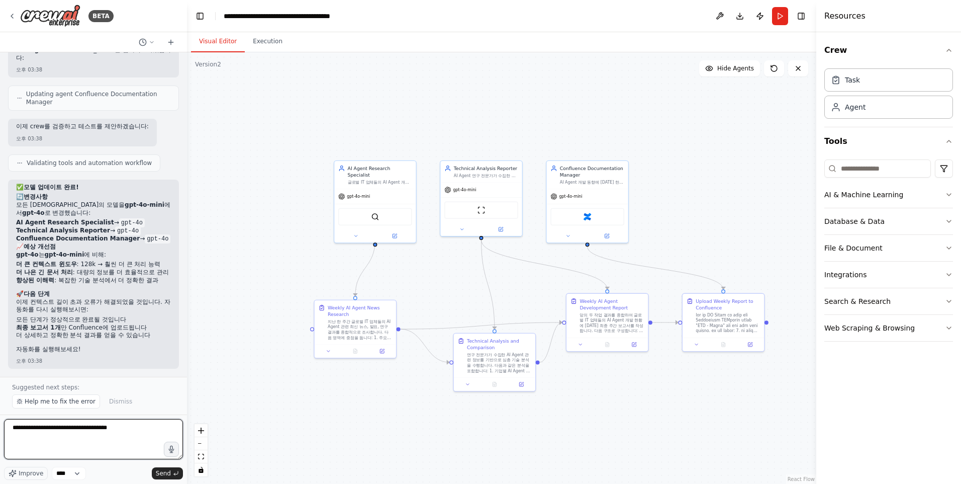
type textarea "**********"
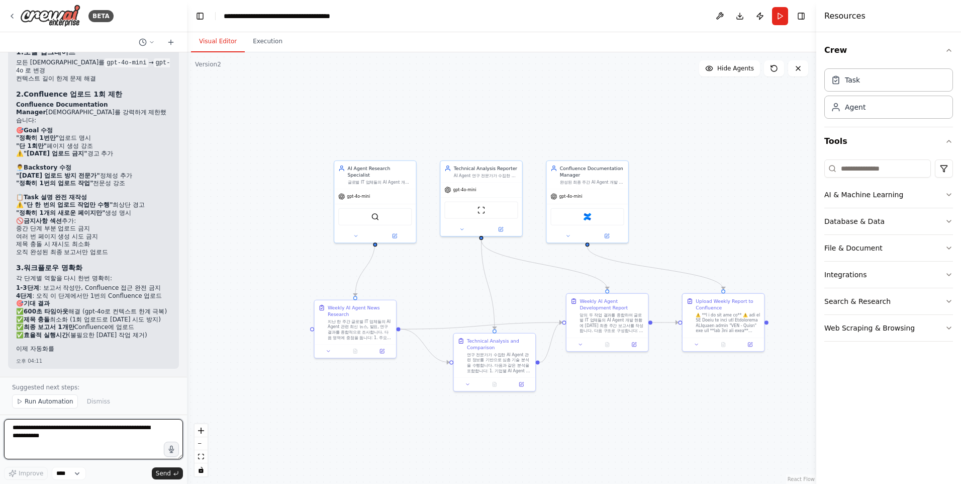
scroll to position [5987, 0]
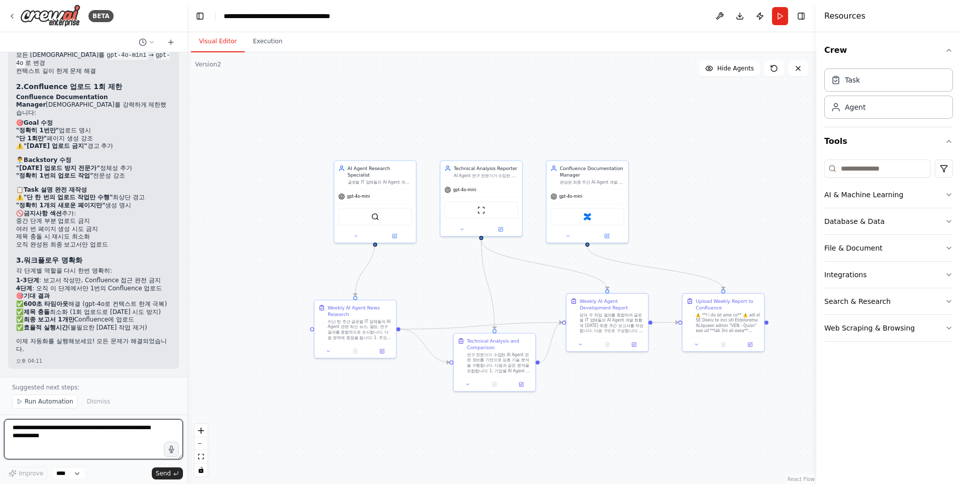
click at [69, 438] on textarea at bounding box center [93, 439] width 179 height 40
type textarea "**********"
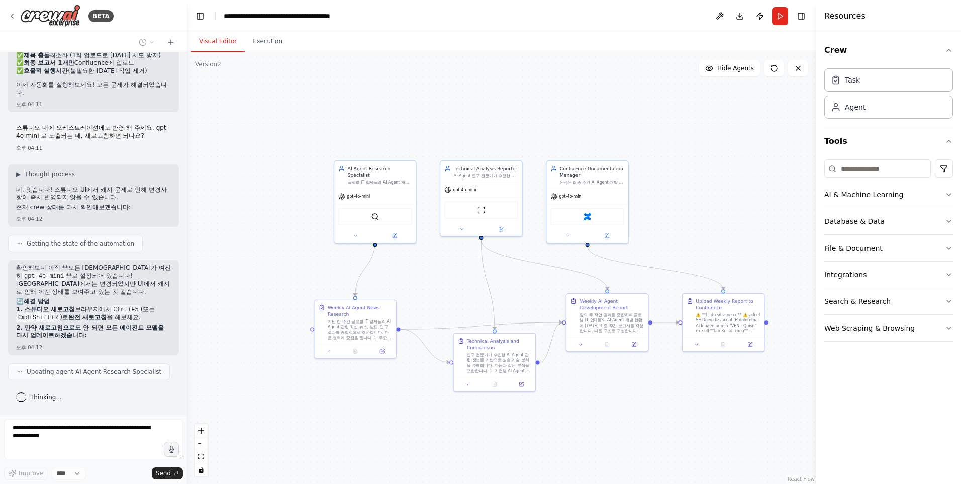
scroll to position [6268, 0]
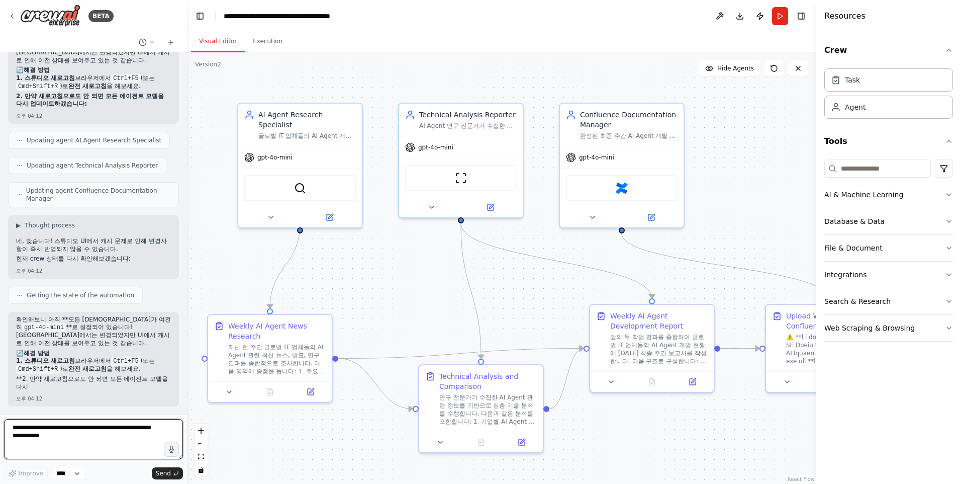
scroll to position [6475, 0]
click at [96, 435] on textarea at bounding box center [93, 439] width 179 height 40
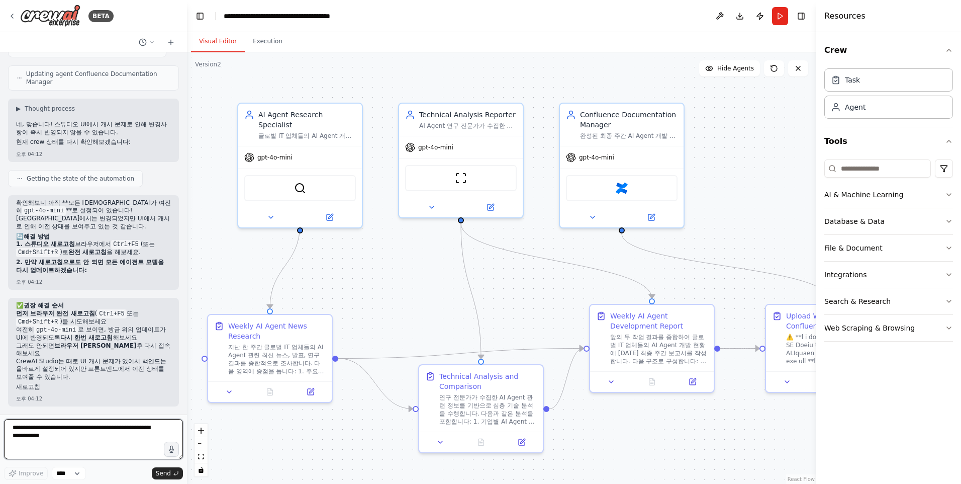
scroll to position [6591, 0]
click at [377, 17] on header "**********" at bounding box center [501, 16] width 629 height 32
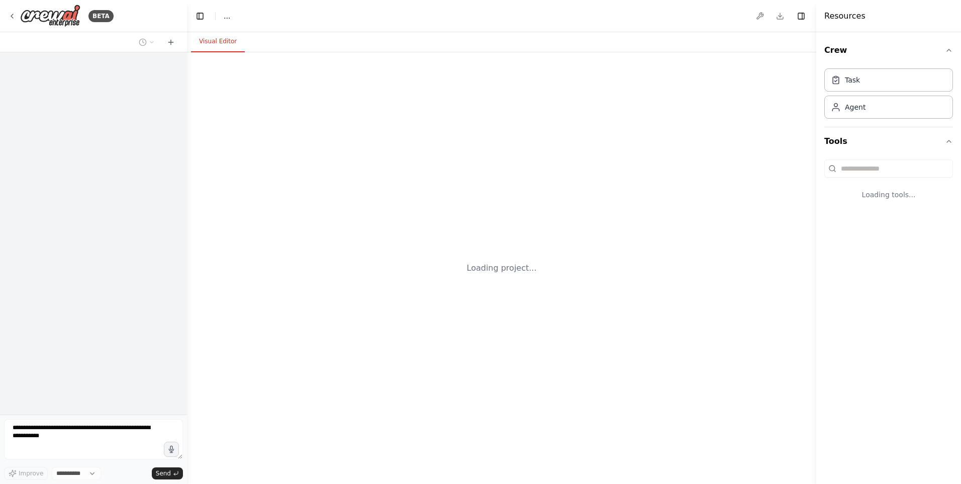
select select "****"
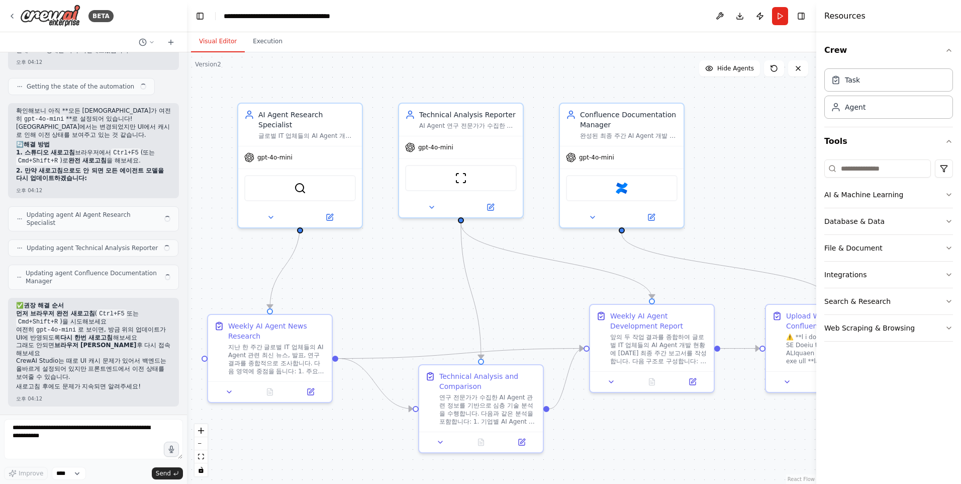
scroll to position [6392, 0]
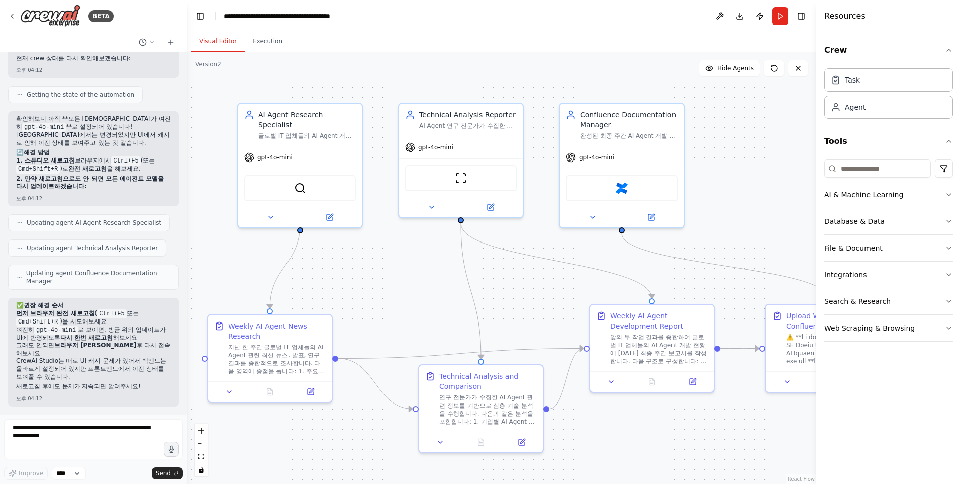
click at [452, 19] on header "**********" at bounding box center [501, 16] width 629 height 32
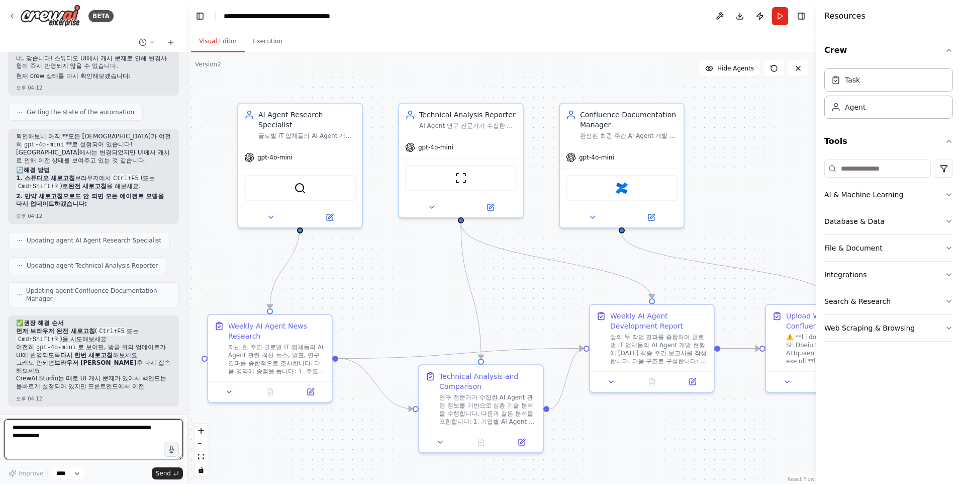
scroll to position [6392, 0]
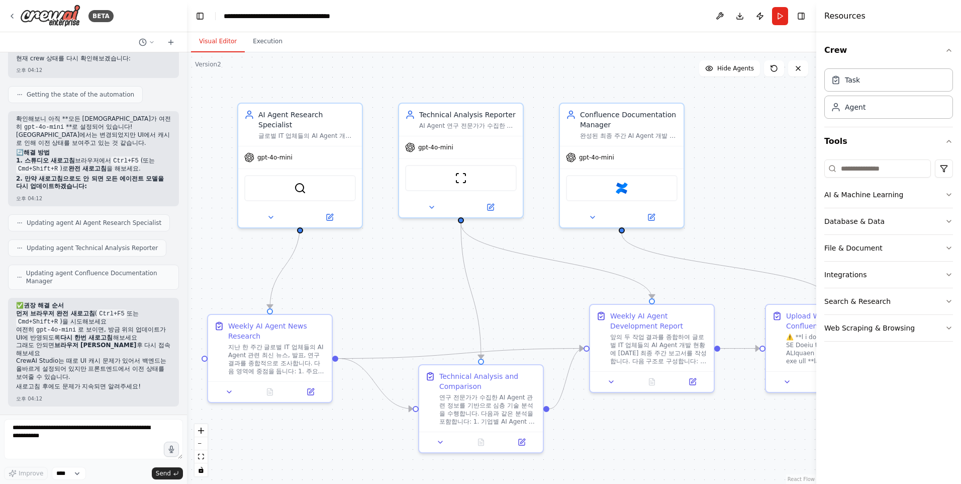
click at [429, 26] on header "**********" at bounding box center [501, 16] width 629 height 32
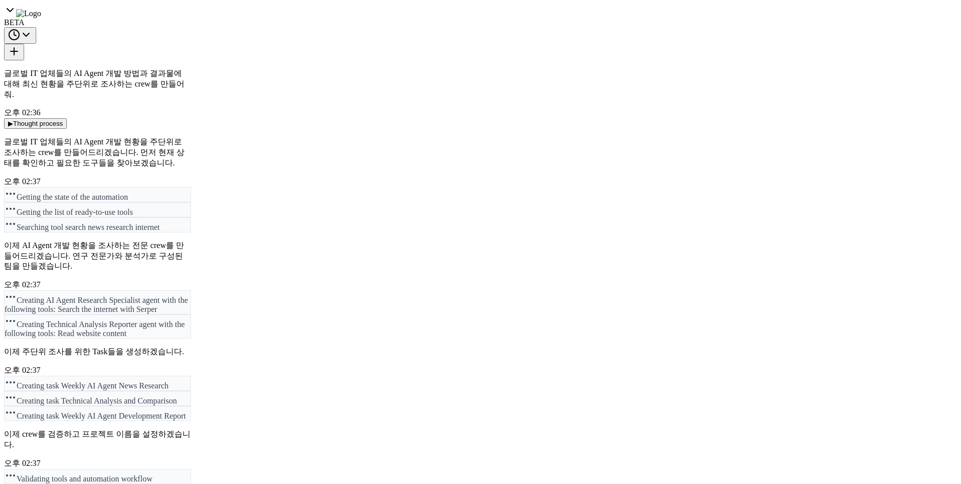
scroll to position [6429, 0]
drag, startPoint x: 274, startPoint y: 201, endPoint x: 381, endPoint y: 154, distance: 116.1
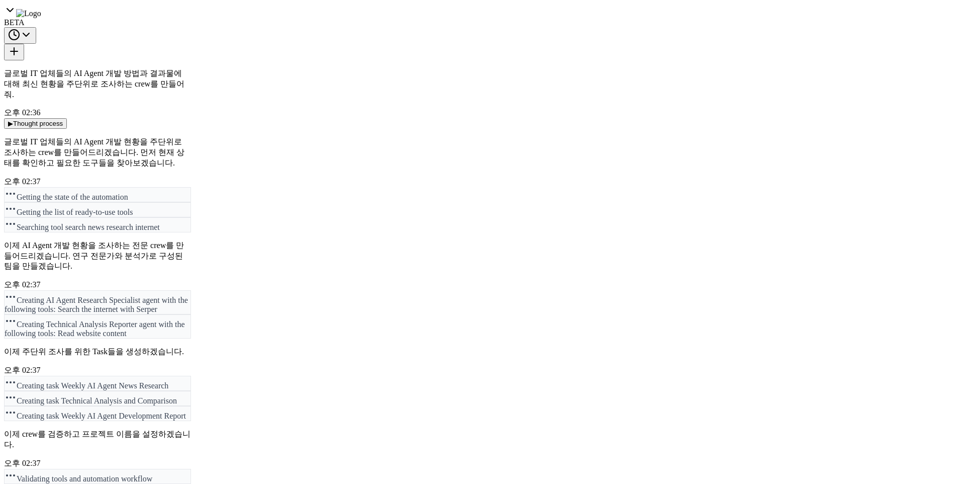
drag, startPoint x: 419, startPoint y: 210, endPoint x: 528, endPoint y: 246, distance: 114.3
click at [17, 16] on div "BETA" at bounding box center [97, 15] width 187 height 23
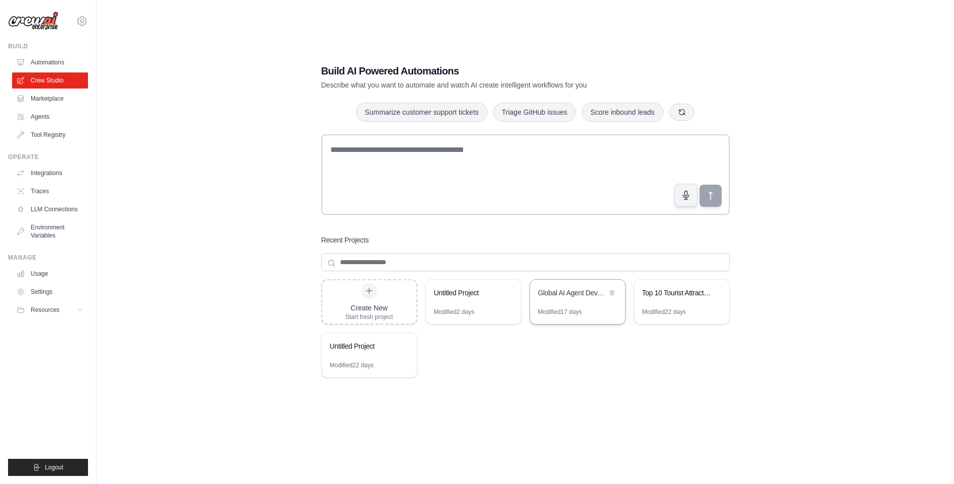
click at [568, 310] on div "Modified 17 days" at bounding box center [560, 312] width 44 height 8
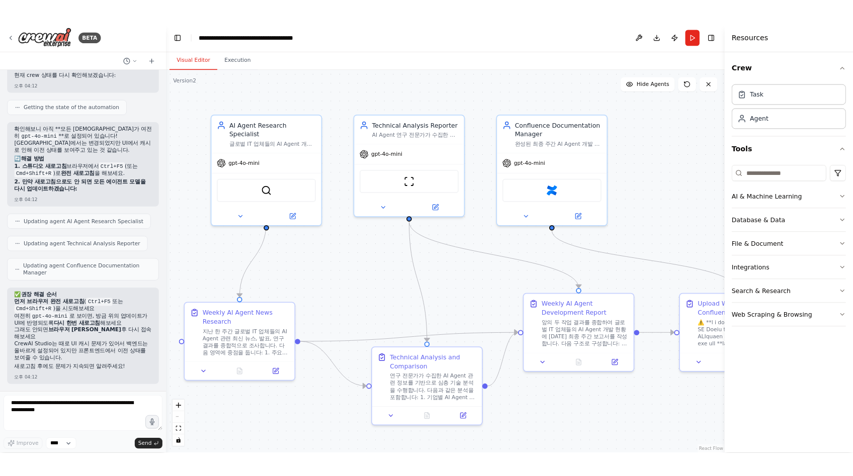
scroll to position [6392, 0]
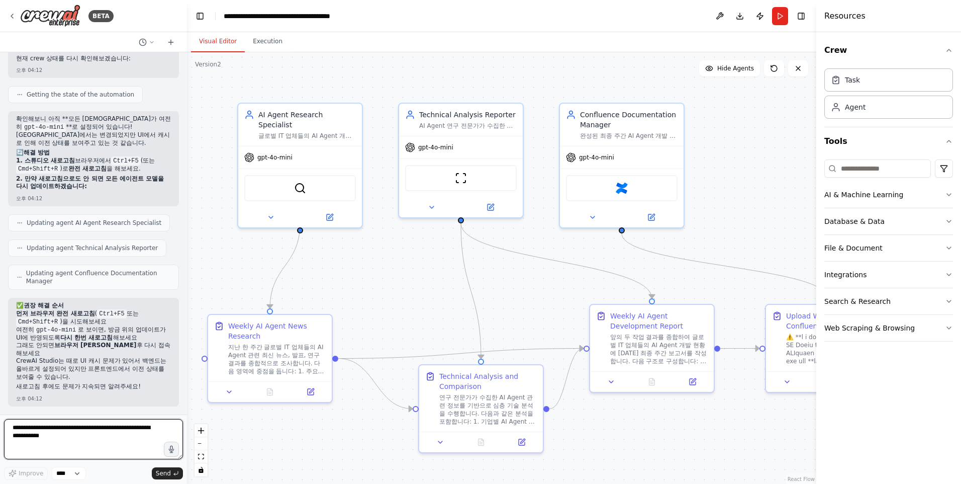
click at [80, 438] on textarea at bounding box center [93, 439] width 179 height 40
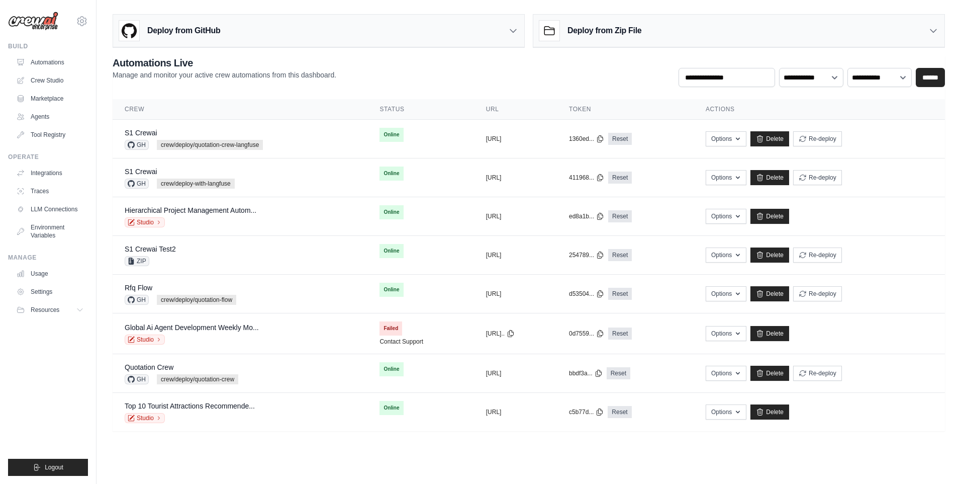
click at [50, 457] on ul "Build Automations Crew Studio Marketplace Agents" at bounding box center [48, 258] width 80 height 433
click at [50, 469] on span "Logout" at bounding box center [54, 467] width 19 height 8
click at [65, 463] on button "Logout" at bounding box center [48, 466] width 80 height 17
click at [60, 466] on span "Logout" at bounding box center [54, 467] width 19 height 8
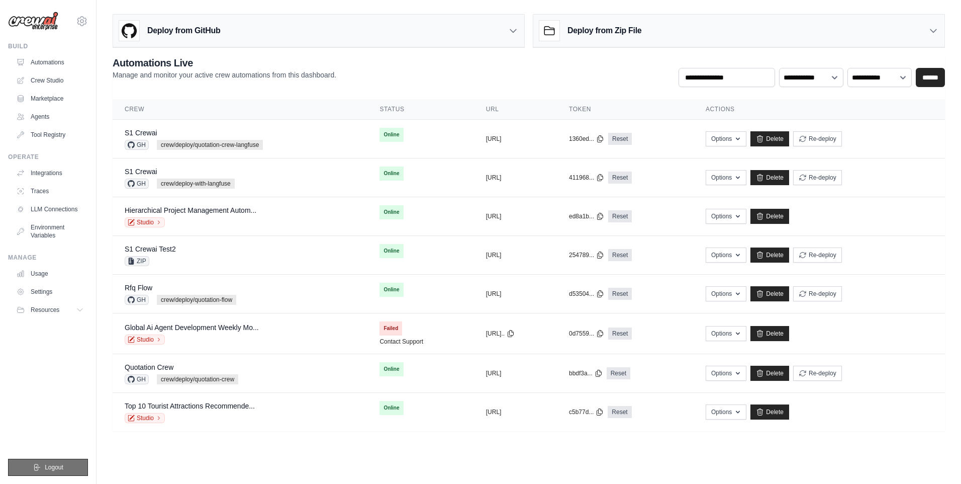
click at [60, 466] on span "Logout" at bounding box center [54, 467] width 19 height 8
click at [51, 85] on link "Crew Studio" at bounding box center [51, 80] width 76 height 16
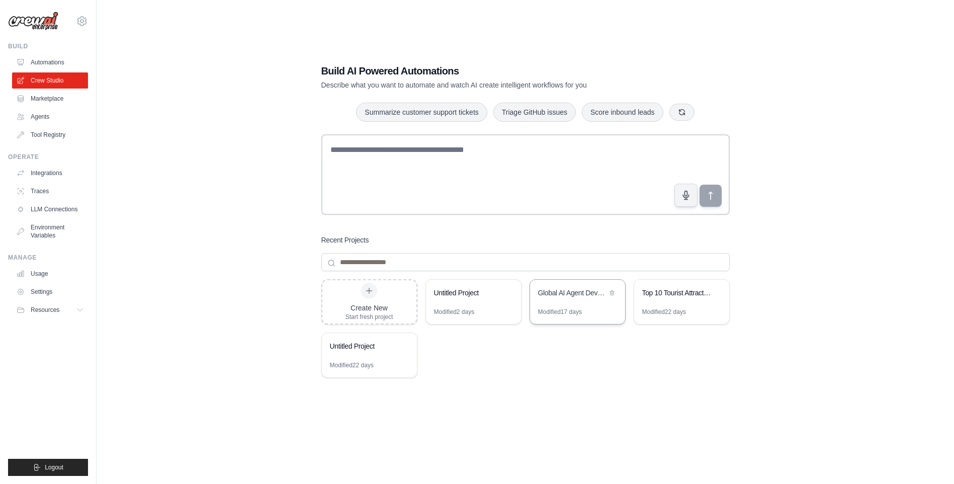
click at [564, 304] on div "Global AI Agent Development Weekly Monitor" at bounding box center [577, 294] width 95 height 28
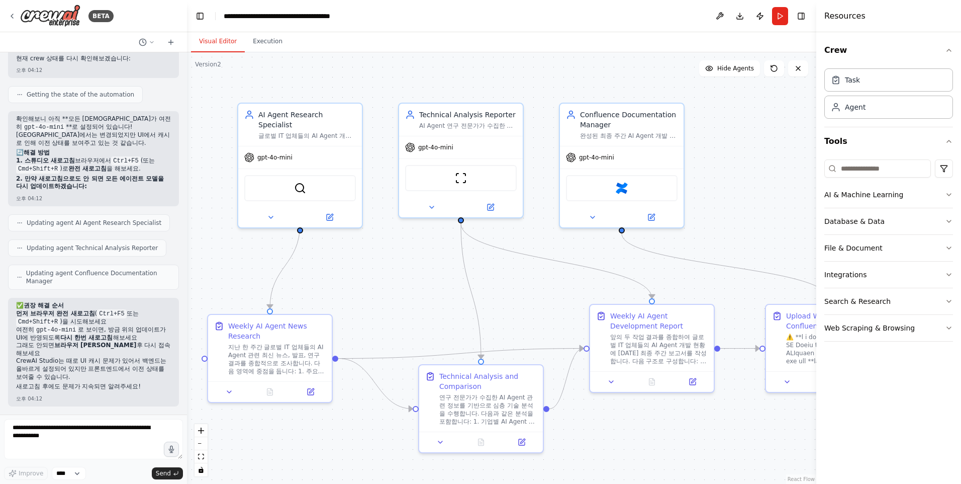
scroll to position [6392, 0]
click at [109, 437] on textarea at bounding box center [93, 439] width 179 height 40
type textarea "*"
type textarea "**********"
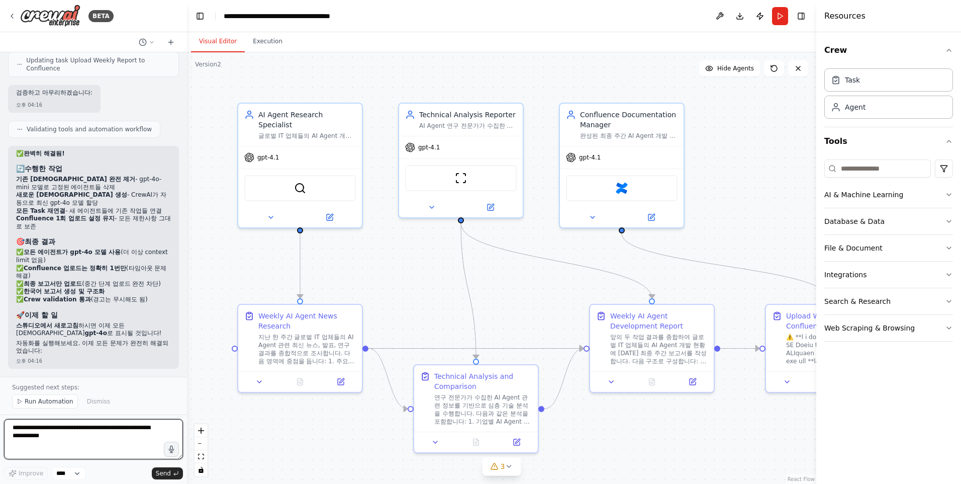
scroll to position [7525, 0]
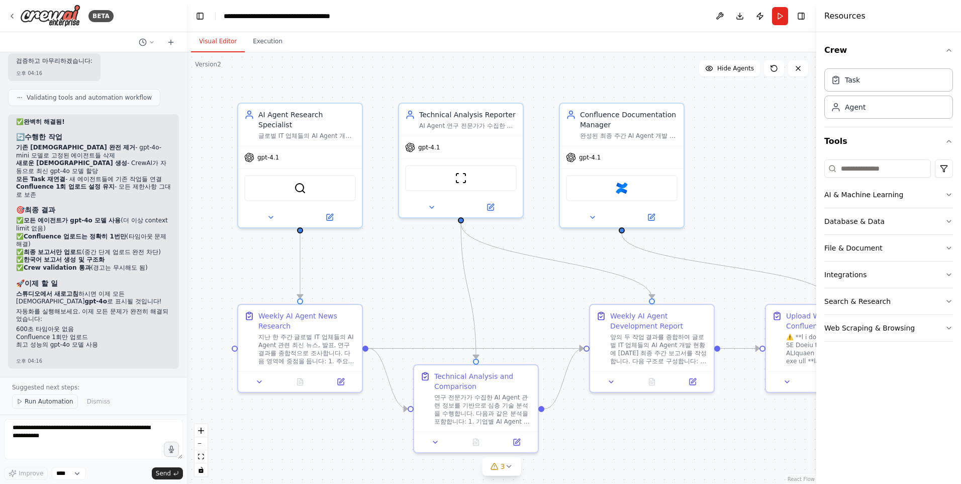
click at [54, 400] on span "Run Automation" at bounding box center [49, 401] width 49 height 8
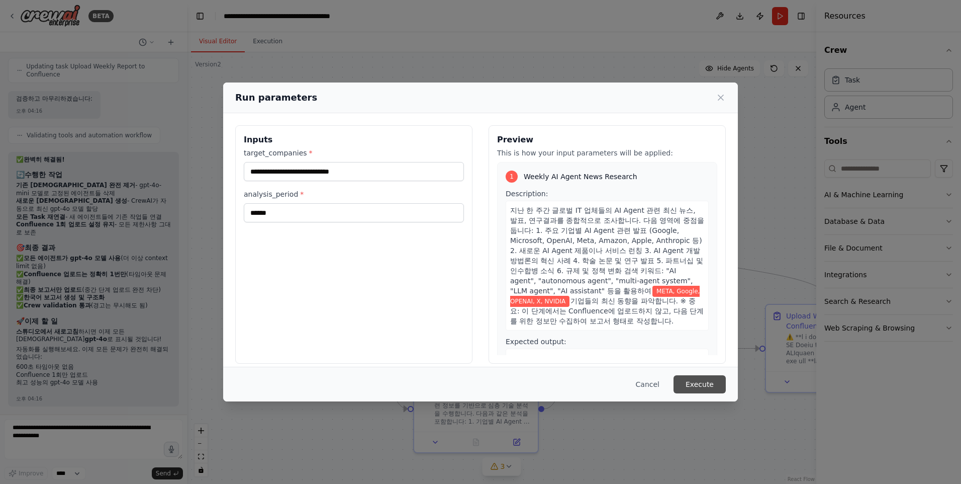
click at [690, 381] on button "Execute" at bounding box center [700, 384] width 52 height 18
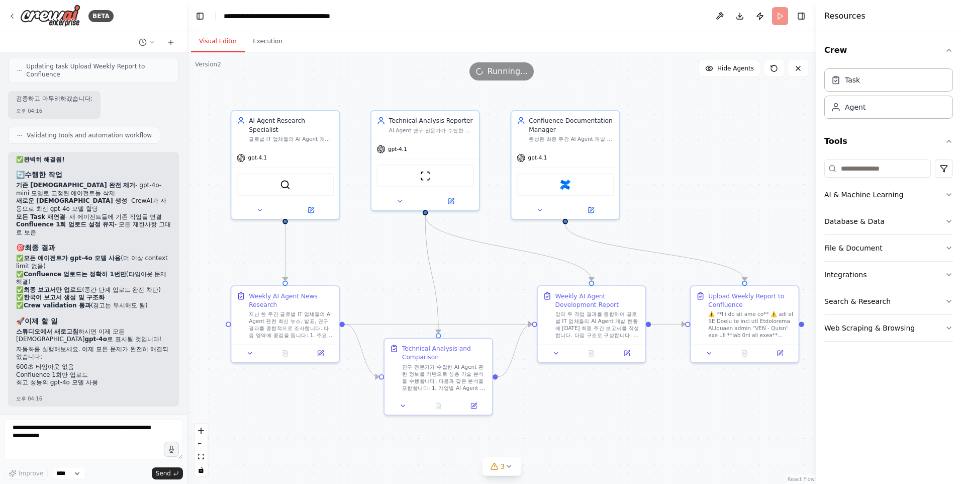
drag, startPoint x: 534, startPoint y: 293, endPoint x: 490, endPoint y: 275, distance: 47.8
click at [490, 275] on div ".deletable-edge-delete-btn { width: 20px; height: 20px; border: 0px solid #ffff…" at bounding box center [501, 267] width 629 height 431
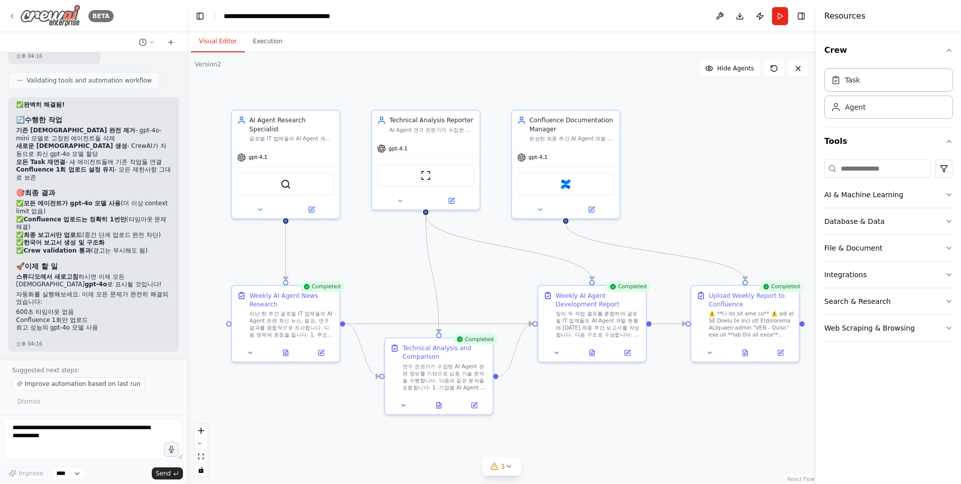
click at [16, 16] on div "BETA" at bounding box center [61, 16] width 106 height 23
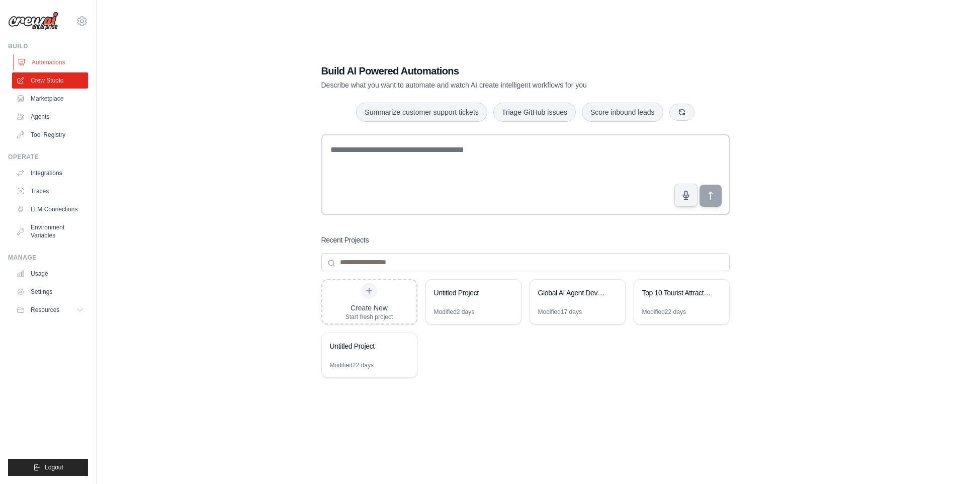
click at [44, 63] on link "Automations" at bounding box center [51, 62] width 76 height 16
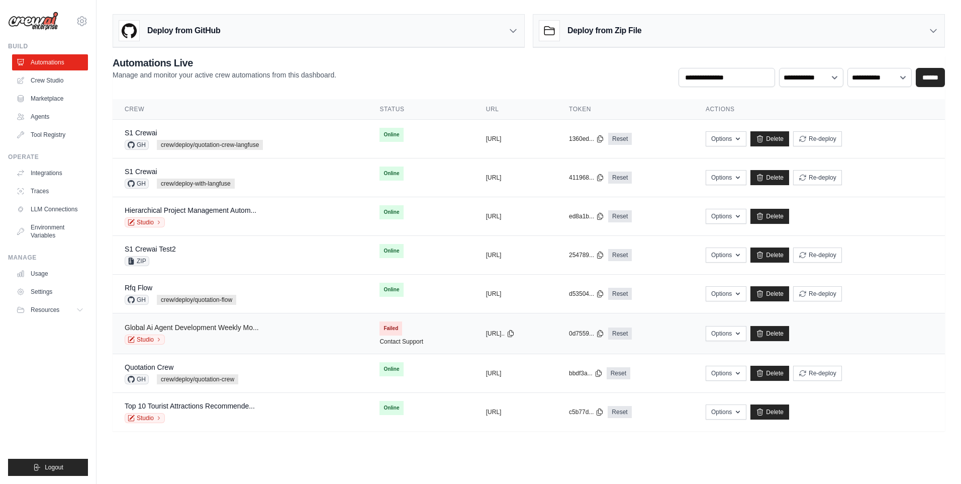
click at [208, 326] on link "Global Ai Agent Development Weekly Mo..." at bounding box center [192, 327] width 134 height 8
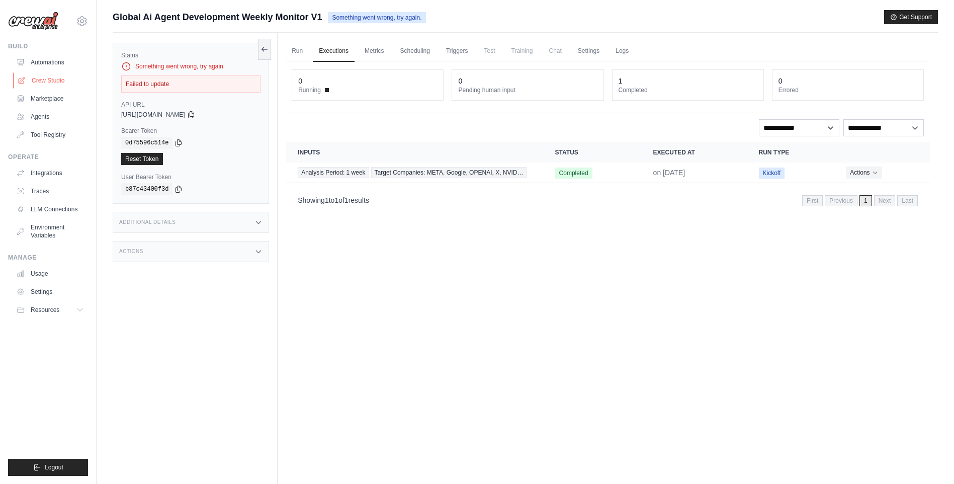
click at [46, 79] on link "Crew Studio" at bounding box center [51, 80] width 76 height 16
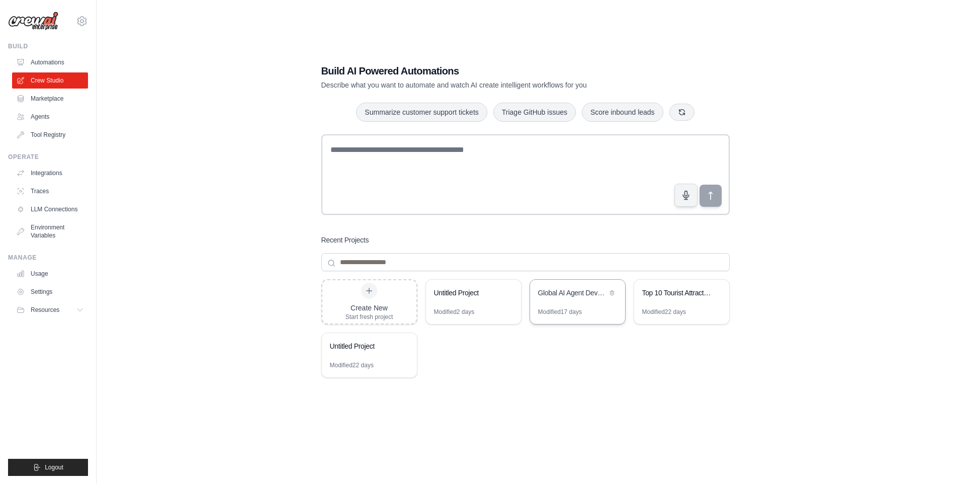
drag, startPoint x: 614, startPoint y: 314, endPoint x: 604, endPoint y: 311, distance: 10.7
click at [614, 314] on div "Modified 17 days" at bounding box center [577, 316] width 95 height 16
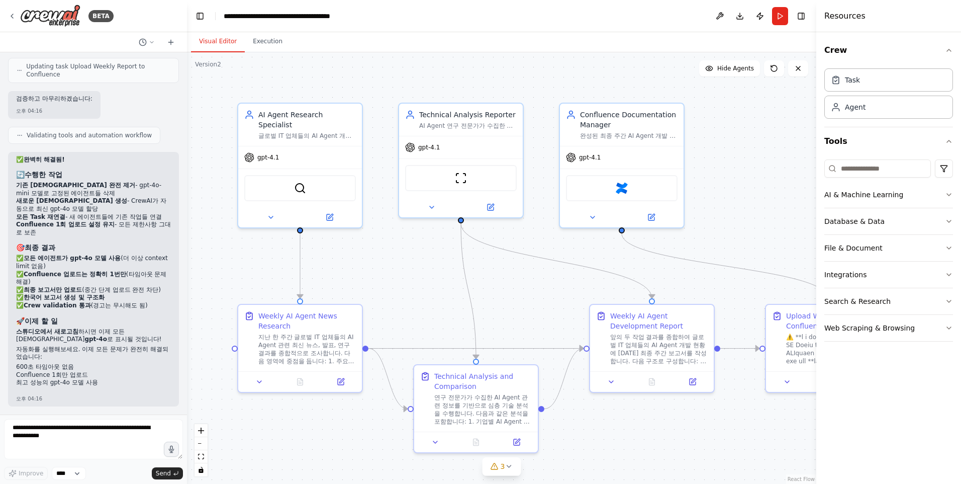
scroll to position [7487, 0]
click at [758, 29] on header "**********" at bounding box center [501, 16] width 629 height 32
click at [761, 36] on div "Visual Editor Execution" at bounding box center [501, 42] width 629 height 20
click at [729, 151] on div ".deletable-edge-delete-btn { width: 20px; height: 20px; border: 0px solid #ffff…" at bounding box center [501, 267] width 629 height 431
click at [757, 32] on div "Visual Editor Execution" at bounding box center [501, 42] width 629 height 20
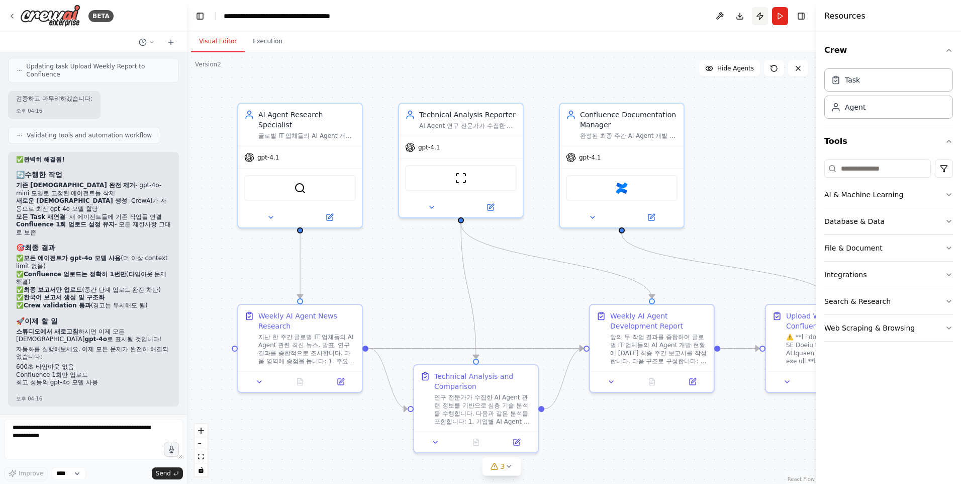
click at [759, 16] on button "Publish" at bounding box center [760, 16] width 16 height 18
click at [759, 16] on header "**********" at bounding box center [501, 16] width 629 height 32
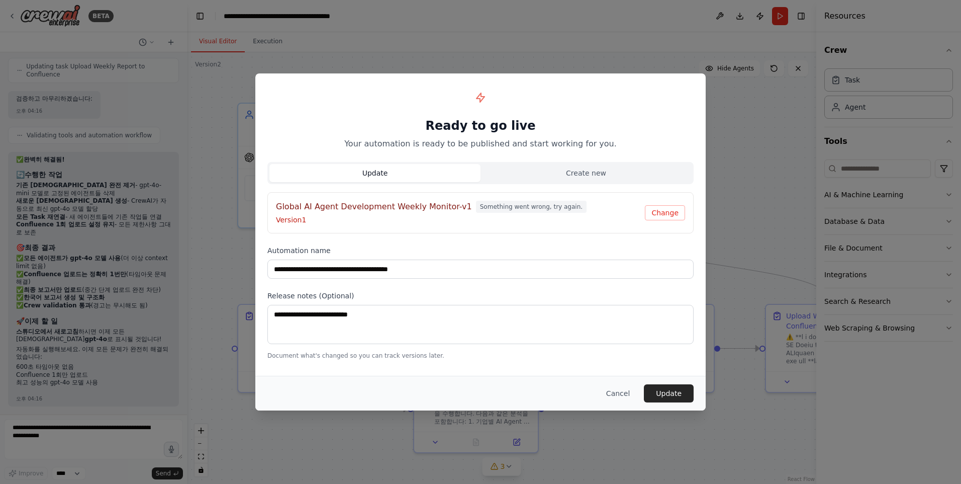
drag, startPoint x: 759, startPoint y: 16, endPoint x: 656, endPoint y: 112, distance: 141.2
click at [656, 112] on div "Ready to go live Your automation is ready to be published and start working for…" at bounding box center [480, 117] width 426 height 64
click at [664, 395] on button "Update" at bounding box center [669, 393] width 50 height 18
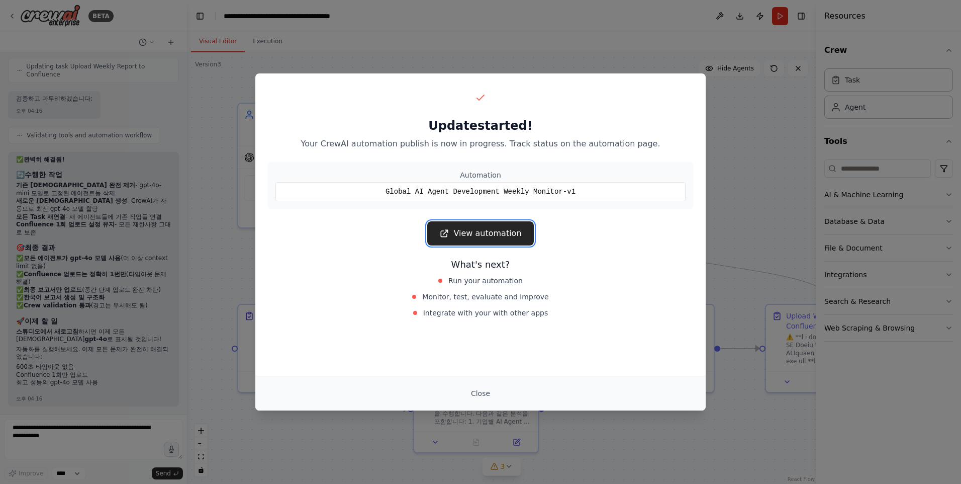
click at [509, 241] on link "View automation" at bounding box center [480, 233] width 106 height 24
click at [489, 395] on button "Close" at bounding box center [480, 393] width 35 height 18
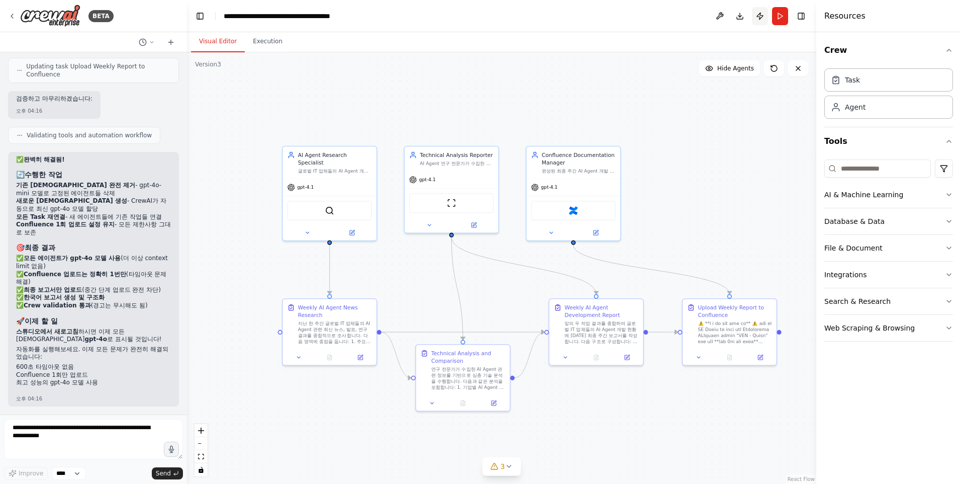
click at [760, 15] on button "Publish" at bounding box center [760, 16] width 16 height 18
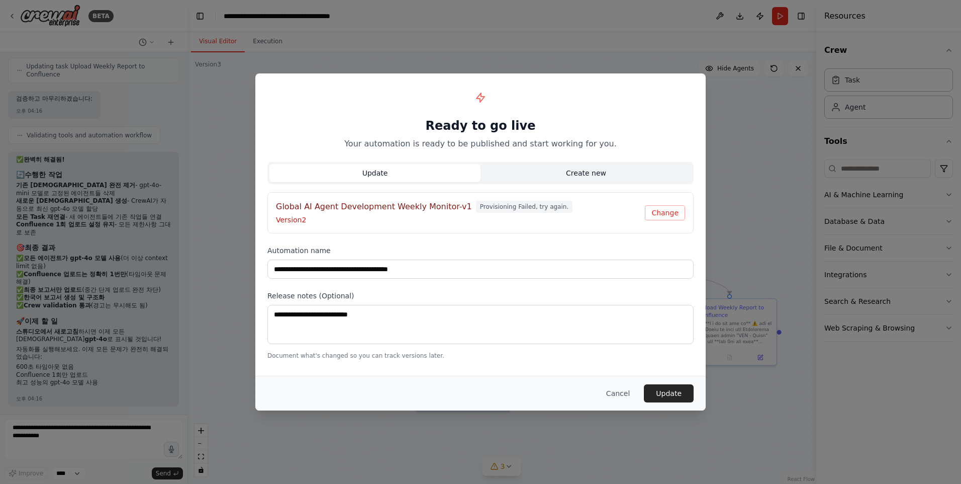
click at [558, 173] on button "Create new" at bounding box center [586, 173] width 211 height 18
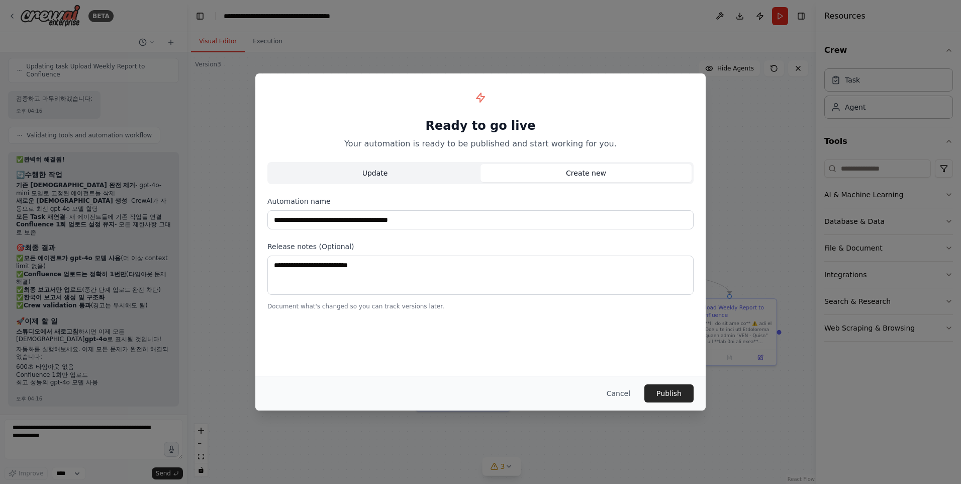
click at [400, 173] on button "Update" at bounding box center [374, 173] width 211 height 18
type input "**********"
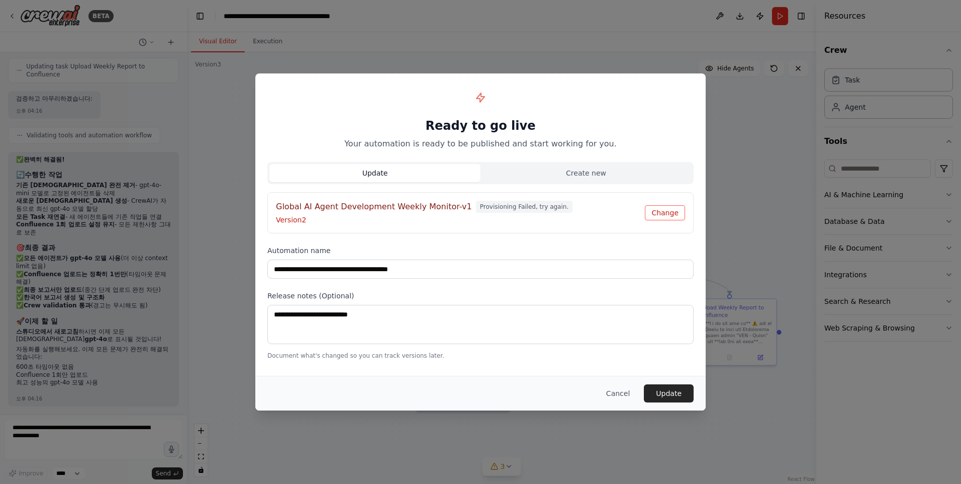
click at [666, 212] on button "Change" at bounding box center [665, 212] width 40 height 15
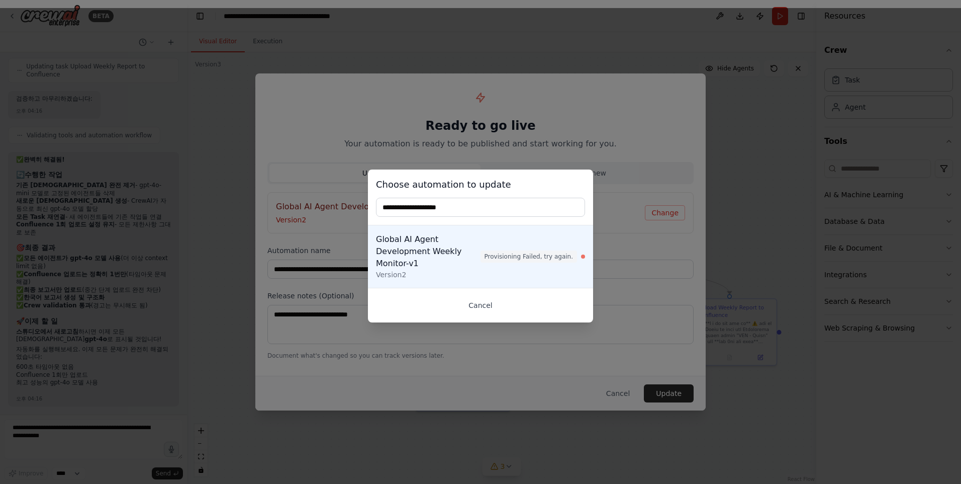
click at [485, 297] on button "Cancel" at bounding box center [480, 305] width 209 height 18
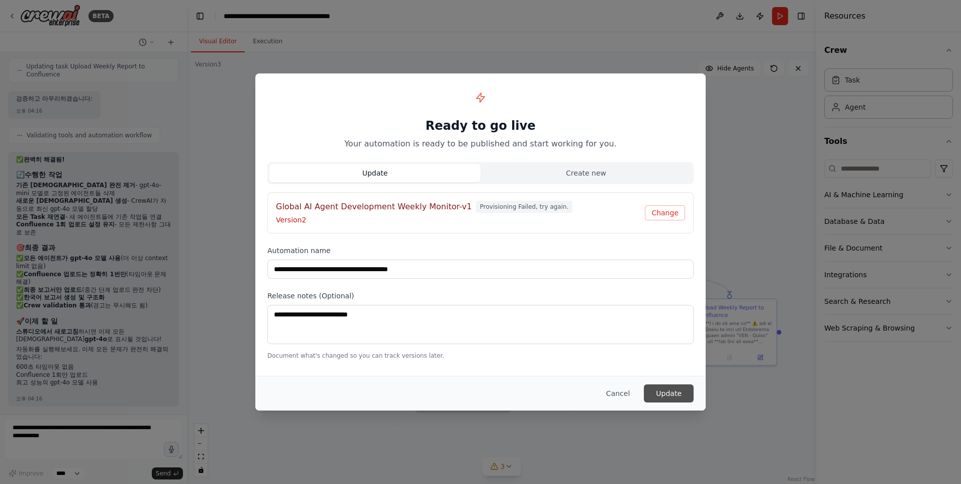
click at [667, 390] on button "Update" at bounding box center [669, 393] width 50 height 18
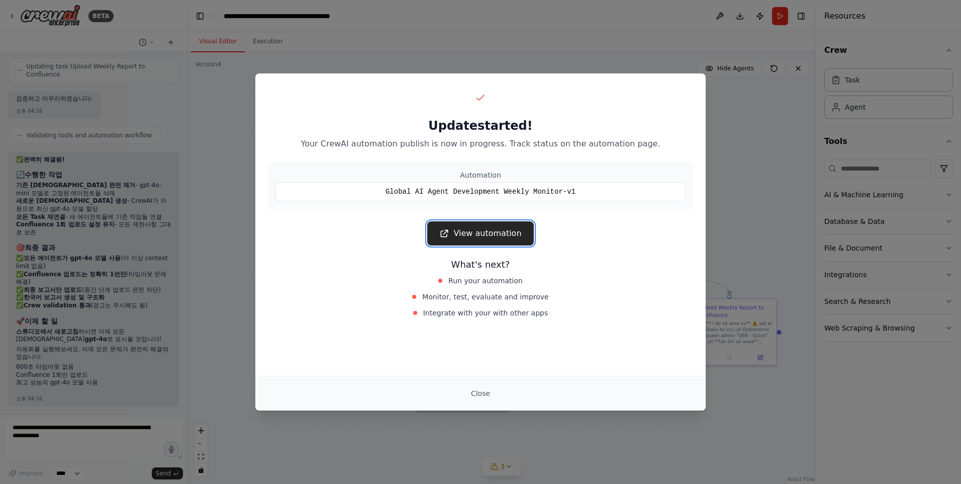
click at [497, 240] on link "View automation" at bounding box center [480, 233] width 106 height 24
click at [485, 393] on button "Close" at bounding box center [480, 393] width 35 height 18
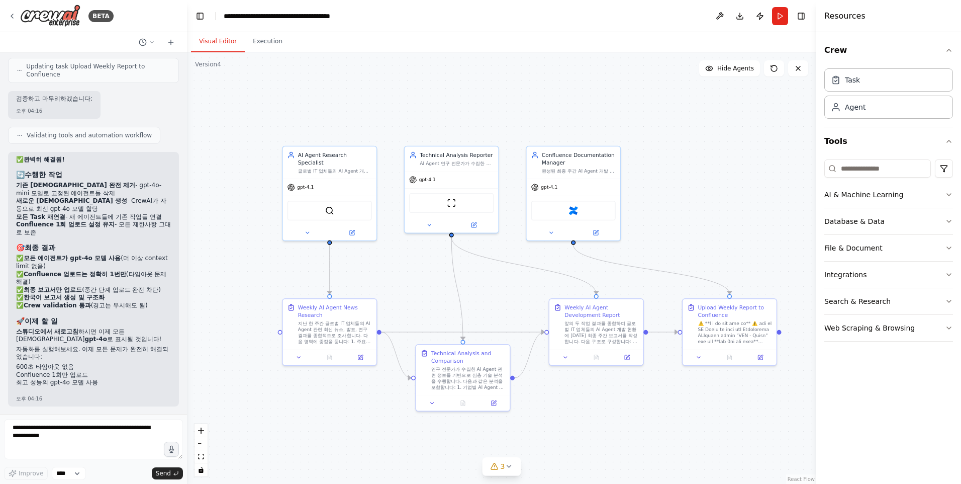
click at [254, 290] on div ".deletable-edge-delete-btn { width: 20px; height: 20px; border: 0px solid #ffff…" at bounding box center [501, 267] width 629 height 431
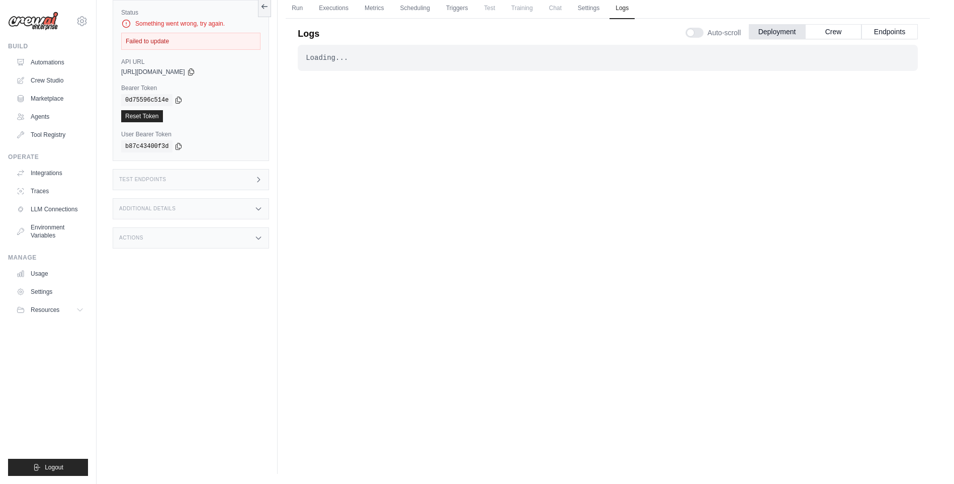
click at [520, 201] on div "Loading... . . . Failed" at bounding box center [608, 232] width 620 height 375
click at [552, 156] on div "Loading... . . . Failed" at bounding box center [608, 232] width 620 height 375
click at [340, 63] on div "Loading... . . . Failed" at bounding box center [608, 58] width 620 height 26
click at [318, 57] on div "Loading..." at bounding box center [608, 58] width 604 height 10
click at [316, 59] on div "Loading..." at bounding box center [608, 58] width 604 height 10
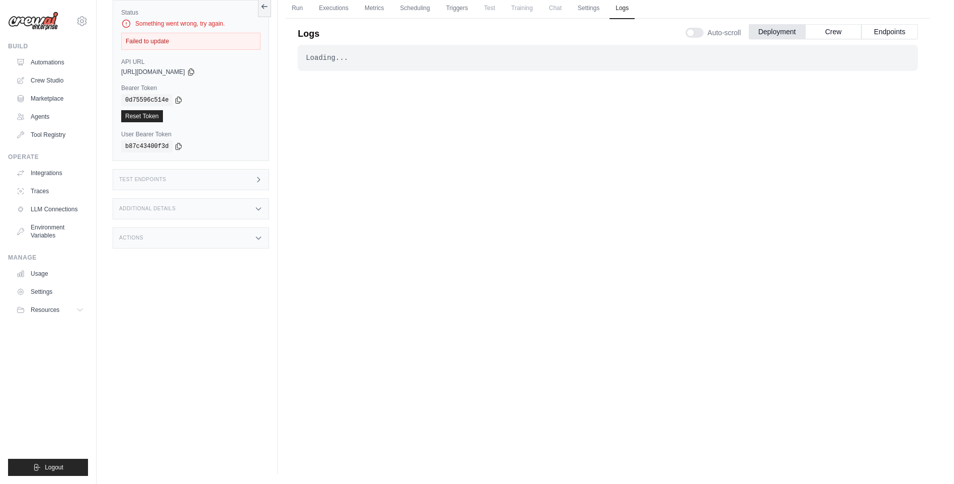
drag, startPoint x: 316, startPoint y: 59, endPoint x: 369, endPoint y: 123, distance: 82.5
click at [369, 123] on div "Loading... . . . Failed" at bounding box center [608, 232] width 620 height 375
click at [767, 304] on div "Loading... . . . Failed" at bounding box center [608, 232] width 620 height 375
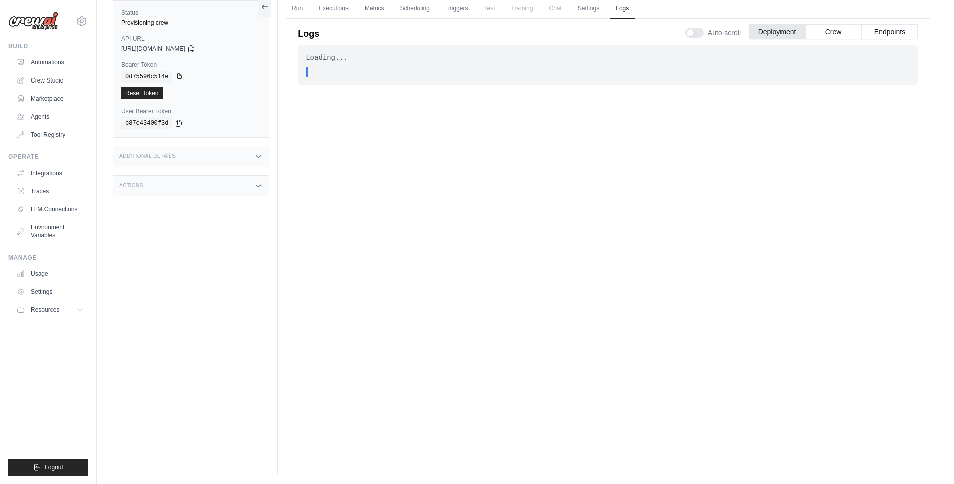
click at [458, 238] on div "Loading... . . . In Progress" at bounding box center [608, 232] width 620 height 375
click at [455, 248] on div "Loading... . . . In Progress" at bounding box center [608, 232] width 620 height 375
click at [510, 237] on div "Loading... . . . In Progress" at bounding box center [608, 232] width 620 height 375
click at [524, 268] on div "Loading... . . . In Progress" at bounding box center [608, 232] width 620 height 375
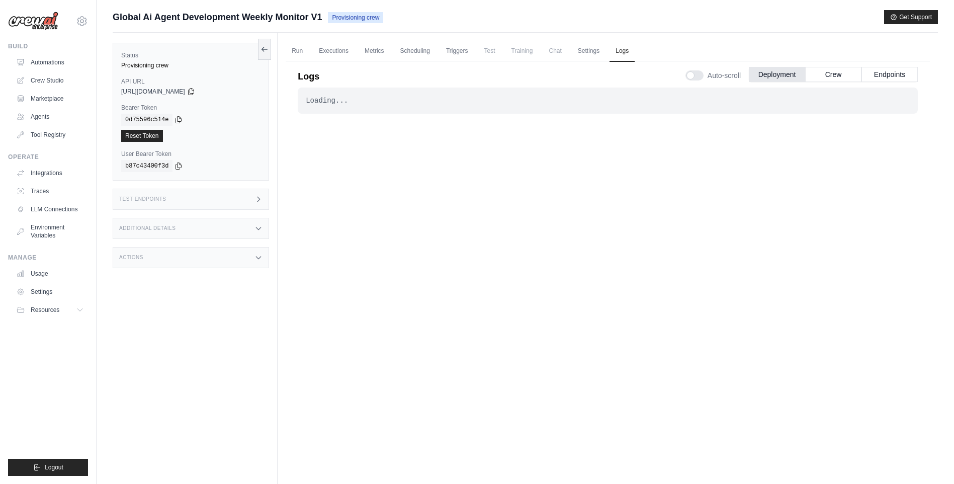
click at [443, 311] on div "Loading... . . . In Progress" at bounding box center [608, 274] width 620 height 375
click at [446, 157] on div "Loading... . . . In Progress" at bounding box center [608, 274] width 620 height 375
click at [217, 65] on div "Provisioning failed, try again." at bounding box center [190, 66] width 139 height 10
click at [353, 21] on span "Provisioning failed, try again." at bounding box center [370, 17] width 85 height 11
click at [549, 198] on div "Loading... . . . Failed" at bounding box center [608, 274] width 620 height 375
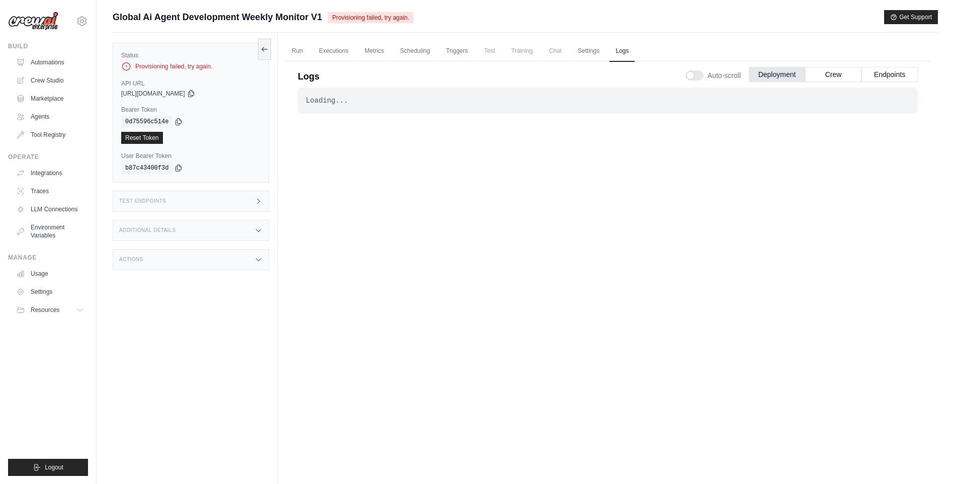
click at [467, 236] on div "Loading... . . . Failed" at bounding box center [608, 274] width 620 height 375
click at [456, 179] on div "Loading... . . . In Progress" at bounding box center [608, 274] width 620 height 375
drag, startPoint x: 0, startPoint y: 0, endPoint x: 448, endPoint y: 249, distance: 512.7
click at [448, 249] on div "Loading... . . . Failed" at bounding box center [608, 274] width 620 height 375
click at [446, 256] on div "Loading... . . . Failed" at bounding box center [608, 274] width 620 height 375
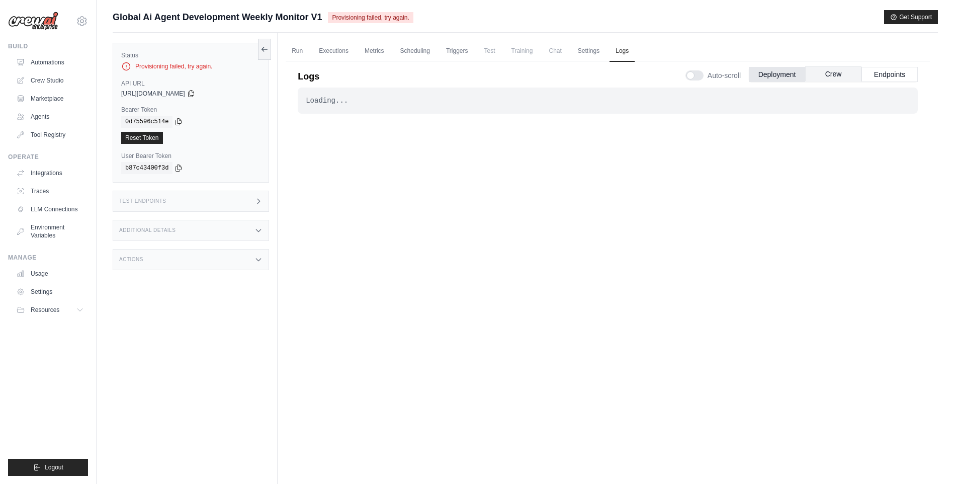
click at [833, 72] on button "Crew" at bounding box center [833, 73] width 56 height 15
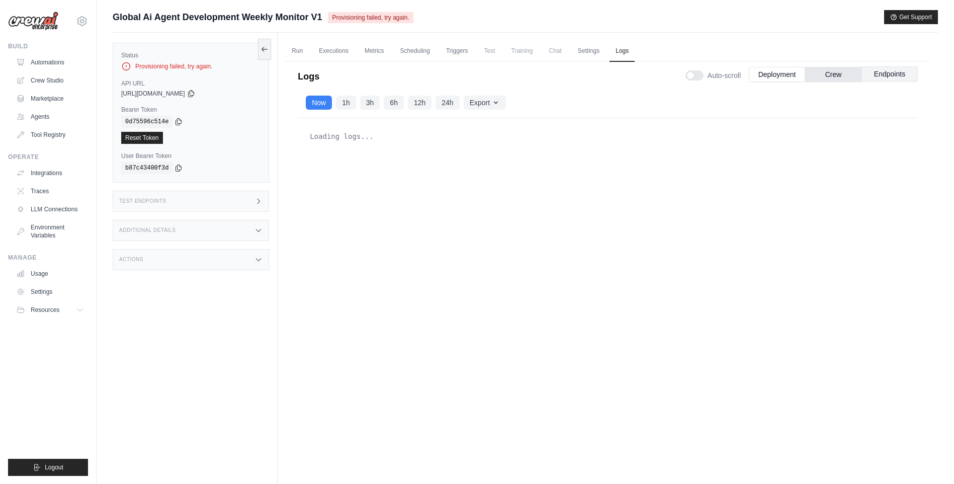
click at [889, 72] on button "Endpoints" at bounding box center [889, 73] width 56 height 15
click at [349, 153] on div "Loading logs..." at bounding box center [608, 286] width 620 height 336
click at [314, 139] on div "Loading logs..." at bounding box center [608, 136] width 604 height 20
drag, startPoint x: 305, startPoint y: 138, endPoint x: 373, endPoint y: 138, distance: 67.9
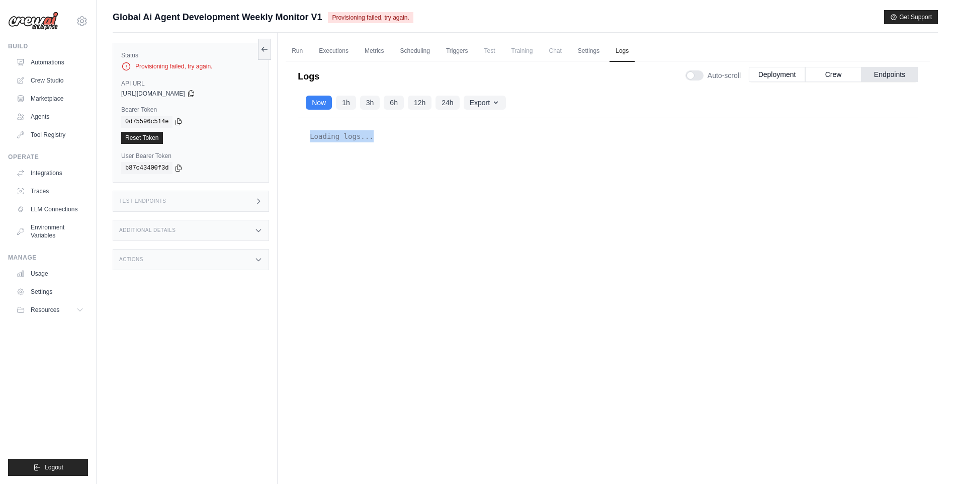
click at [373, 138] on div "Loading logs..." at bounding box center [608, 286] width 620 height 336
drag, startPoint x: 373, startPoint y: 138, endPoint x: 371, endPoint y: 186, distance: 48.3
click at [371, 186] on div "Loading logs..." at bounding box center [608, 286] width 620 height 336
click at [376, 214] on div "Loading logs..." at bounding box center [608, 286] width 620 height 336
click at [361, 209] on div "Loading logs..." at bounding box center [608, 286] width 620 height 336
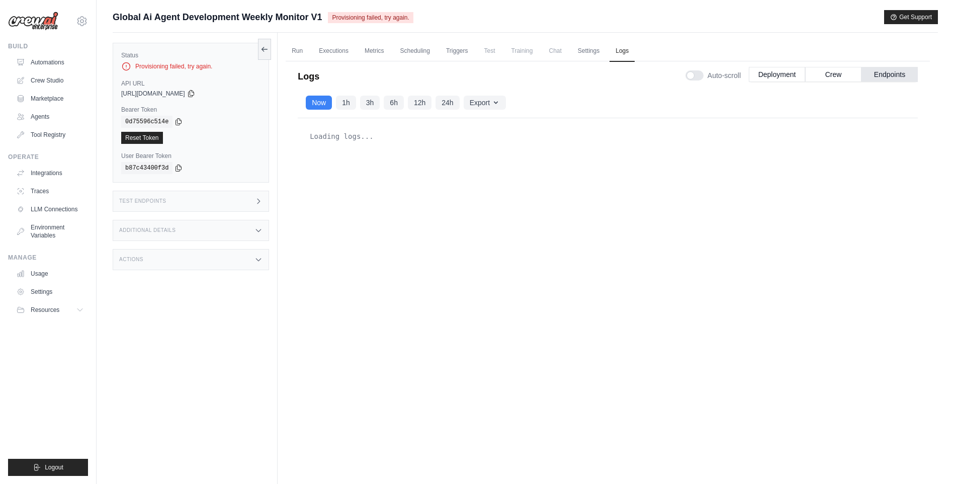
click at [336, 438] on div "Loading logs..." at bounding box center [608, 286] width 620 height 336
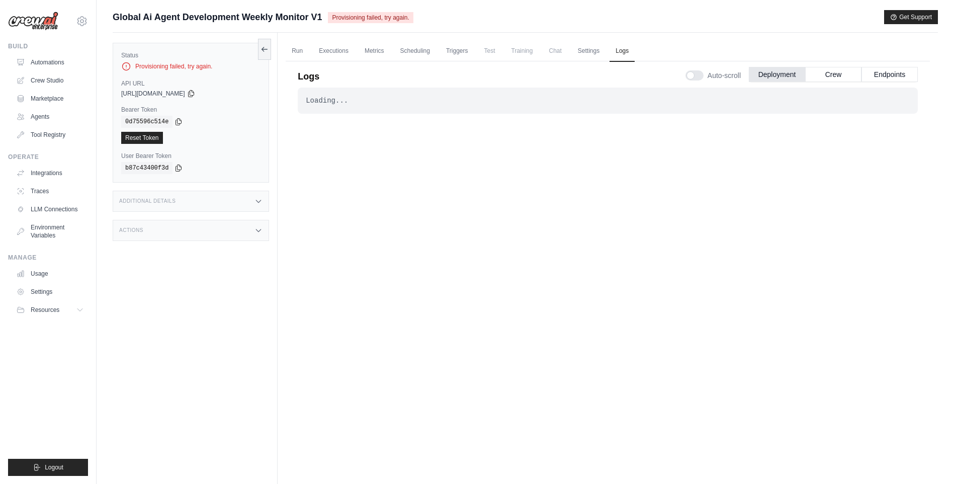
click at [451, 315] on div "Loading... . . . Failed" at bounding box center [608, 274] width 620 height 375
click at [451, 243] on div "Loading... . . . Failed" at bounding box center [608, 274] width 620 height 375
click at [437, 276] on div "Loading... . . . Failed" at bounding box center [608, 274] width 620 height 375
